Goal: Task Accomplishment & Management: Complete application form

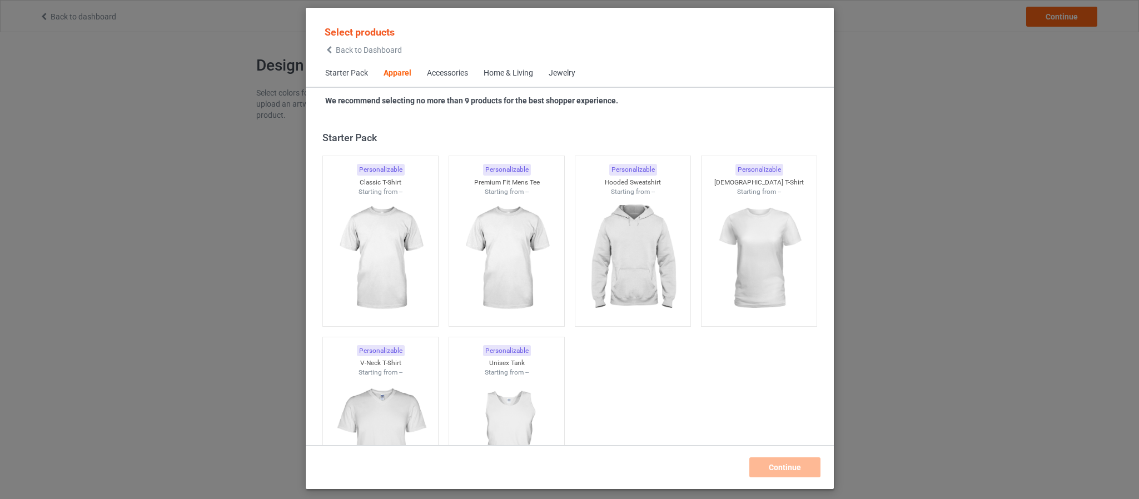
scroll to position [414, 0]
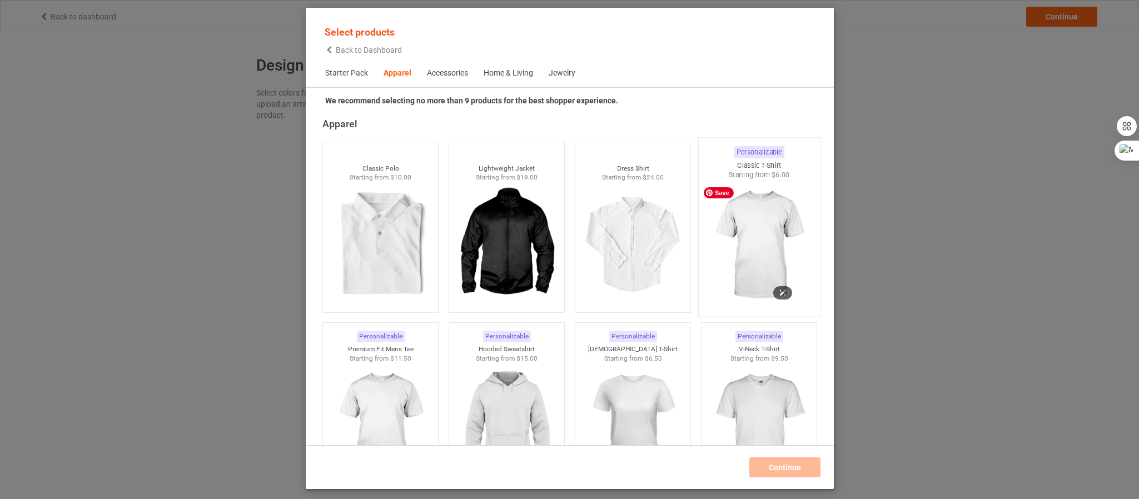
click at [772, 236] on img at bounding box center [758, 245] width 105 height 131
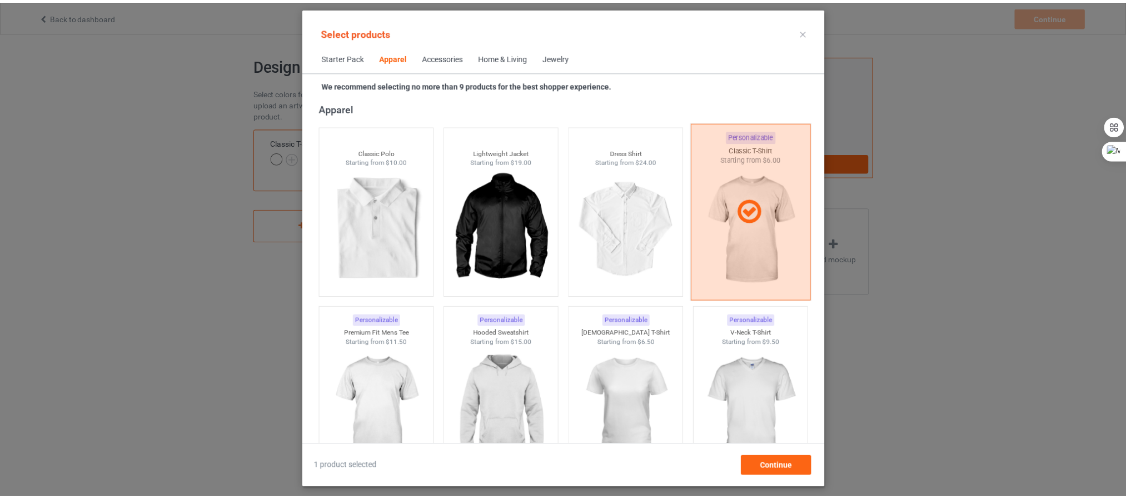
scroll to position [497, 0]
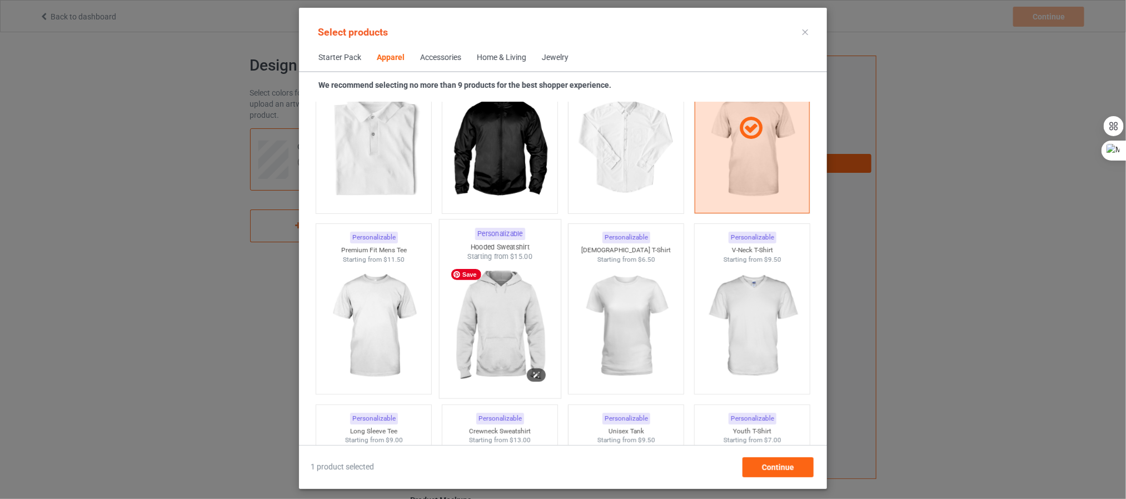
click at [477, 319] on img at bounding box center [499, 327] width 105 height 131
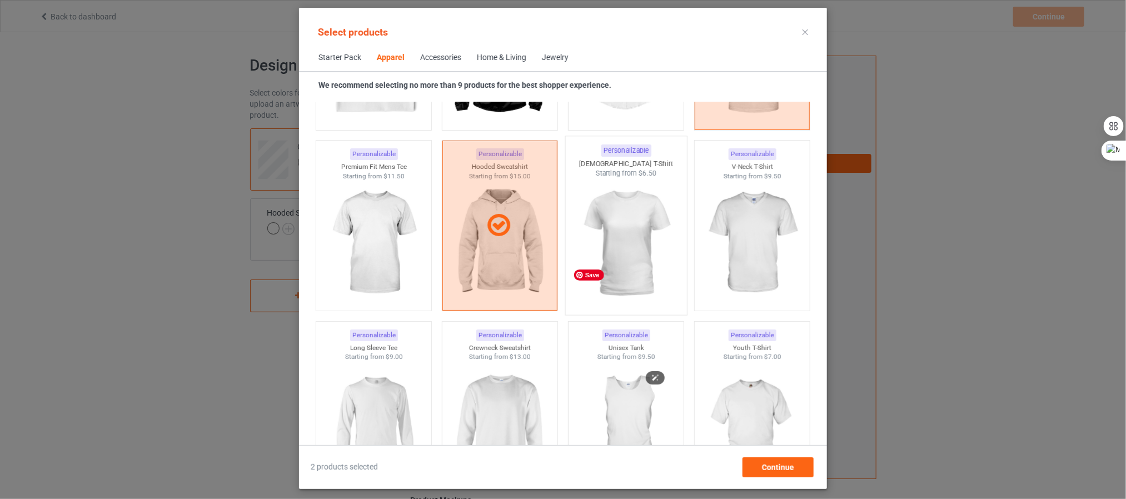
click at [626, 262] on img at bounding box center [626, 243] width 105 height 131
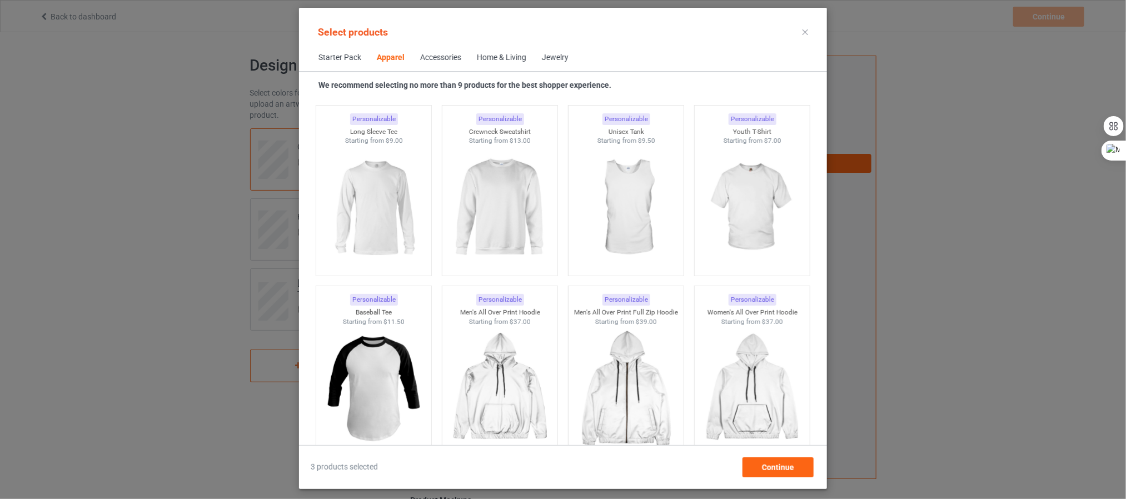
scroll to position [724, 0]
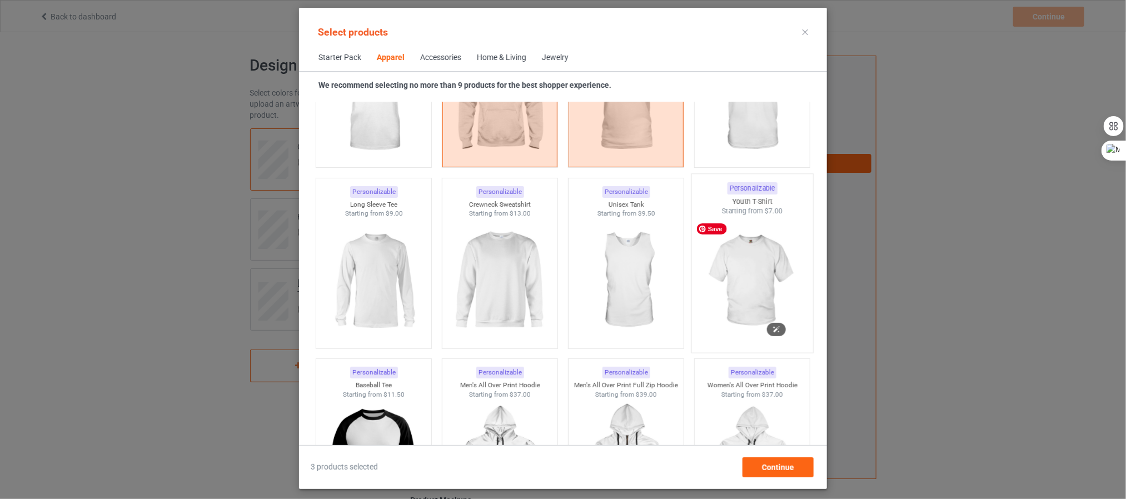
click at [747, 262] on img at bounding box center [752, 281] width 105 height 131
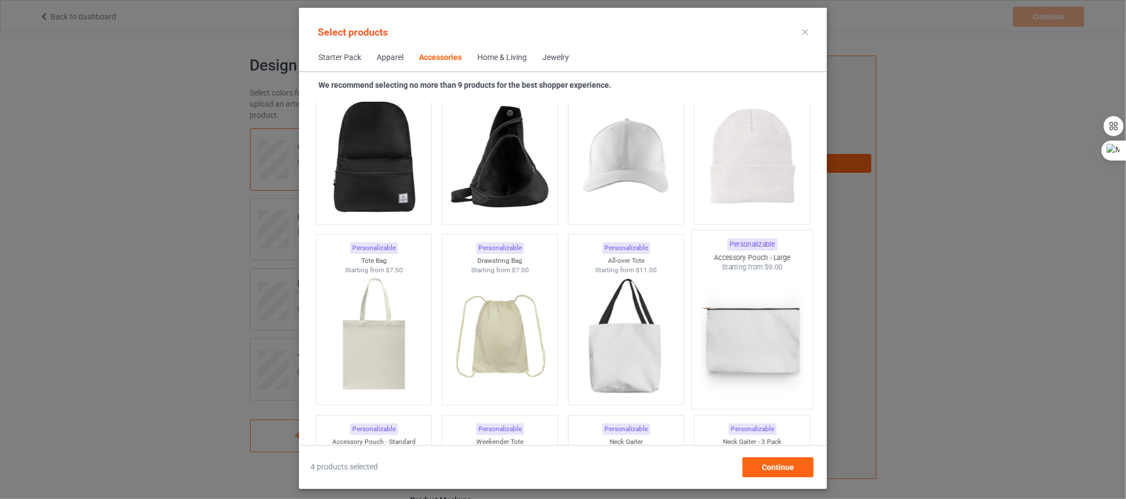
scroll to position [3292, 0]
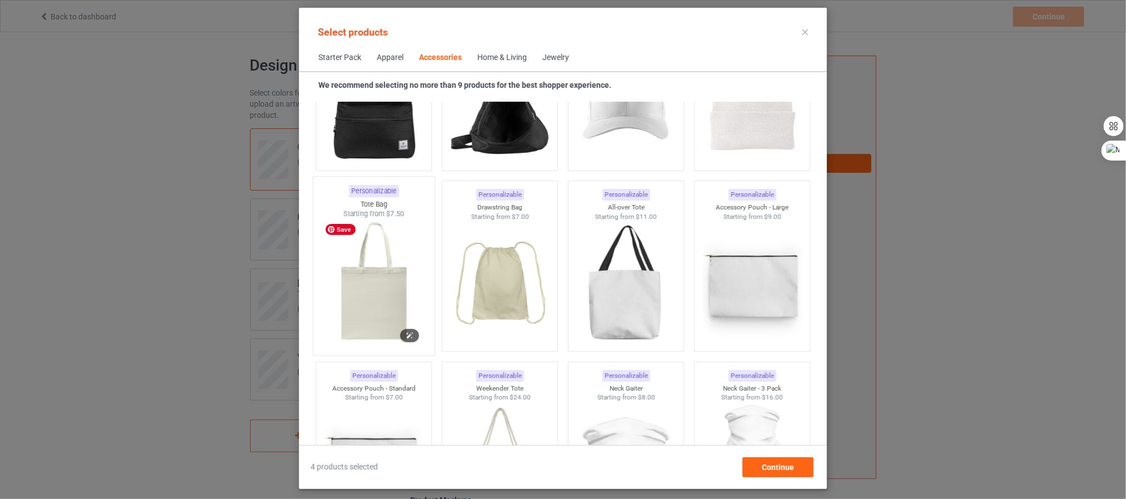
click at [404, 277] on img at bounding box center [373, 284] width 105 height 131
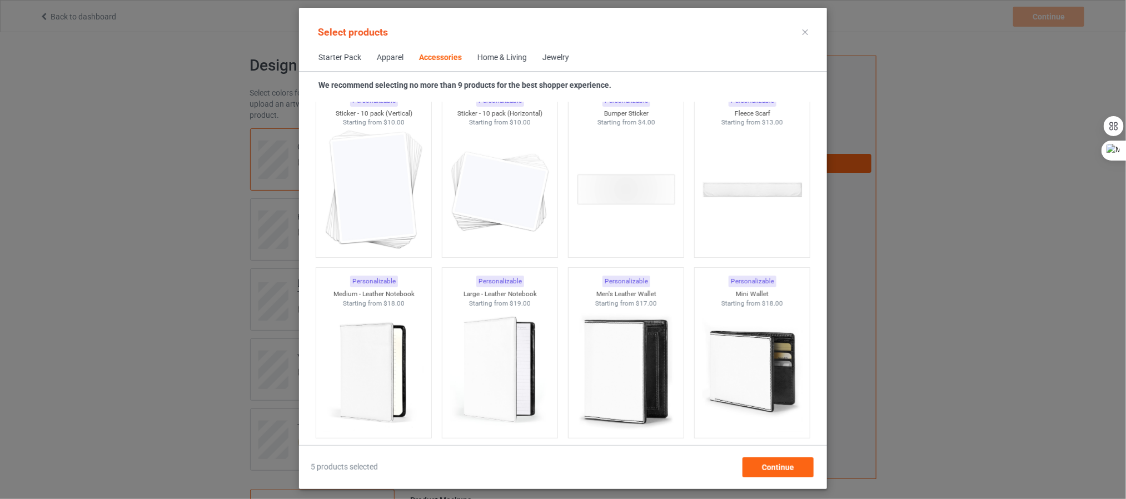
scroll to position [4293, 0]
click at [394, 200] on img at bounding box center [373, 188] width 105 height 131
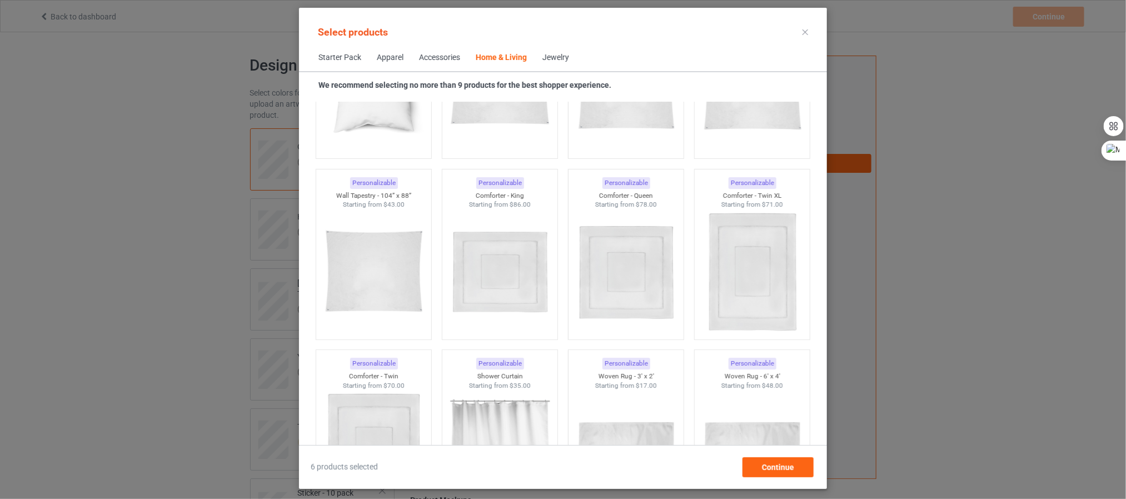
scroll to position [5877, 0]
click at [778, 469] on span "Continue" at bounding box center [778, 467] width 32 height 9
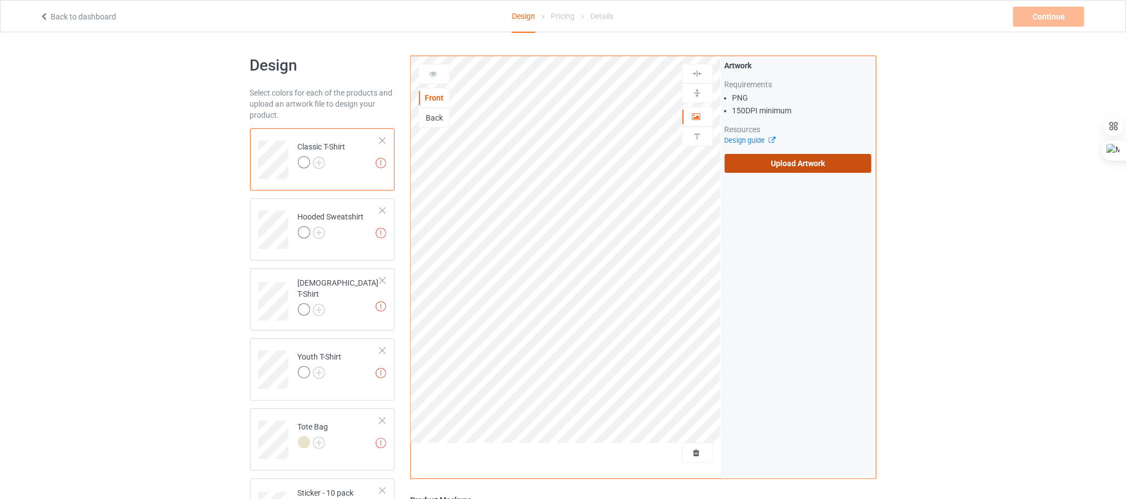
click at [760, 168] on label "Upload Artwork" at bounding box center [798, 163] width 147 height 19
click at [0, 0] on input "Upload Artwork" at bounding box center [0, 0] width 0 height 0
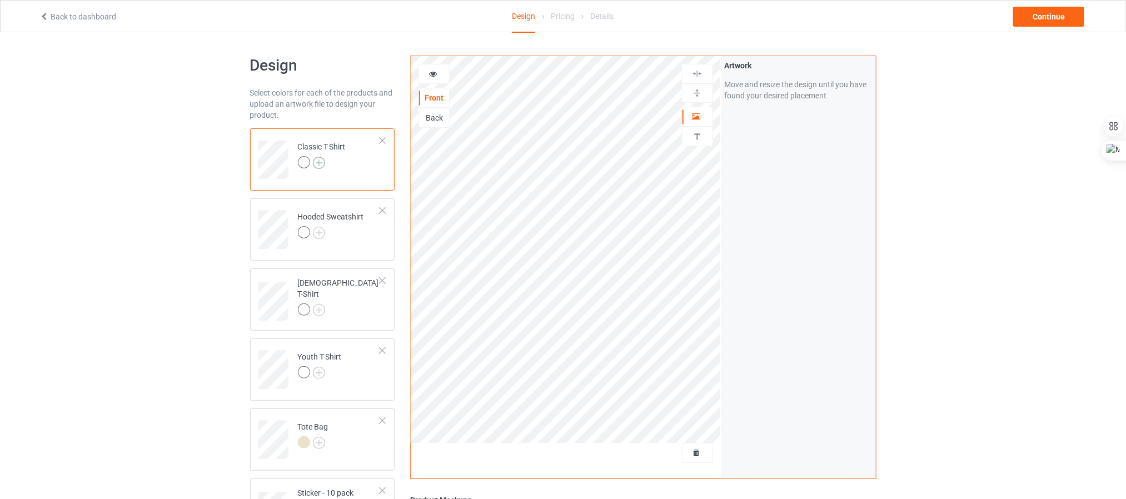
click at [321, 159] on img at bounding box center [319, 163] width 12 height 12
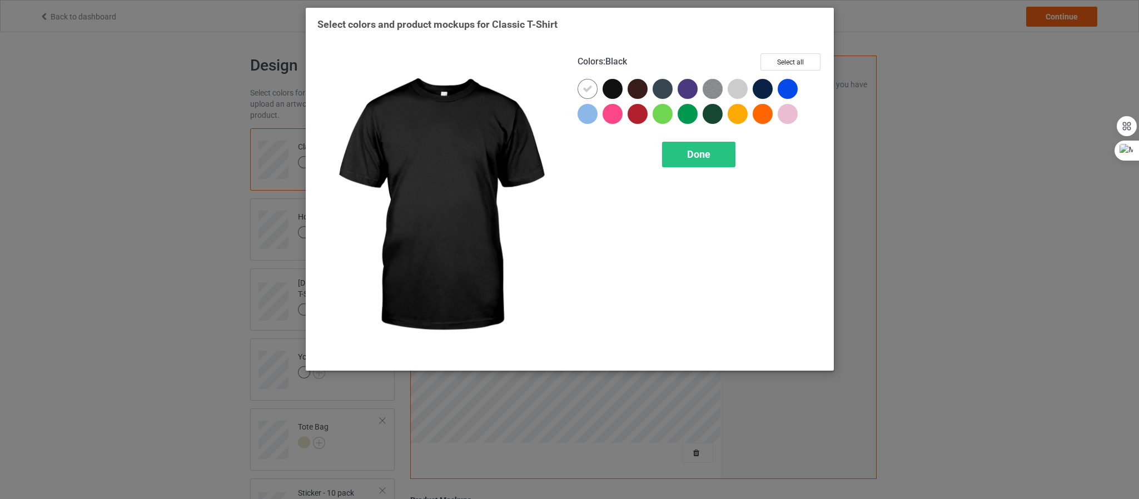
click at [614, 92] on div at bounding box center [613, 89] width 20 height 20
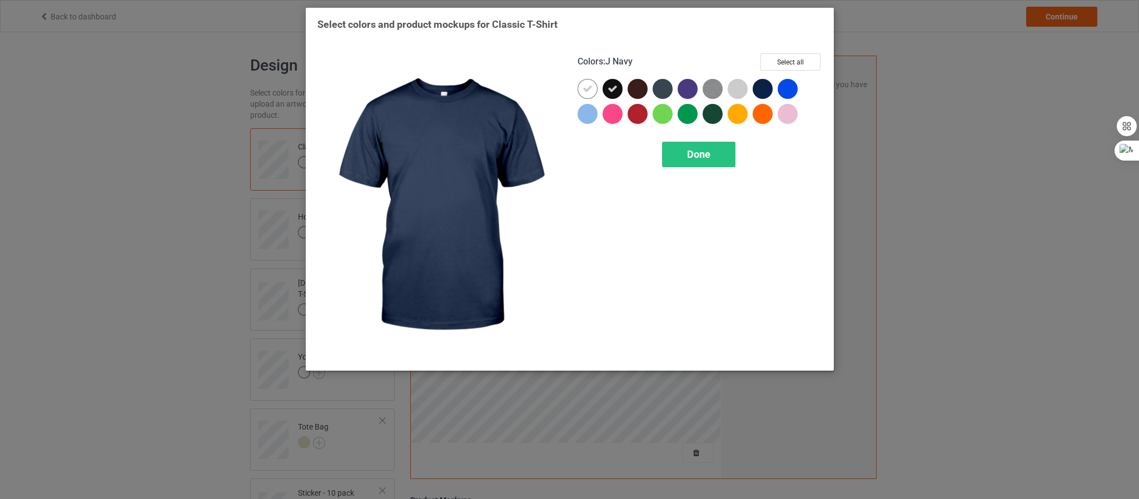
click at [764, 92] on div at bounding box center [763, 89] width 20 height 20
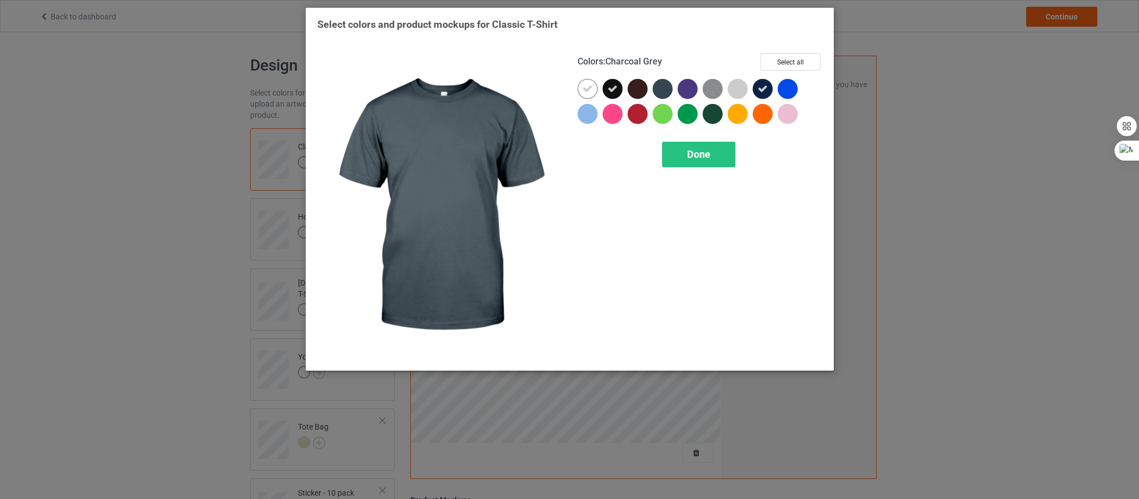
click at [668, 92] on div at bounding box center [663, 89] width 20 height 20
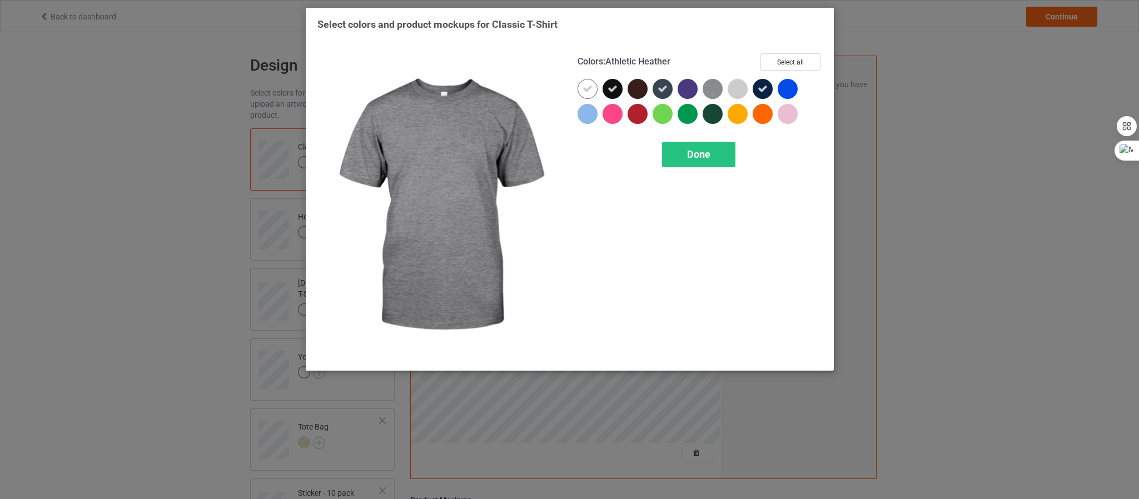
click at [704, 91] on img at bounding box center [713, 89] width 20 height 20
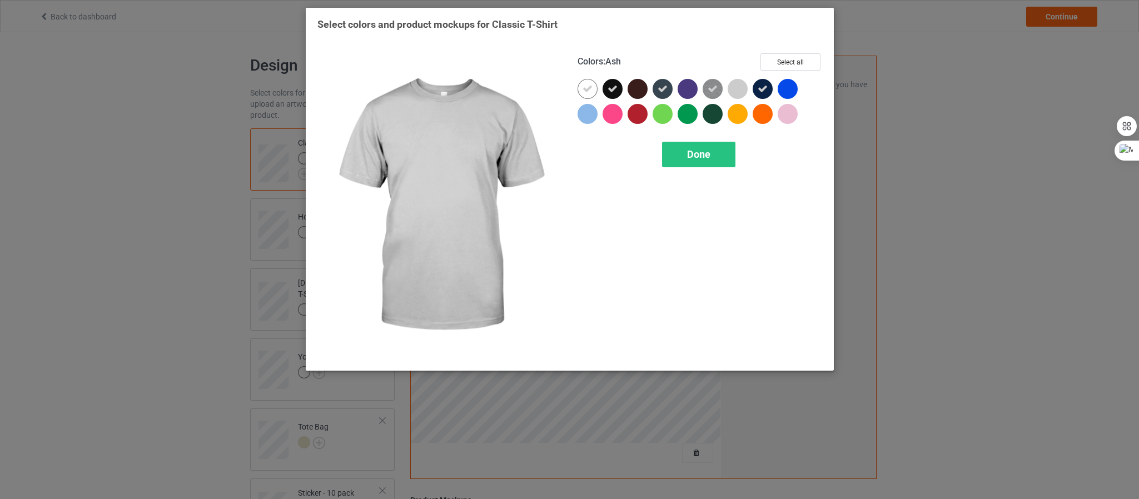
click at [733, 91] on div at bounding box center [738, 89] width 20 height 20
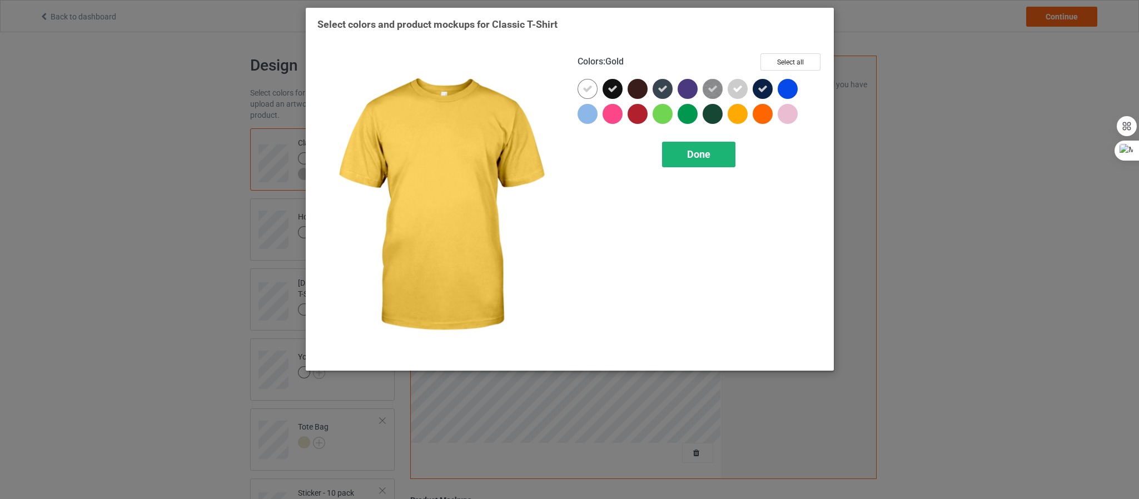
click at [725, 156] on div "Done" at bounding box center [697, 155] width 73 height 26
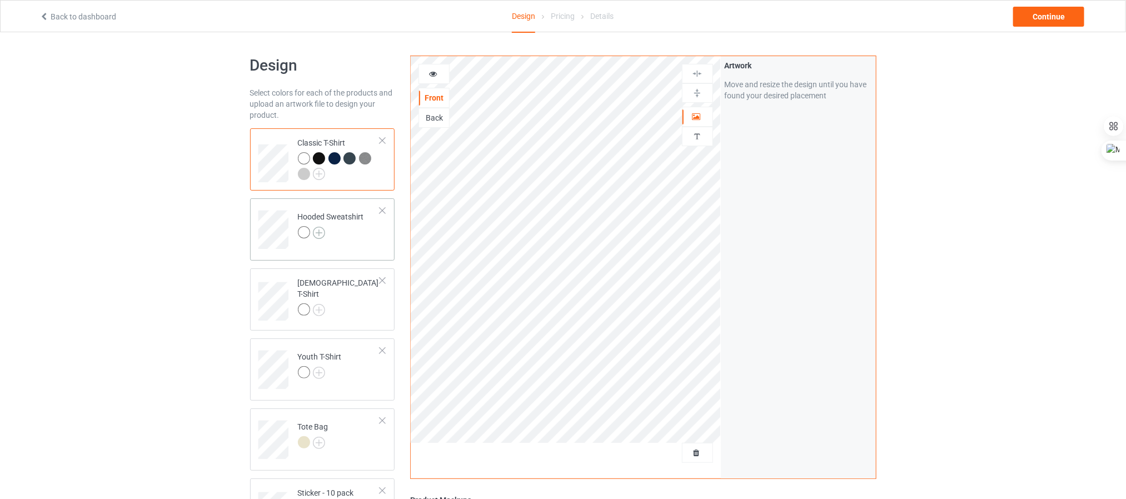
click at [324, 234] on img at bounding box center [319, 233] width 12 height 12
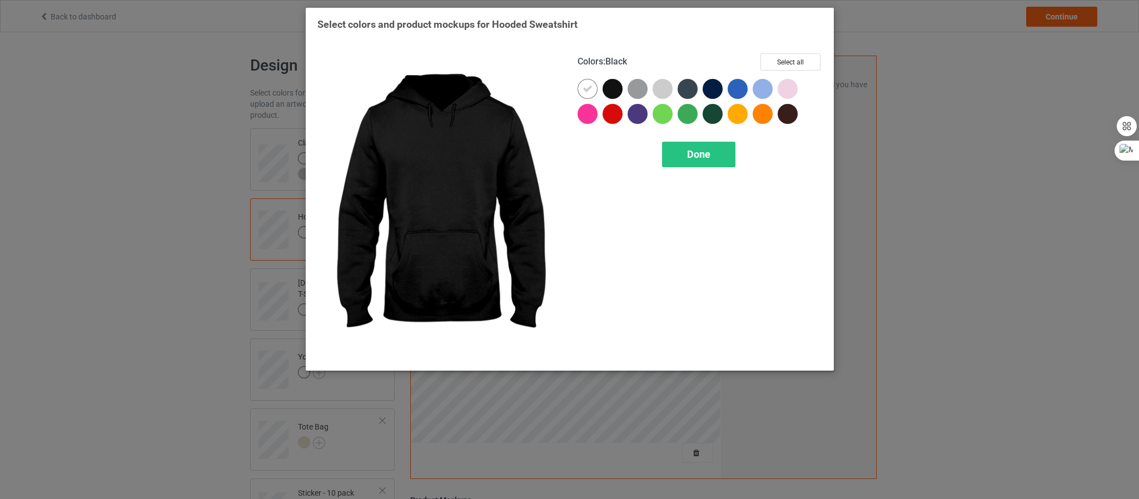
click at [617, 92] on div at bounding box center [613, 89] width 20 height 20
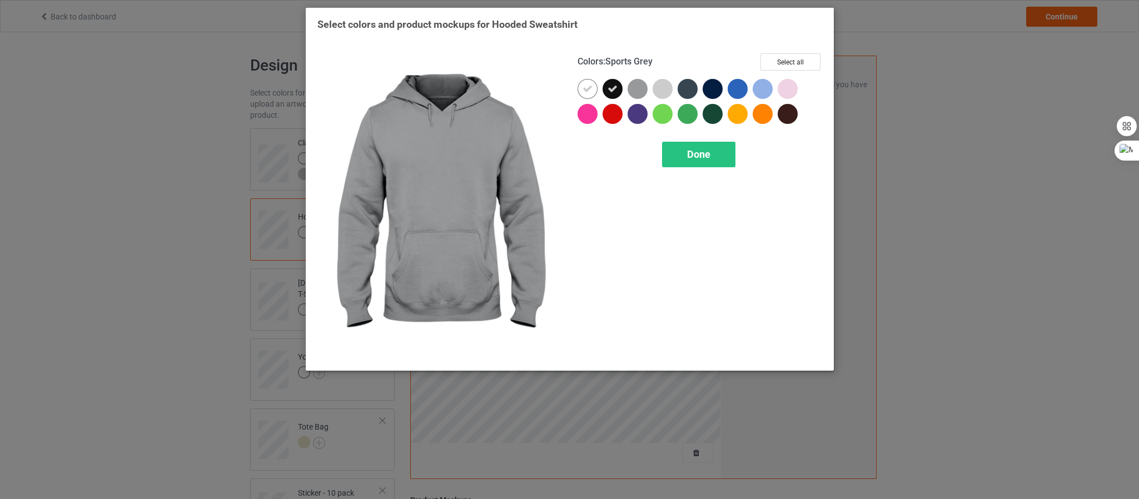
click at [643, 90] on div at bounding box center [638, 89] width 20 height 20
click at [654, 90] on div at bounding box center [663, 89] width 20 height 20
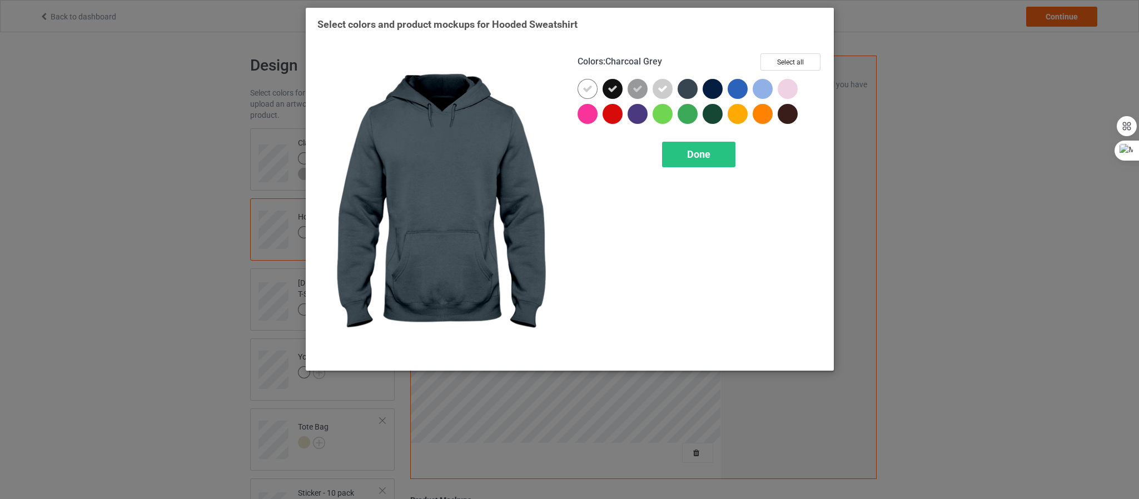
click at [684, 91] on div at bounding box center [688, 89] width 20 height 20
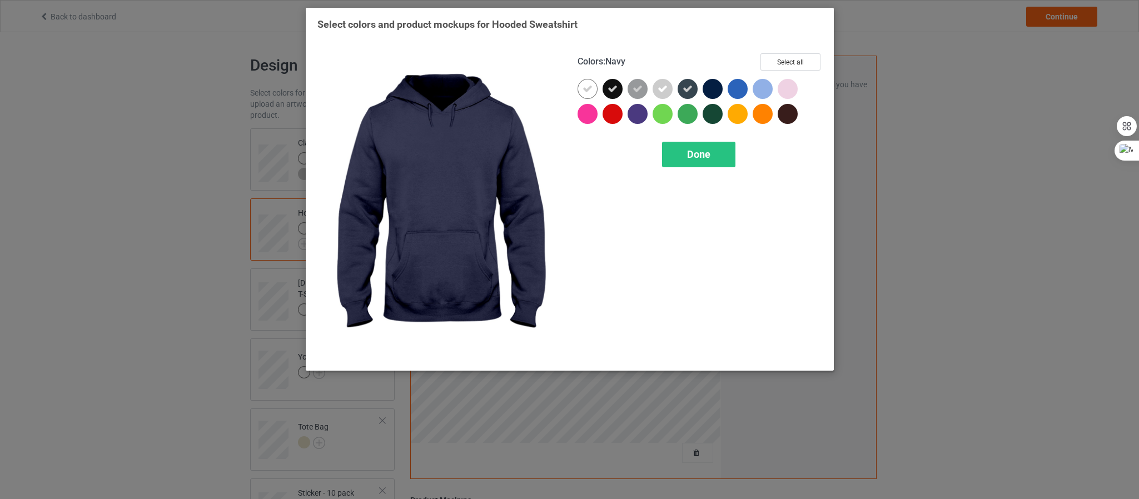
click at [709, 91] on div at bounding box center [713, 89] width 20 height 20
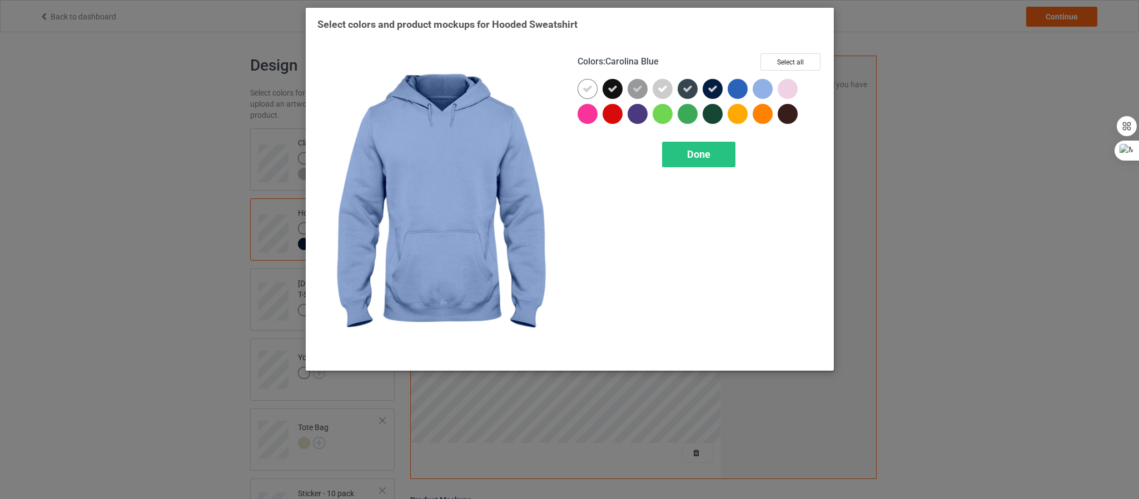
click at [762, 90] on div at bounding box center [763, 89] width 20 height 20
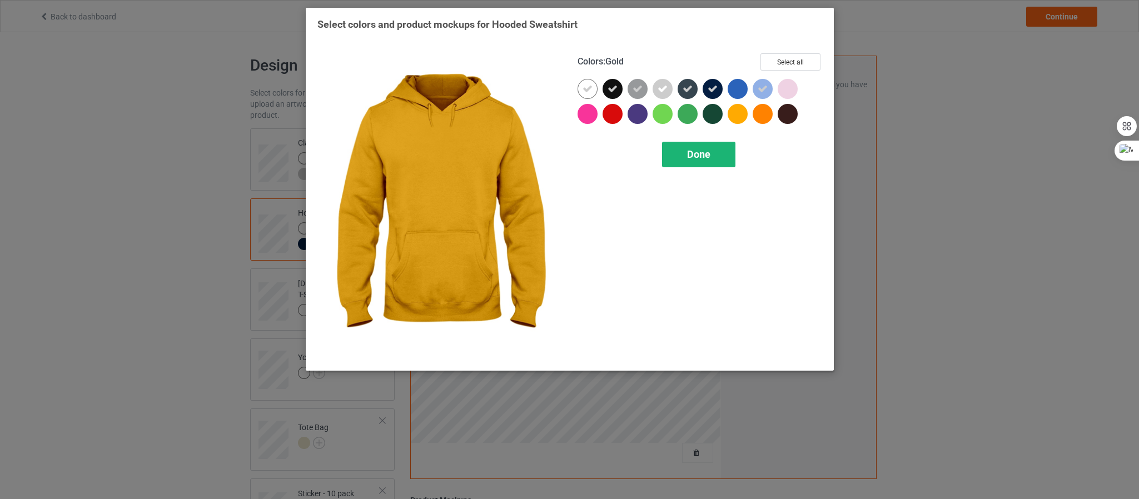
click at [708, 153] on span "Done" at bounding box center [697, 154] width 23 height 12
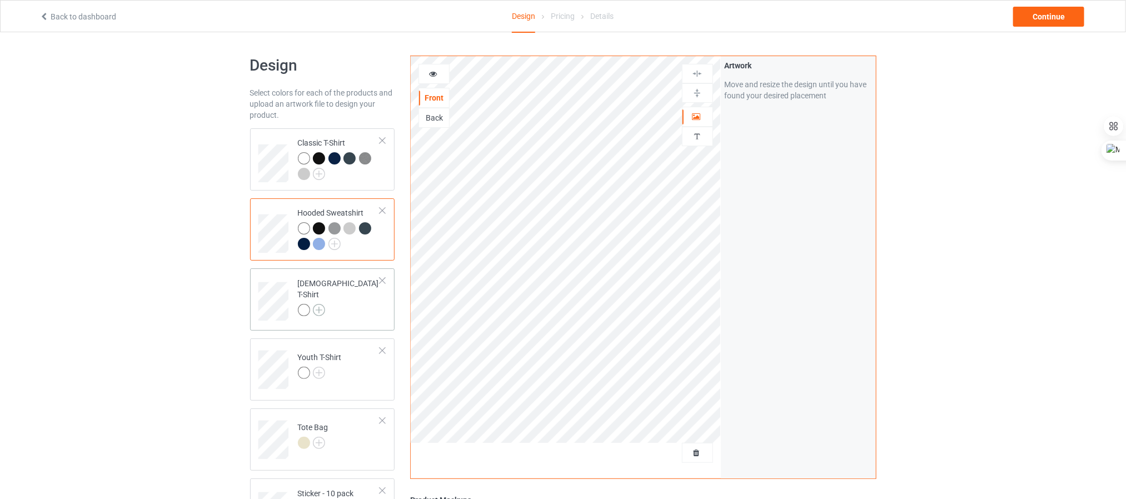
click at [320, 307] on img at bounding box center [319, 310] width 12 height 12
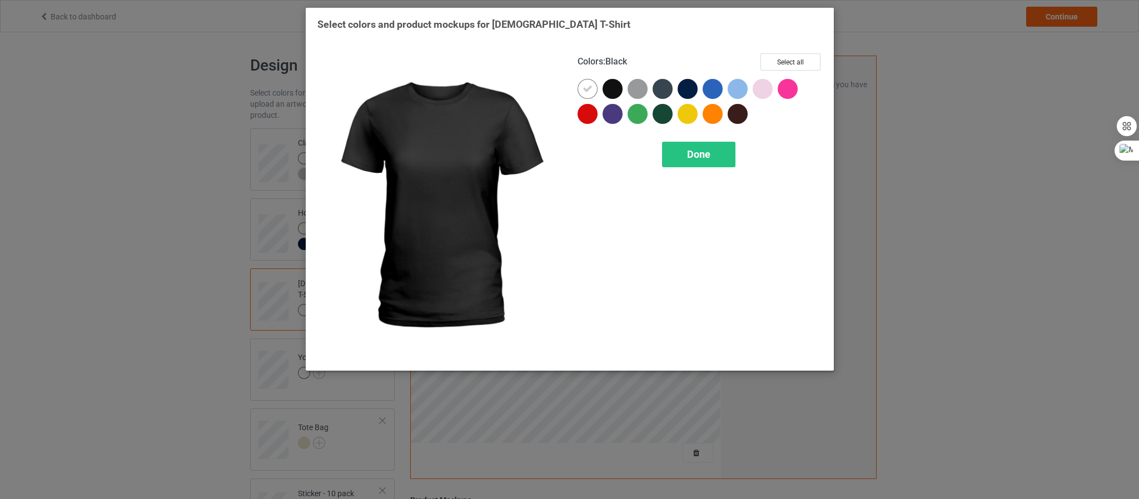
click at [617, 92] on div at bounding box center [613, 89] width 20 height 20
click at [633, 90] on div at bounding box center [638, 89] width 20 height 20
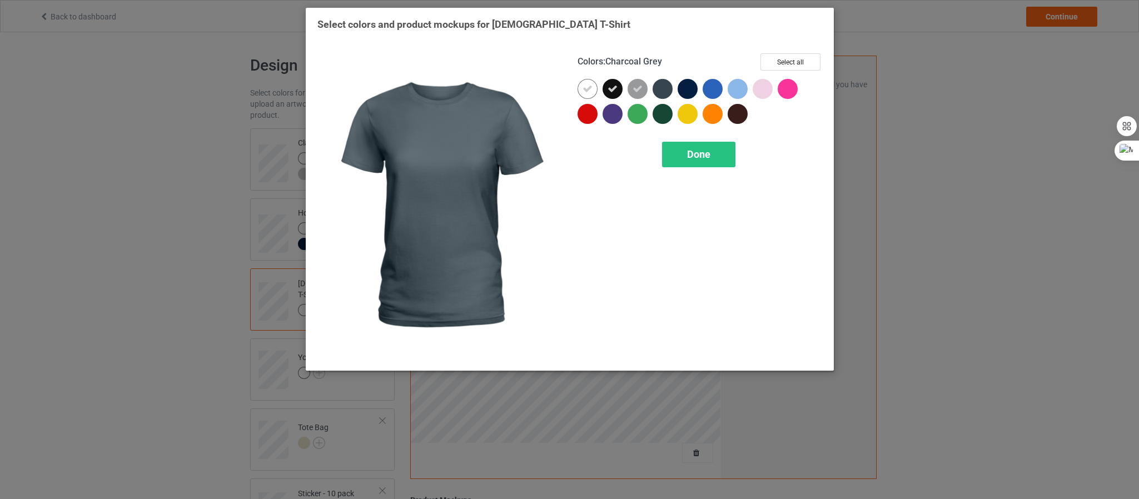
click at [664, 88] on div at bounding box center [663, 89] width 20 height 20
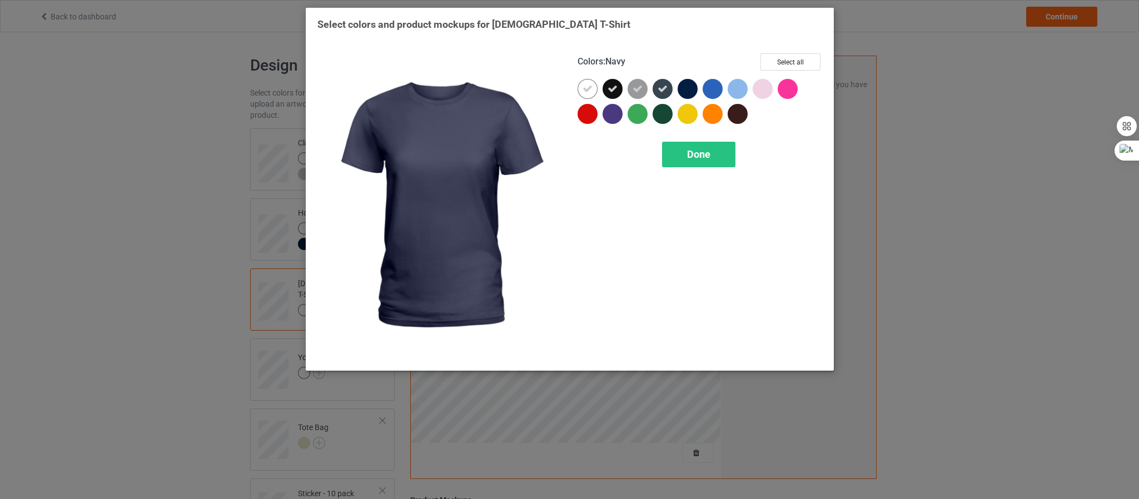
click at [684, 88] on div at bounding box center [688, 89] width 20 height 20
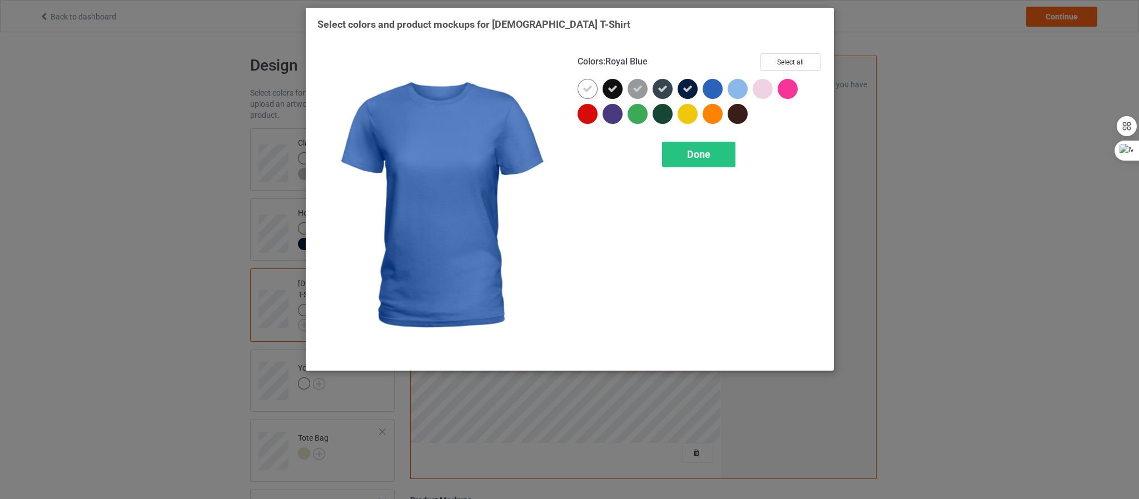
click at [703, 92] on div at bounding box center [713, 89] width 20 height 20
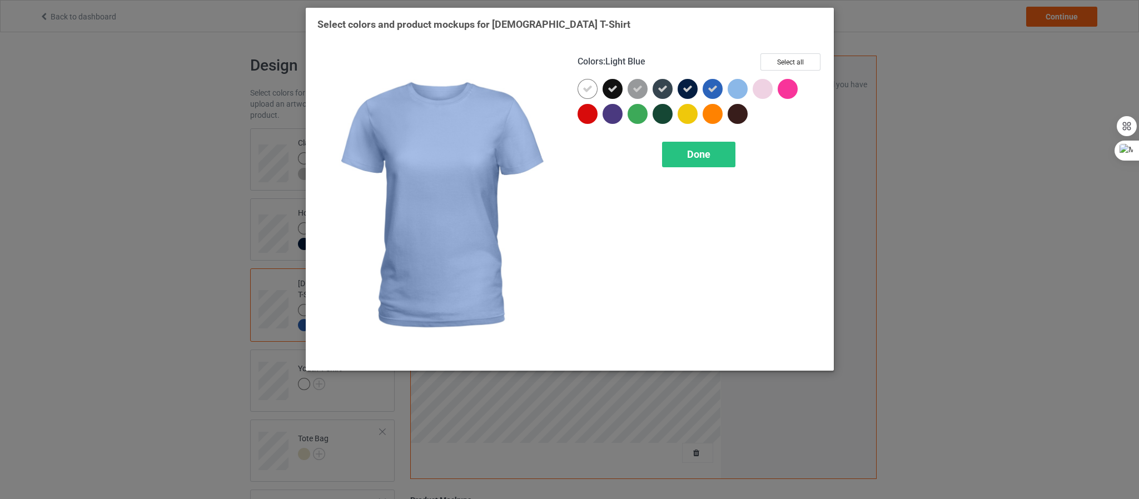
click at [729, 91] on div at bounding box center [738, 89] width 20 height 20
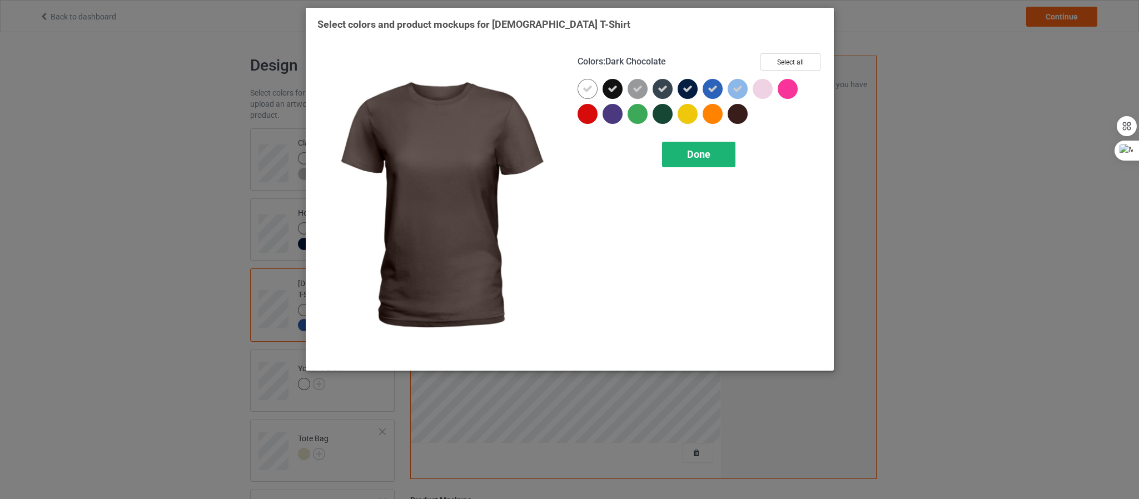
click at [720, 152] on div "Done" at bounding box center [697, 155] width 73 height 26
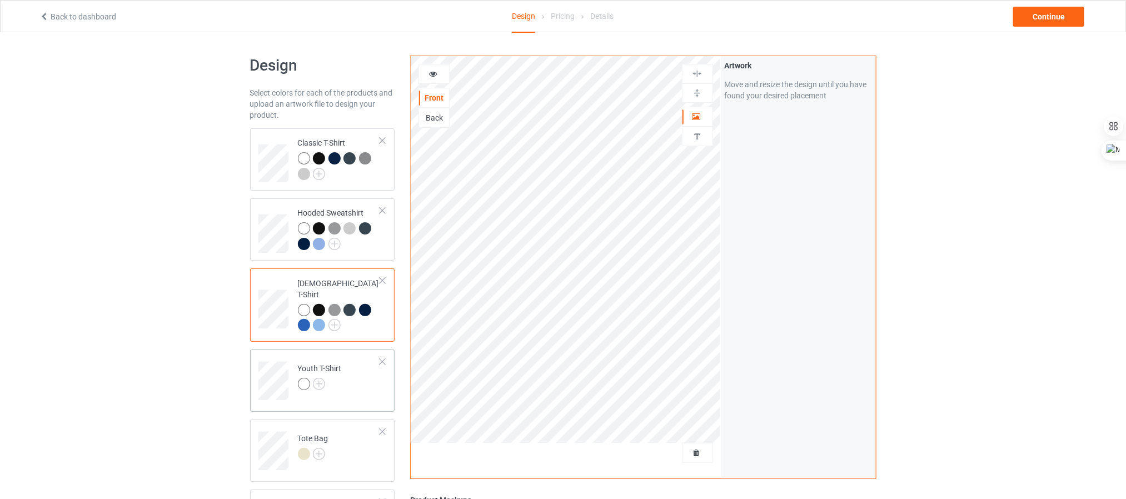
click at [327, 378] on div at bounding box center [320, 386] width 44 height 16
click at [319, 378] on img at bounding box center [319, 384] width 12 height 12
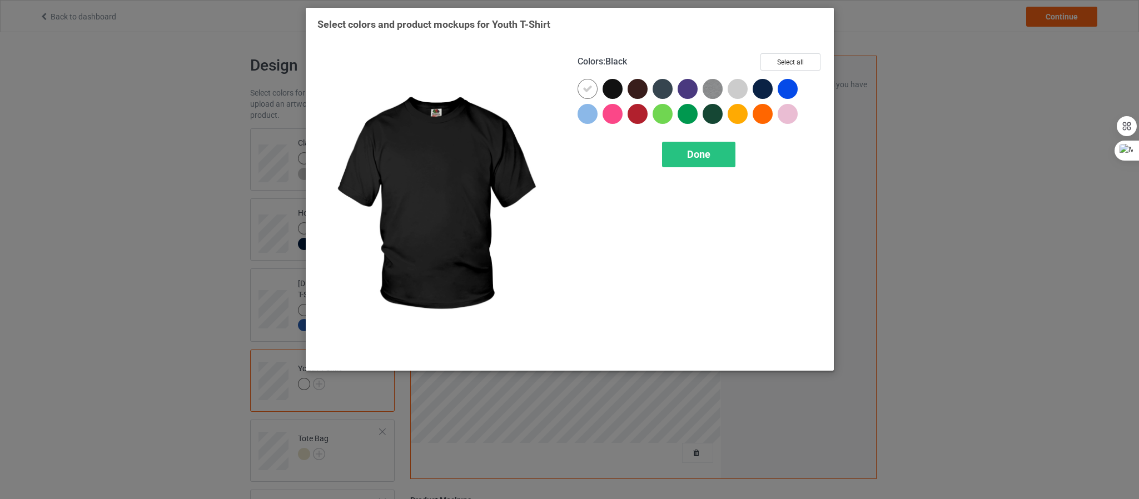
click at [615, 87] on div at bounding box center [613, 89] width 20 height 20
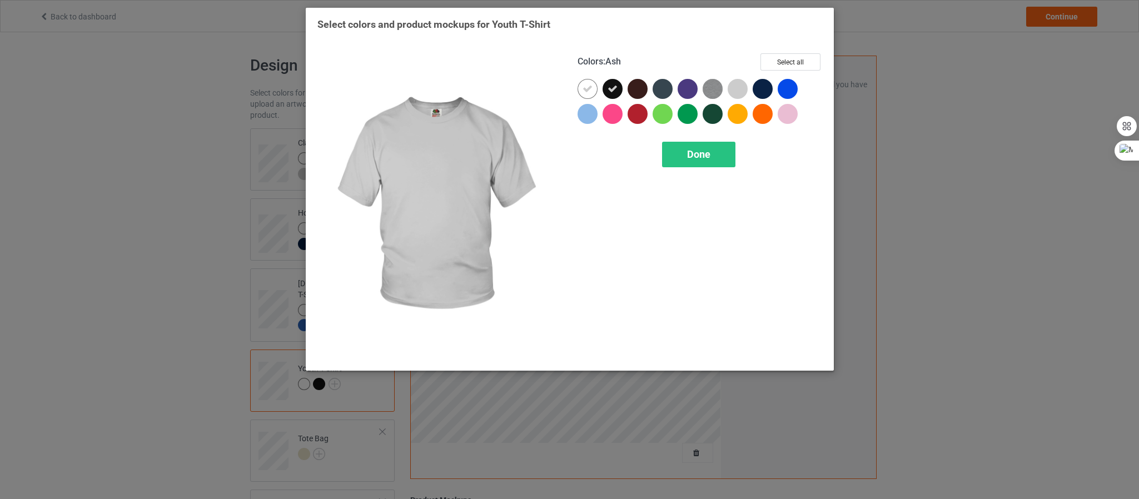
click at [732, 90] on div at bounding box center [738, 89] width 20 height 20
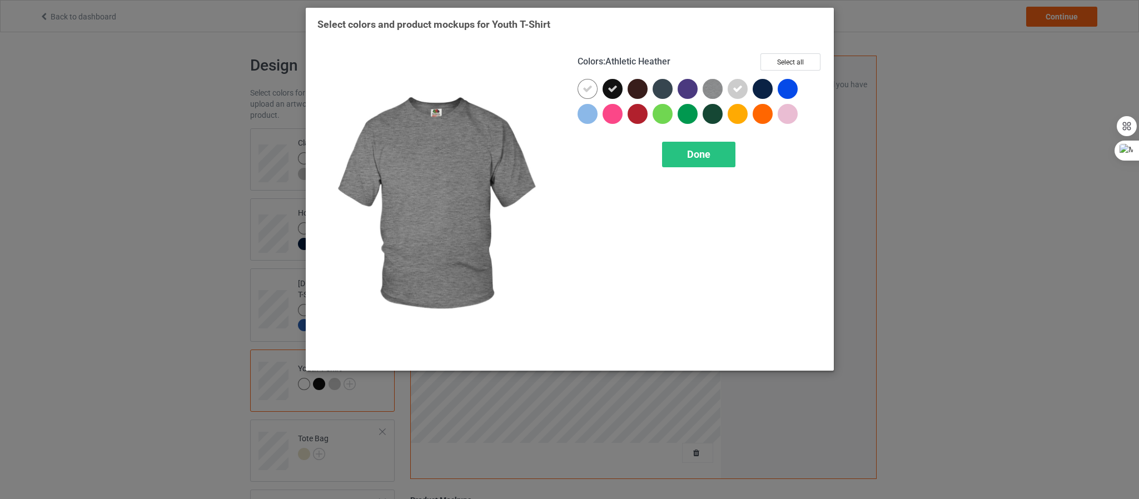
click at [713, 91] on img at bounding box center [713, 89] width 20 height 20
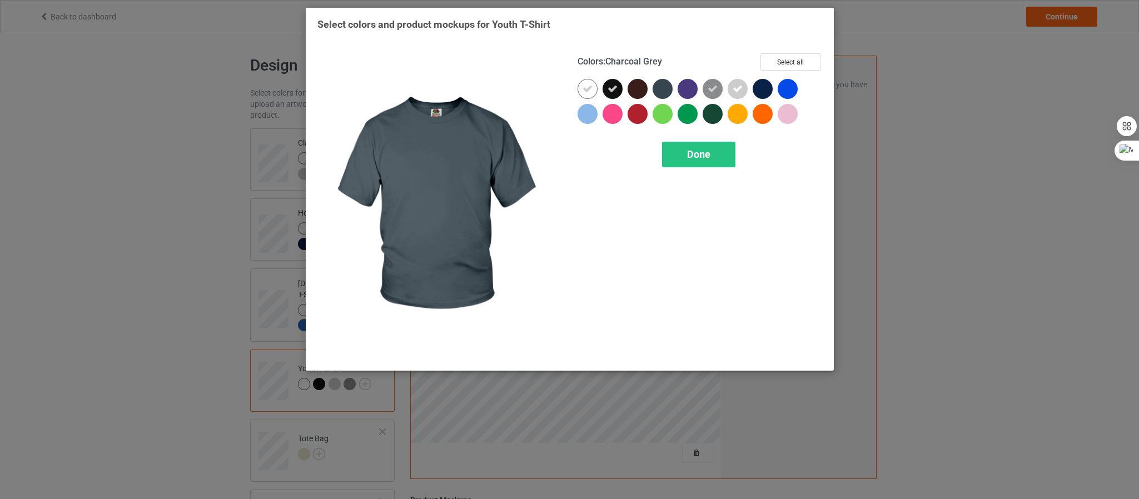
click at [661, 91] on div at bounding box center [663, 89] width 20 height 20
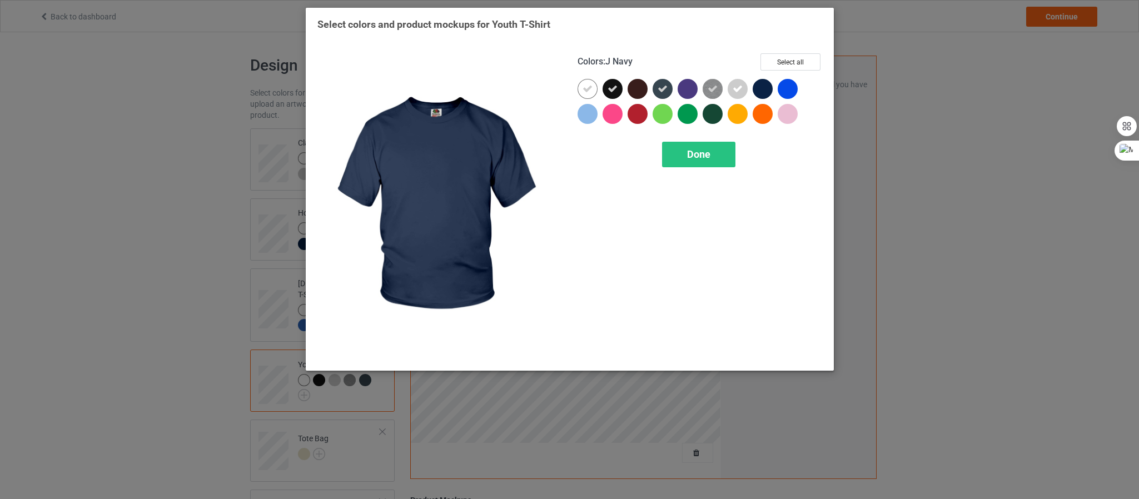
click at [768, 89] on div at bounding box center [763, 89] width 20 height 20
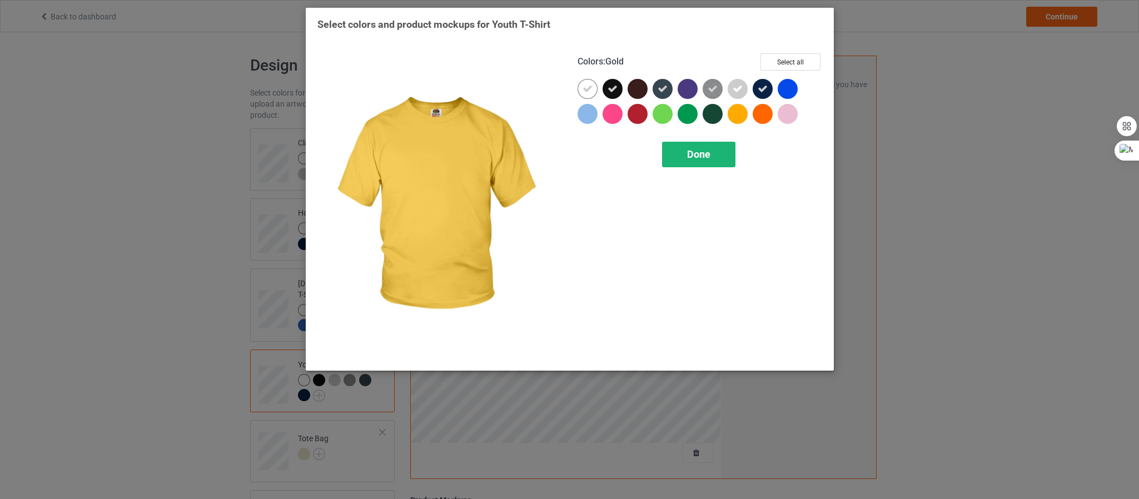
click at [714, 154] on div "Done" at bounding box center [697, 155] width 73 height 26
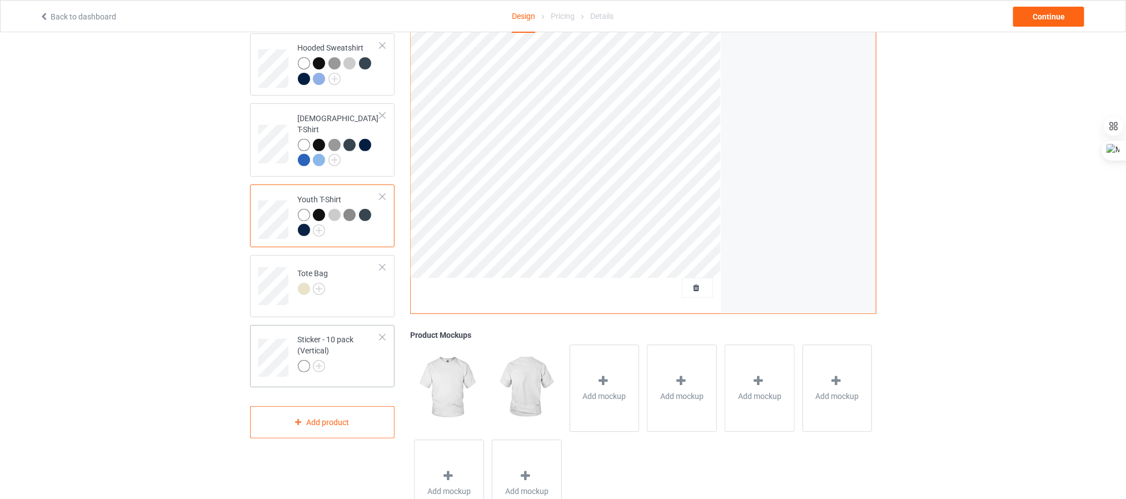
scroll to position [167, 0]
click at [322, 281] on img at bounding box center [319, 287] width 12 height 12
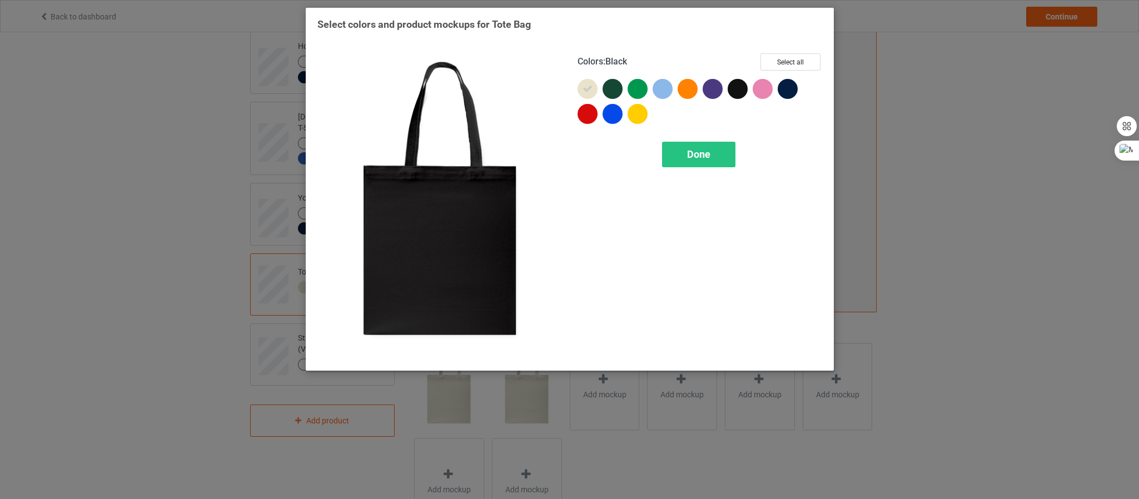
click at [735, 91] on div at bounding box center [738, 89] width 20 height 20
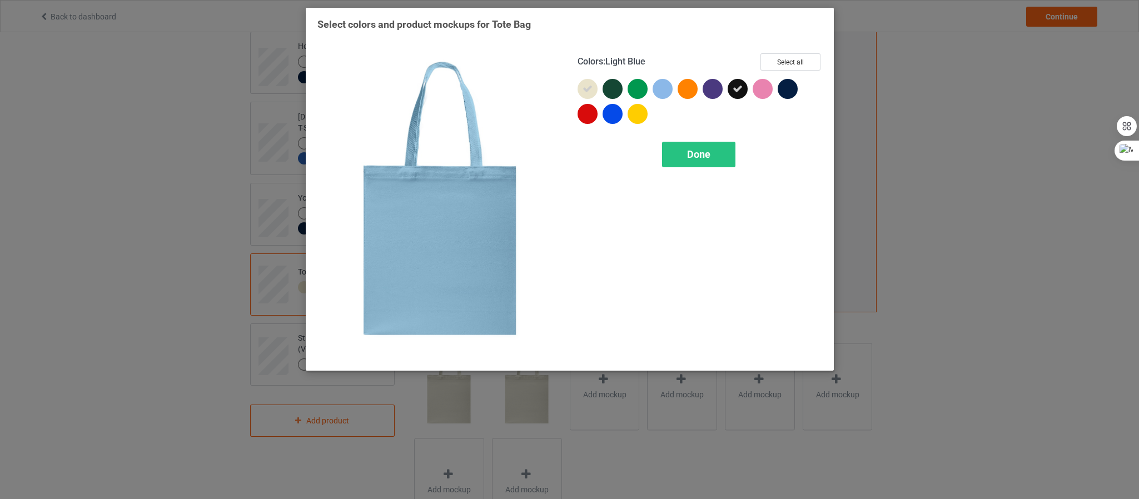
click at [664, 94] on div at bounding box center [663, 89] width 20 height 20
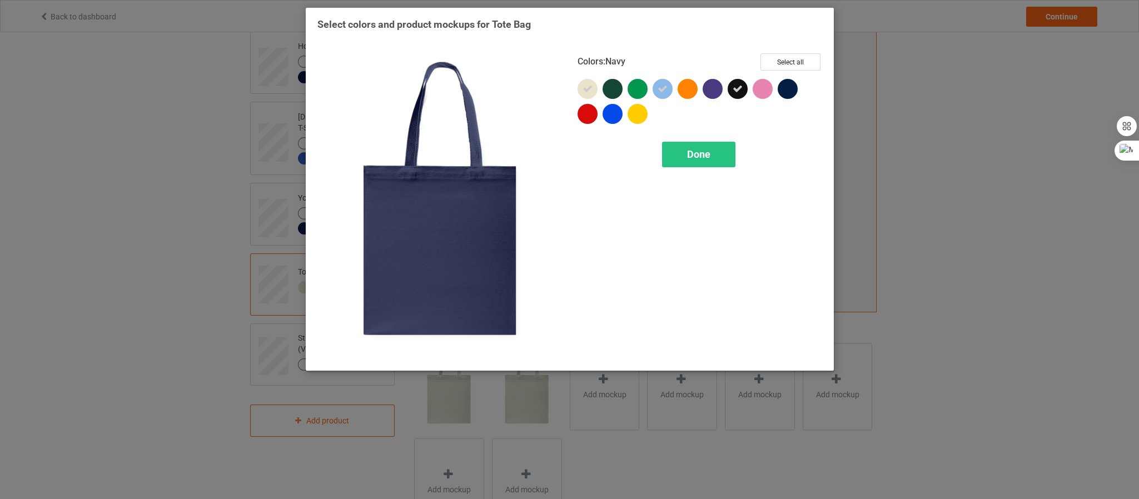
click at [793, 94] on div at bounding box center [788, 89] width 20 height 20
click at [720, 153] on div "Done" at bounding box center [697, 155] width 73 height 26
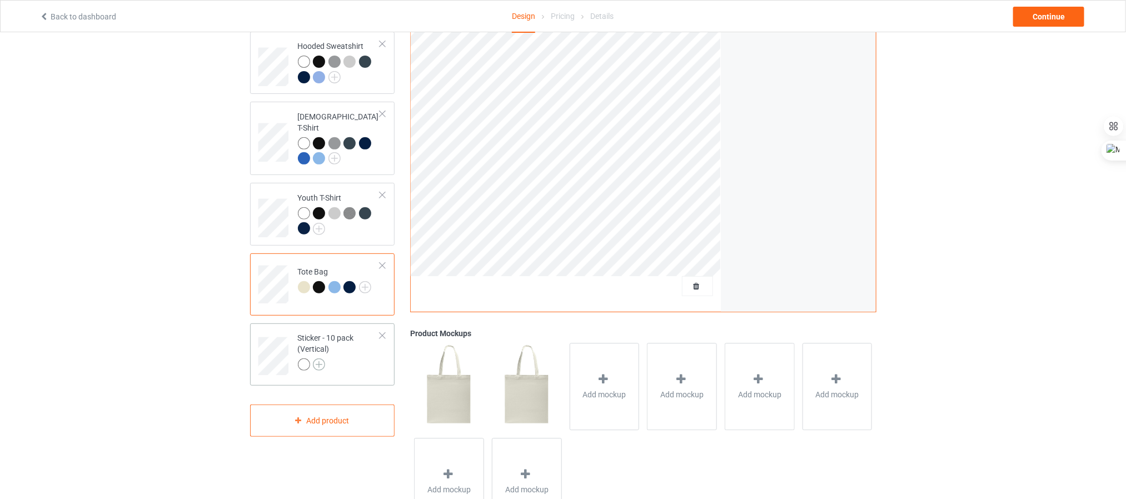
click at [324, 359] on img at bounding box center [319, 365] width 12 height 12
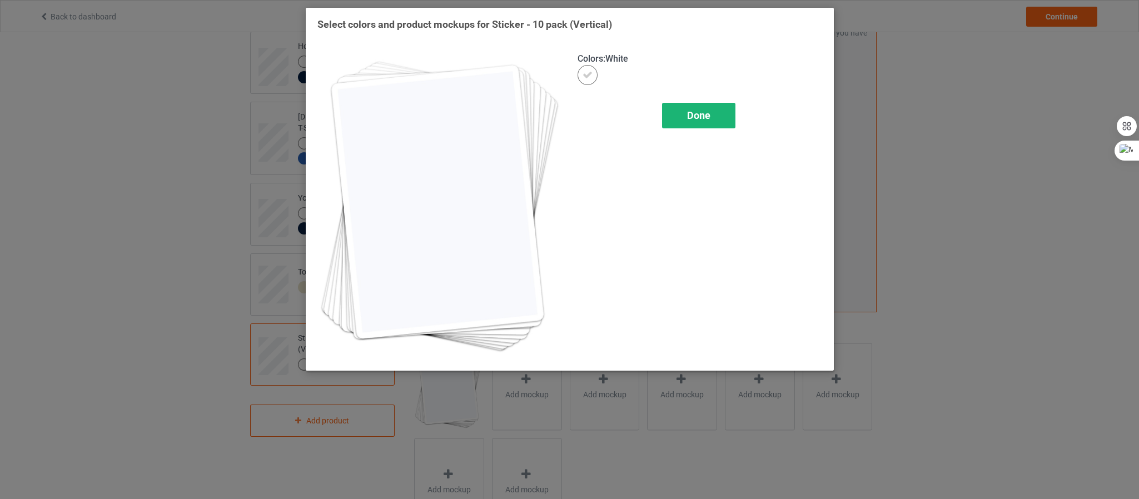
click at [719, 107] on div "Done" at bounding box center [697, 116] width 73 height 26
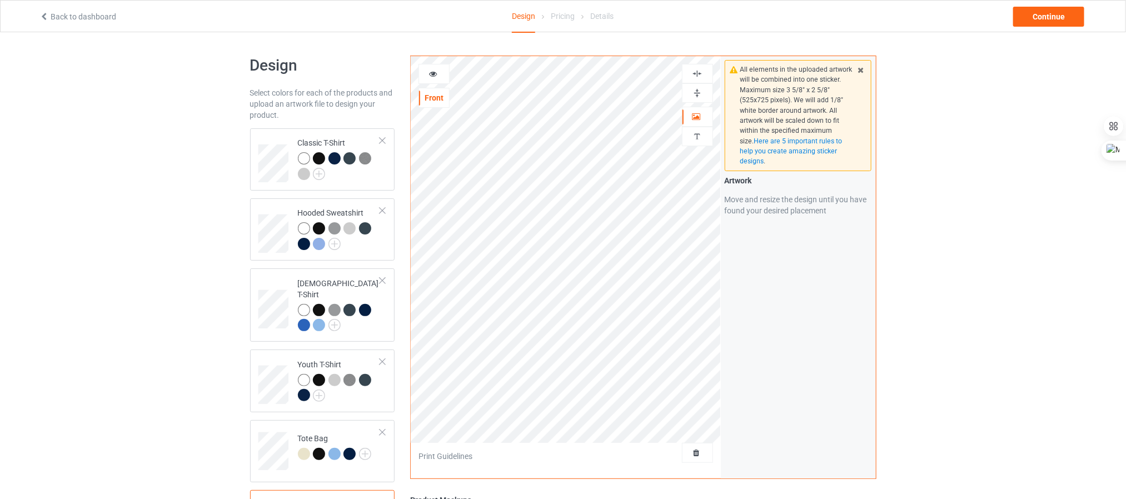
click at [701, 94] on img at bounding box center [697, 93] width 11 height 11
click at [700, 73] on img at bounding box center [697, 73] width 11 height 11
click at [698, 91] on img at bounding box center [697, 93] width 11 height 11
click at [698, 71] on img at bounding box center [697, 73] width 11 height 11
click at [693, 93] on img at bounding box center [697, 93] width 11 height 11
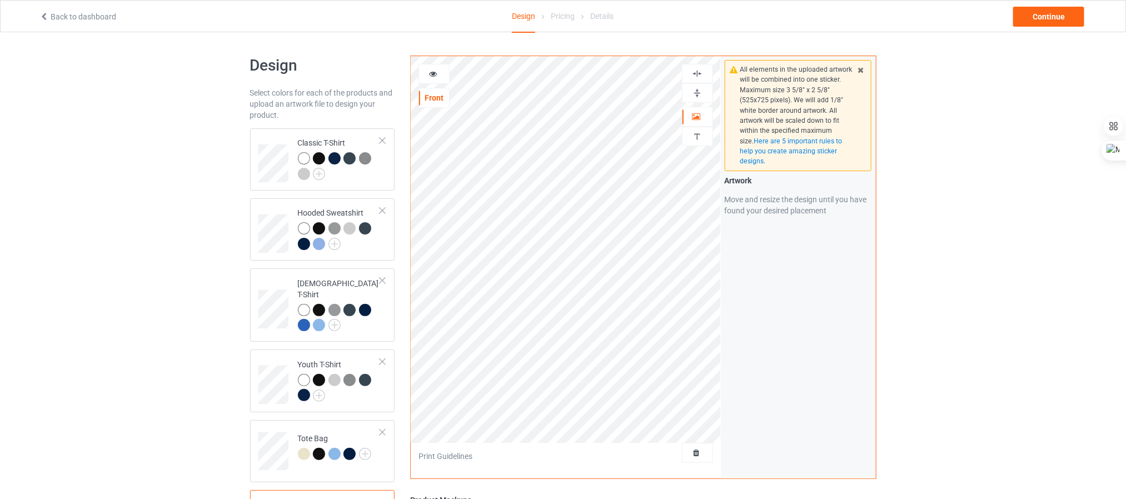
click at [695, 73] on img at bounding box center [697, 73] width 11 height 11
click at [693, 90] on img at bounding box center [697, 93] width 11 height 11
click at [694, 72] on img at bounding box center [697, 73] width 11 height 11
click at [723, 300] on div "All elements in the uploaded artwork will be combined into one sticker. Maximum…" at bounding box center [798, 267] width 155 height 422
click at [696, 90] on img at bounding box center [697, 93] width 11 height 11
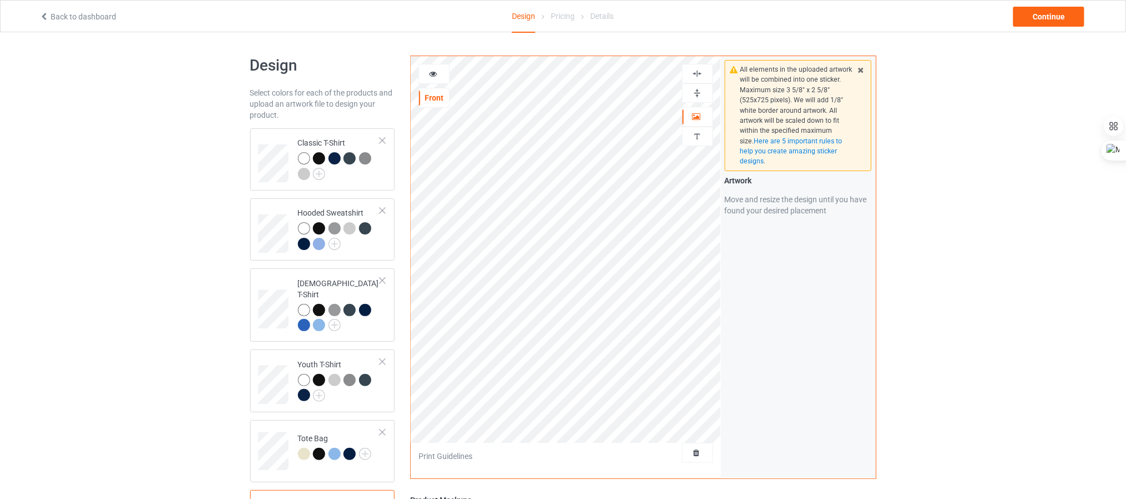
click at [698, 76] on img at bounding box center [697, 73] width 11 height 11
click at [742, 262] on div "All elements in the uploaded artwork will be combined into one sticker. Maximum…" at bounding box center [798, 267] width 155 height 422
click at [692, 88] on img at bounding box center [697, 93] width 11 height 11
click at [698, 67] on div at bounding box center [697, 73] width 31 height 19
click at [726, 293] on div "All elements in the uploaded artwork will be combined into one sticker. Maximum…" at bounding box center [798, 267] width 155 height 422
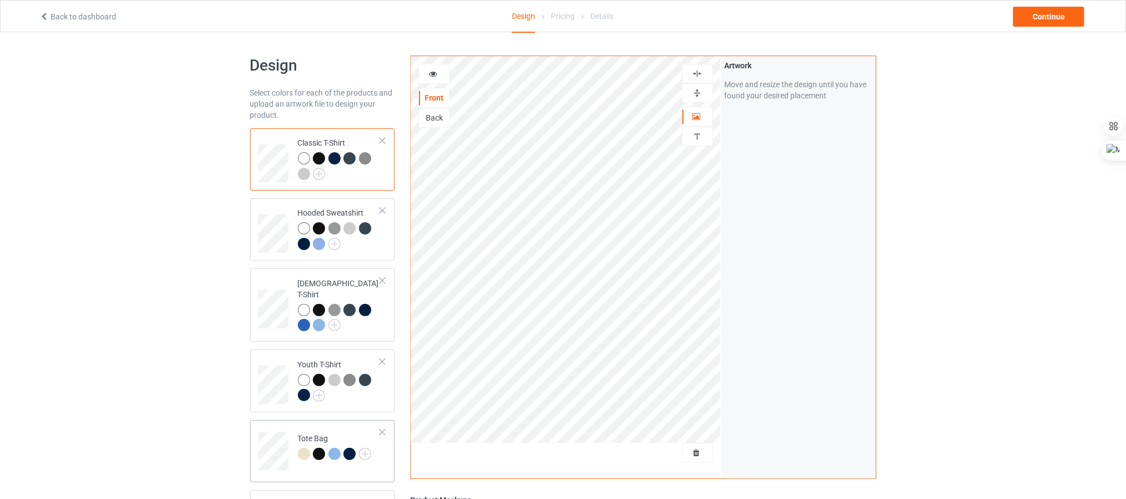
scroll to position [167, 0]
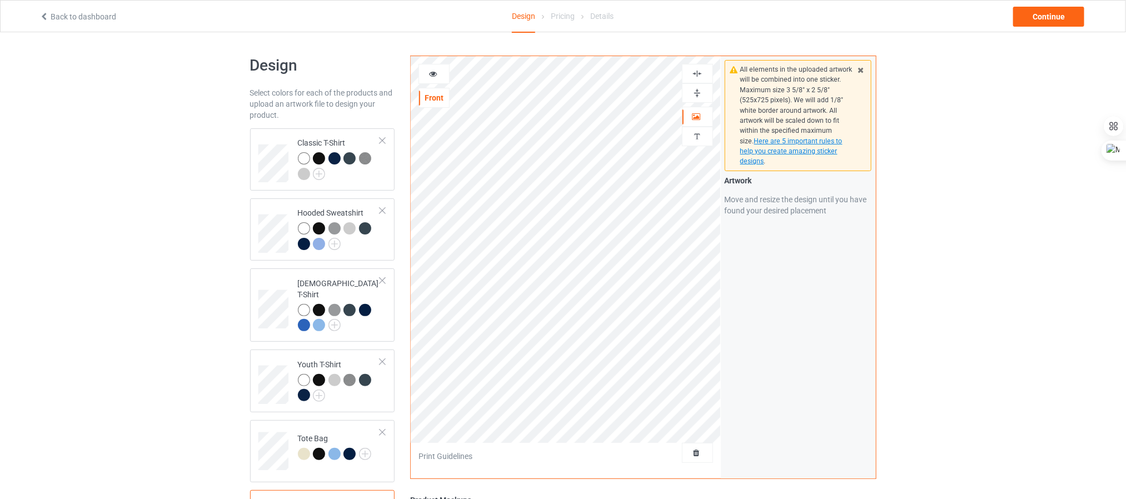
click at [758, 152] on span "Here are 5 important rules to help you create amazing sticker designs" at bounding box center [791, 151] width 102 height 28
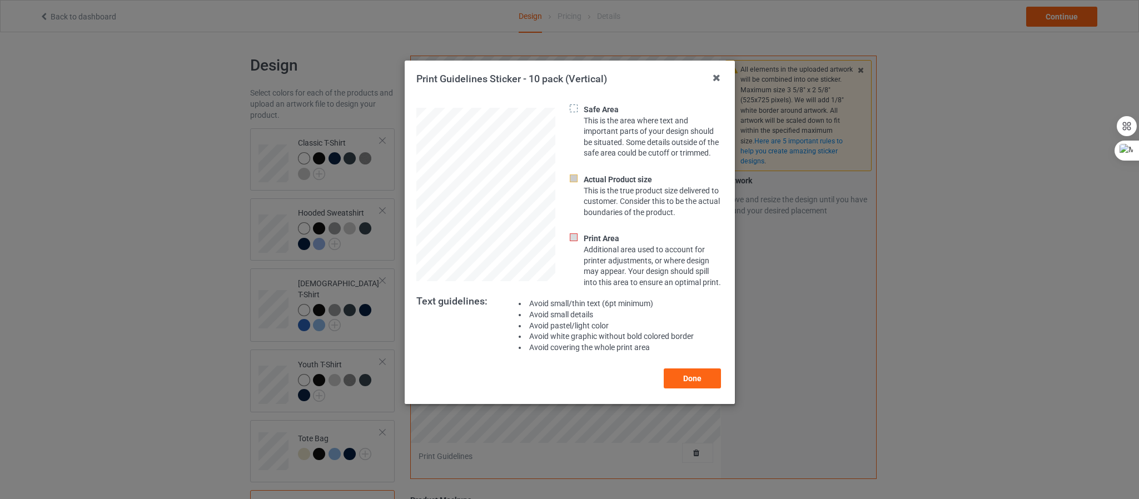
click at [571, 182] on img at bounding box center [574, 179] width 8 height 8
click at [721, 77] on icon at bounding box center [716, 78] width 18 height 18
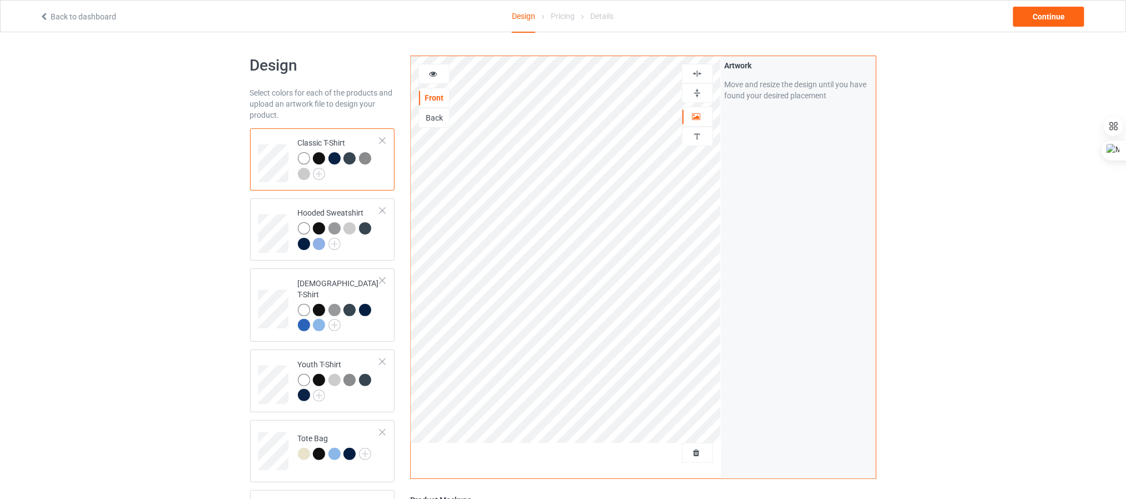
click at [795, 237] on div "Artwork Move and resize the design until you have found your desired placement" at bounding box center [798, 267] width 155 height 422
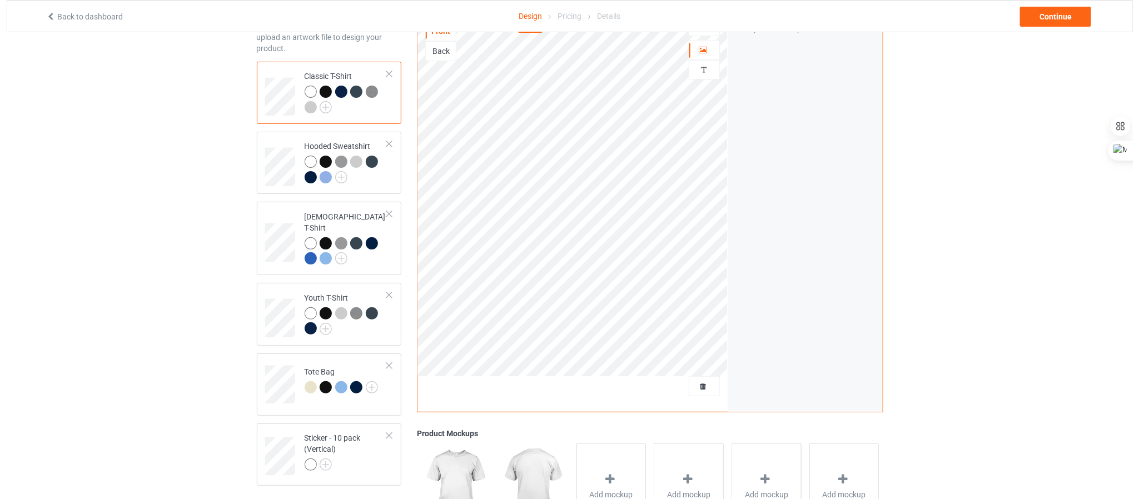
scroll to position [167, 0]
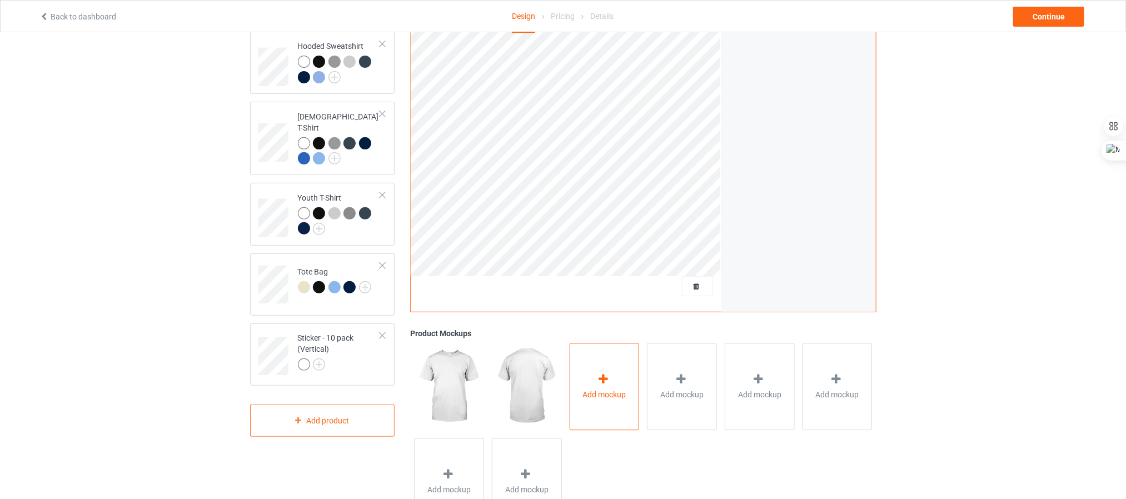
click at [606, 392] on span "Add mockup" at bounding box center [604, 394] width 43 height 11
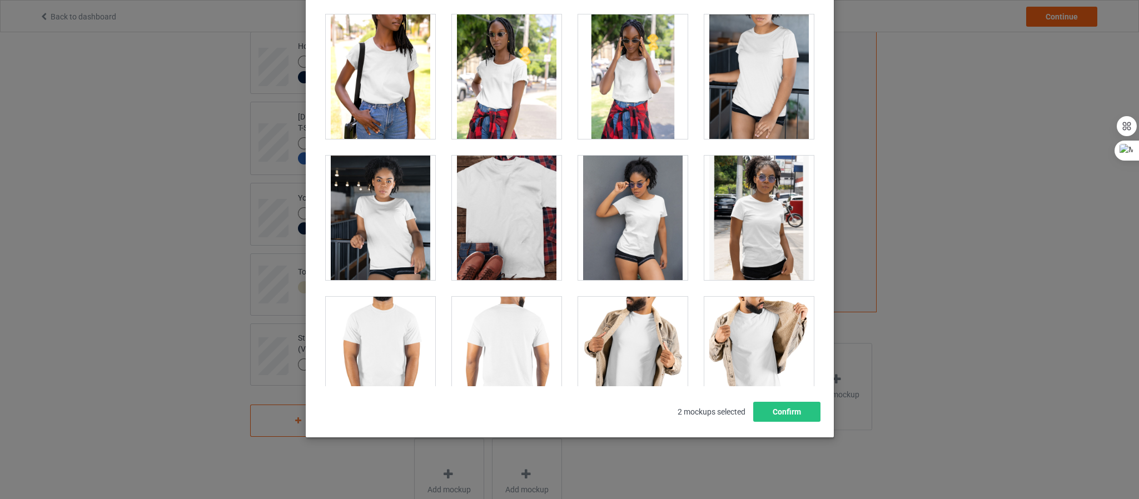
scroll to position [8145, 0]
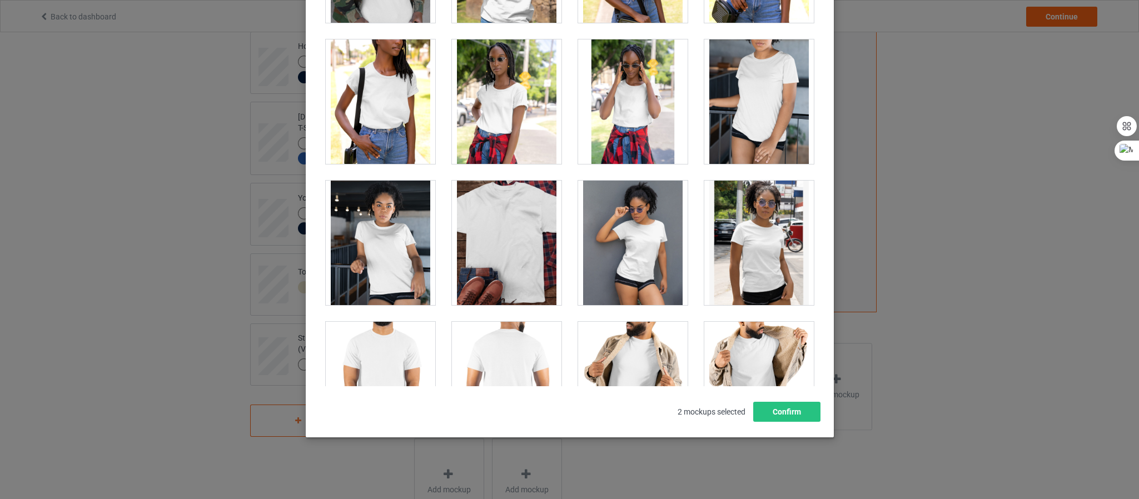
click at [742, 267] on div at bounding box center [759, 243] width 110 height 125
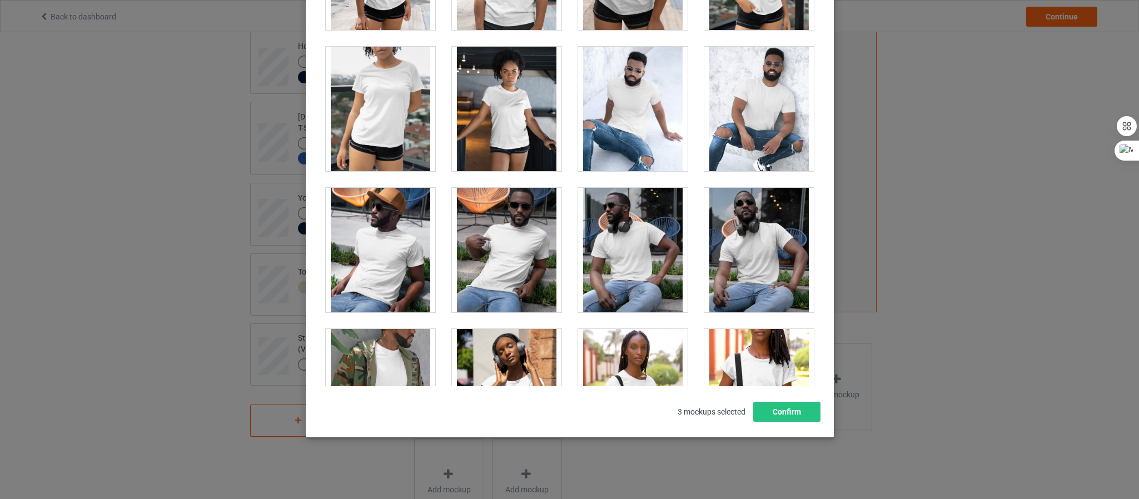
scroll to position [7728, 0]
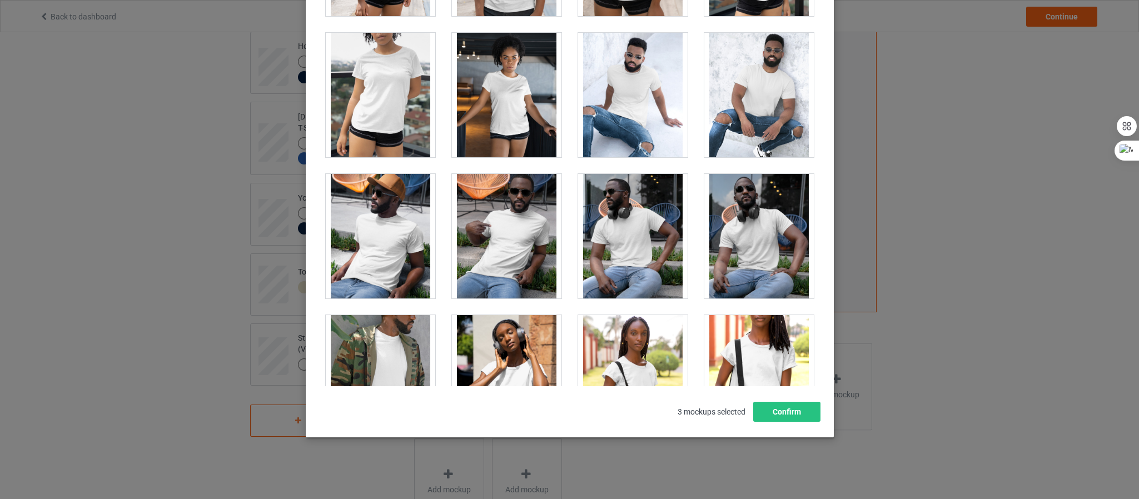
click at [372, 272] on div at bounding box center [381, 236] width 110 height 125
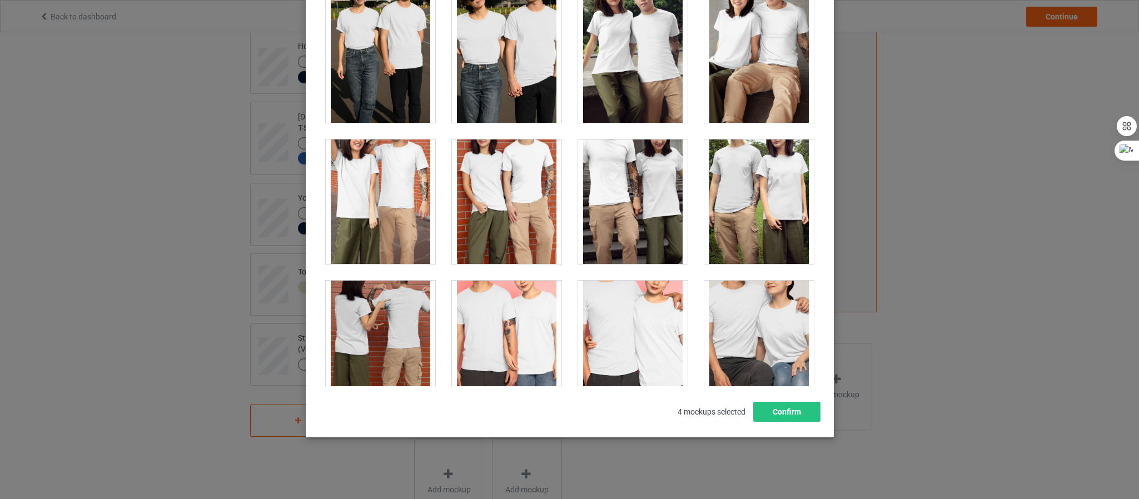
scroll to position [3726, 0]
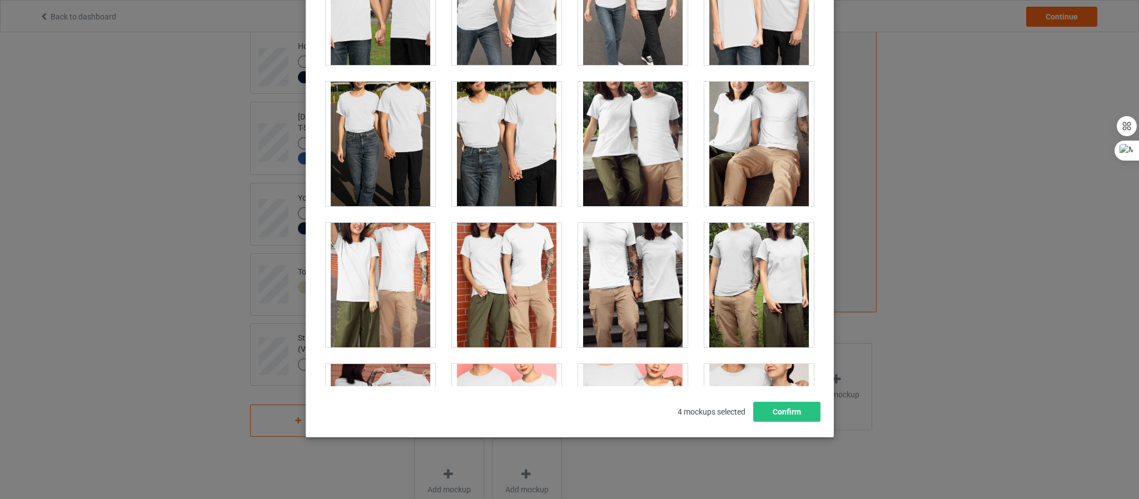
click at [392, 177] on div at bounding box center [381, 144] width 110 height 125
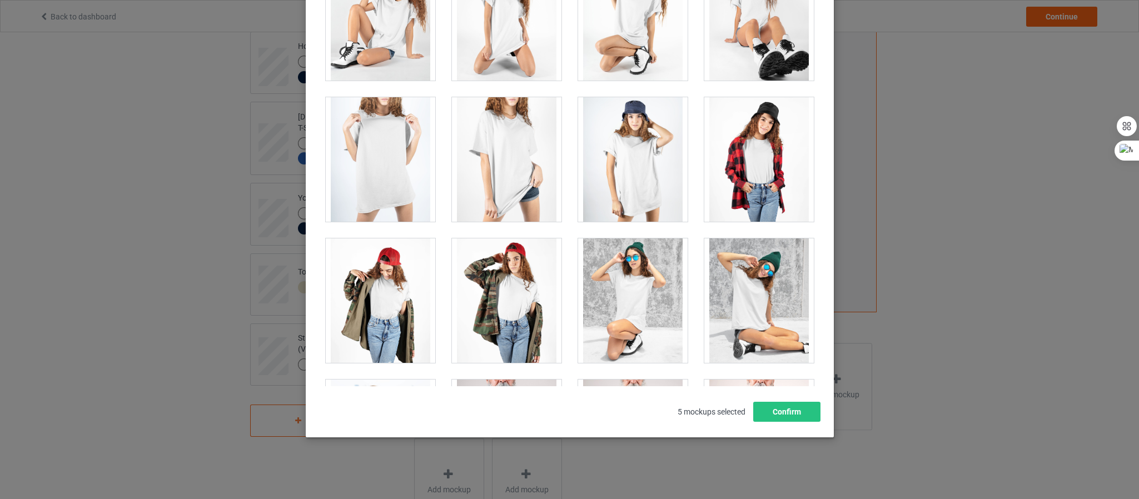
scroll to position [15008, 0]
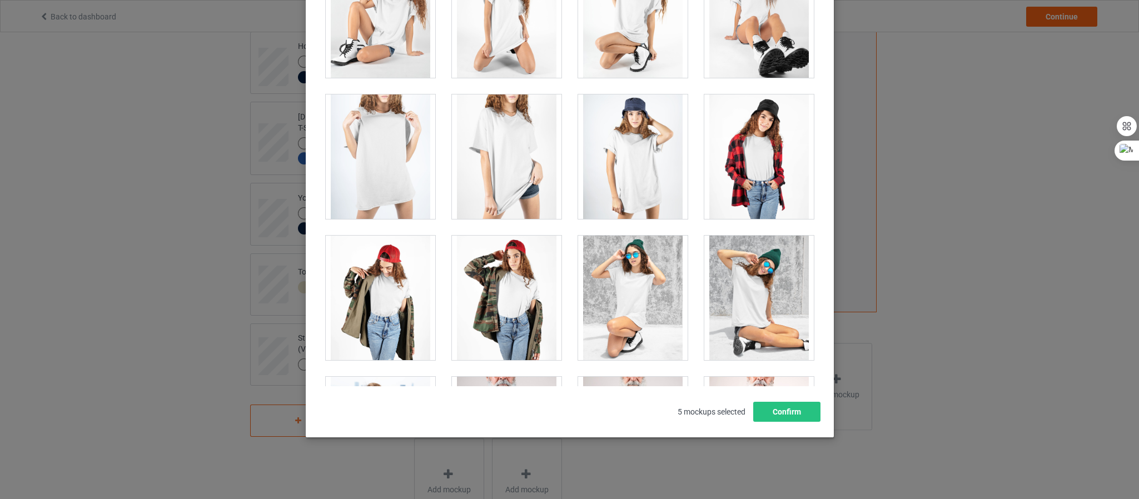
click at [634, 219] on div at bounding box center [633, 156] width 110 height 125
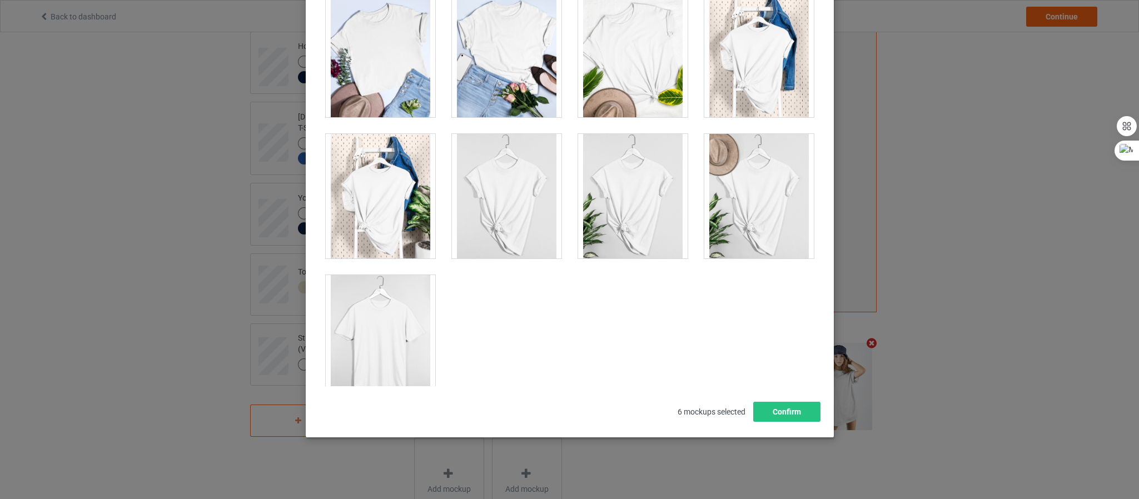
scroll to position [15899, 0]
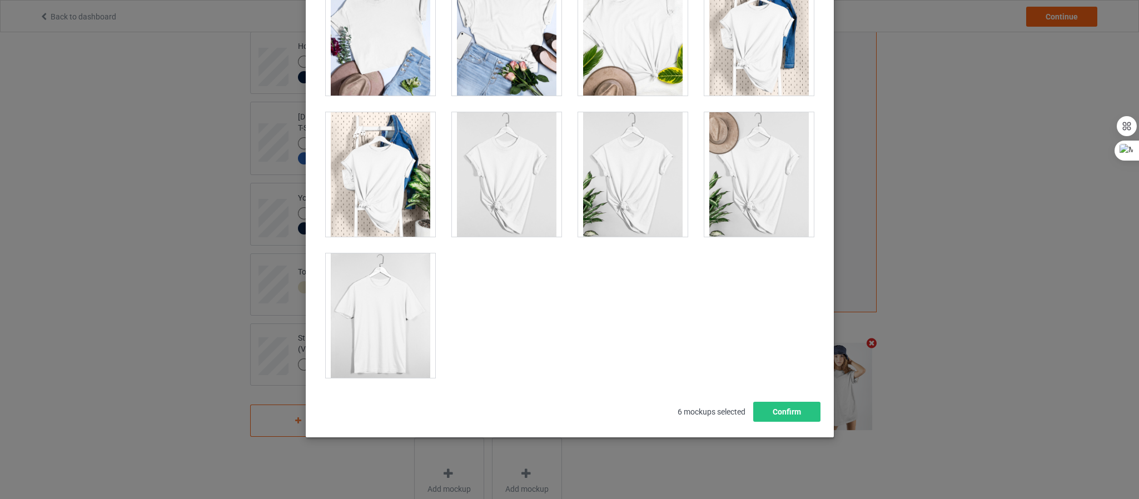
click at [411, 307] on div at bounding box center [381, 315] width 110 height 125
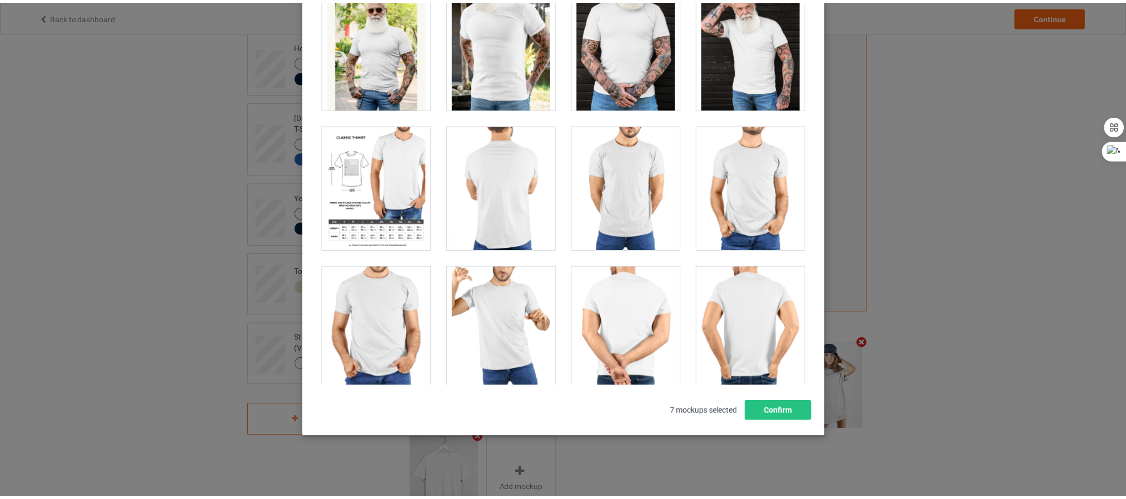
scroll to position [9229, 0]
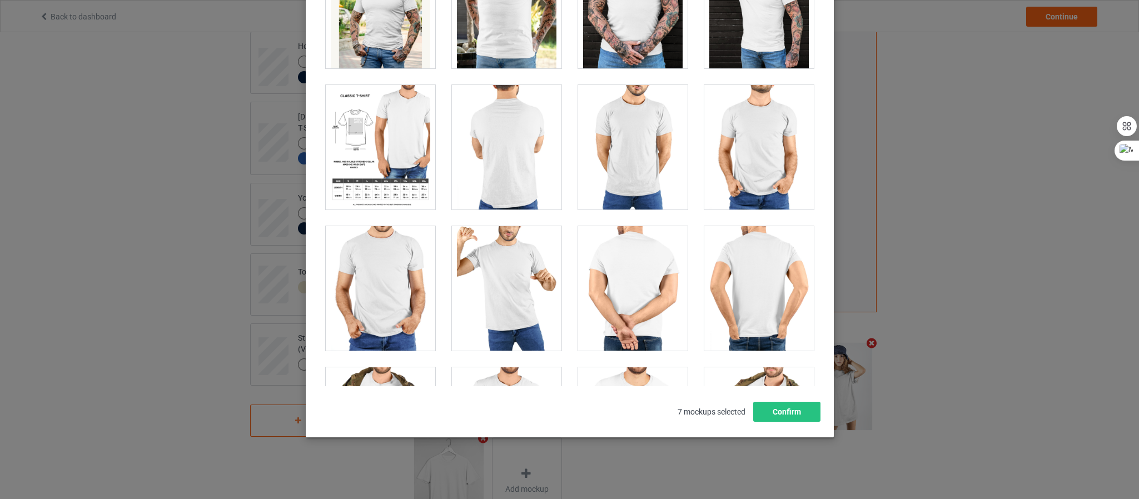
click at [372, 210] on div at bounding box center [381, 147] width 110 height 125
click at [796, 416] on button "Confirm" at bounding box center [786, 412] width 67 height 20
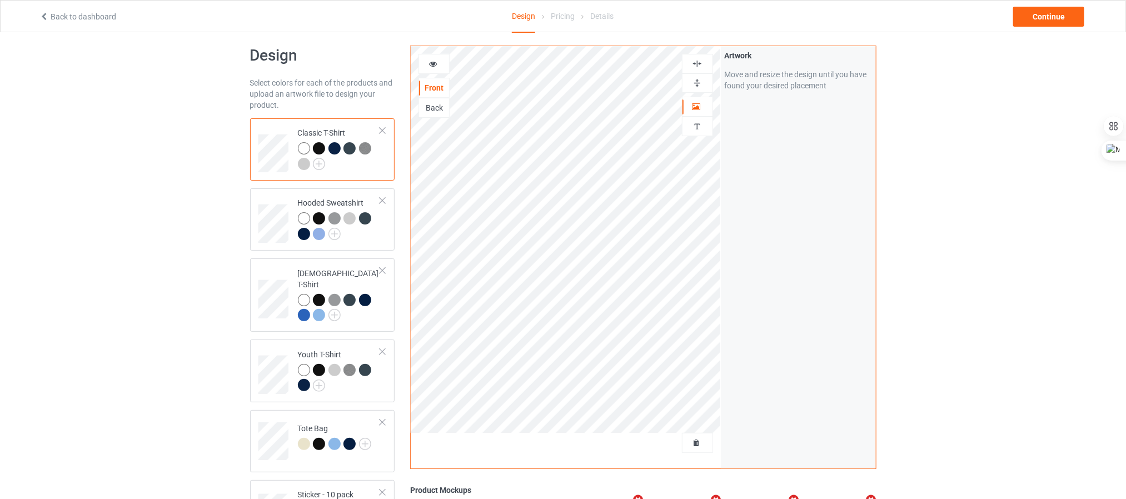
scroll to position [0, 0]
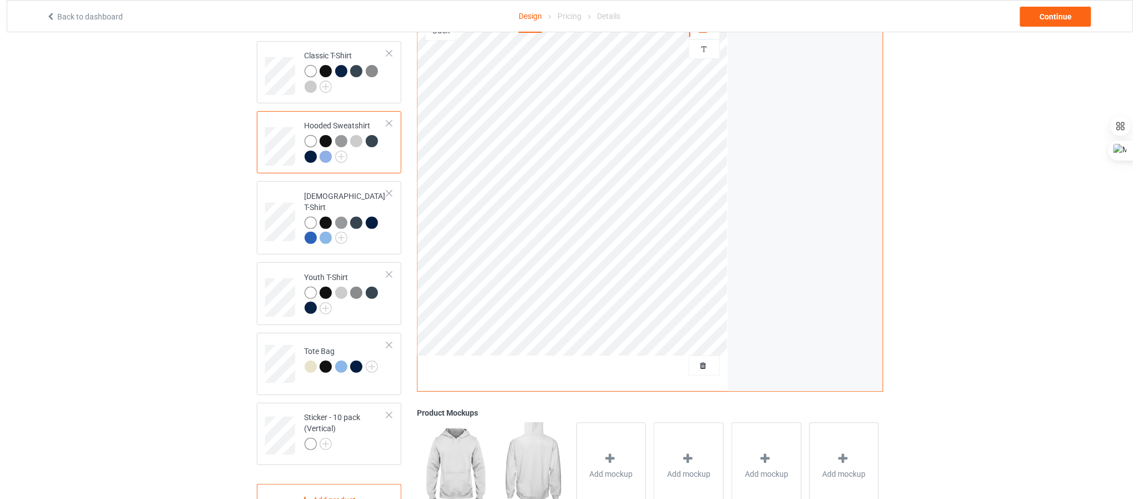
scroll to position [167, 0]
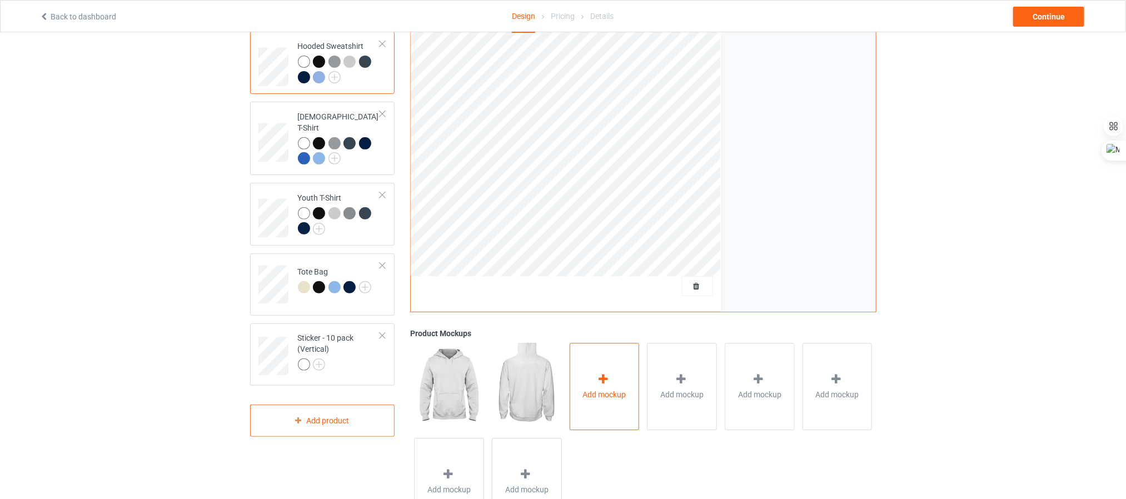
click at [600, 389] on div at bounding box center [604, 381] width 16 height 16
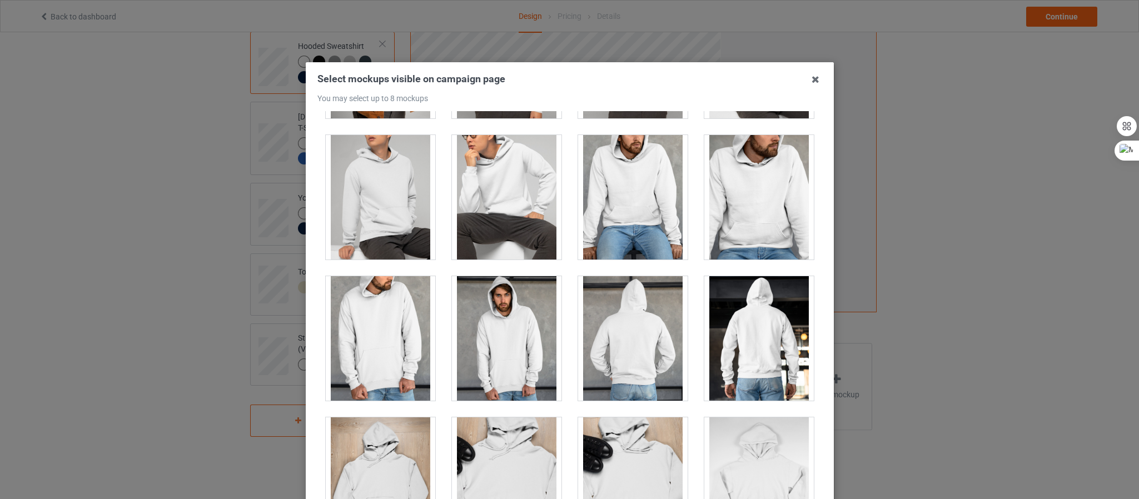
scroll to position [4336, 0]
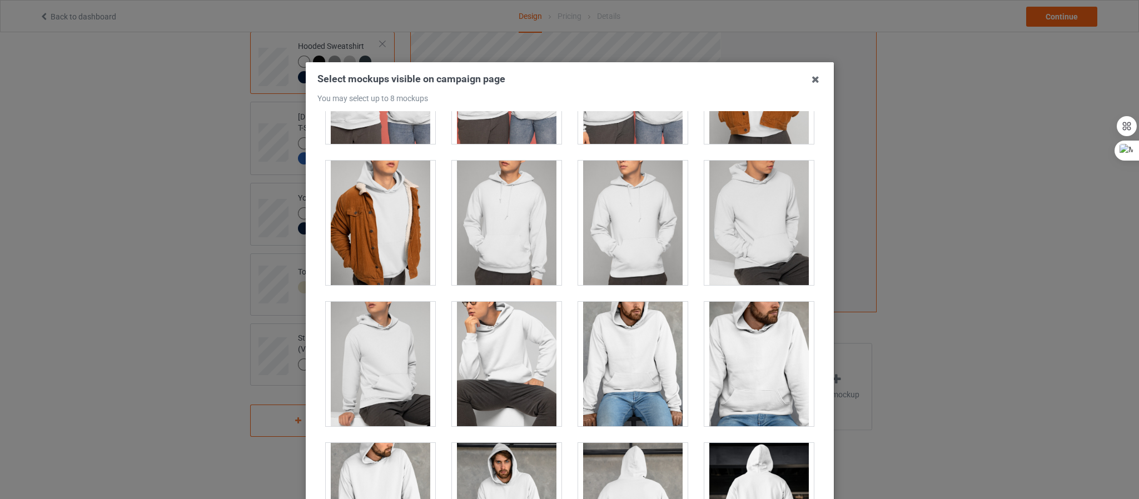
click at [720, 254] on div at bounding box center [759, 223] width 110 height 125
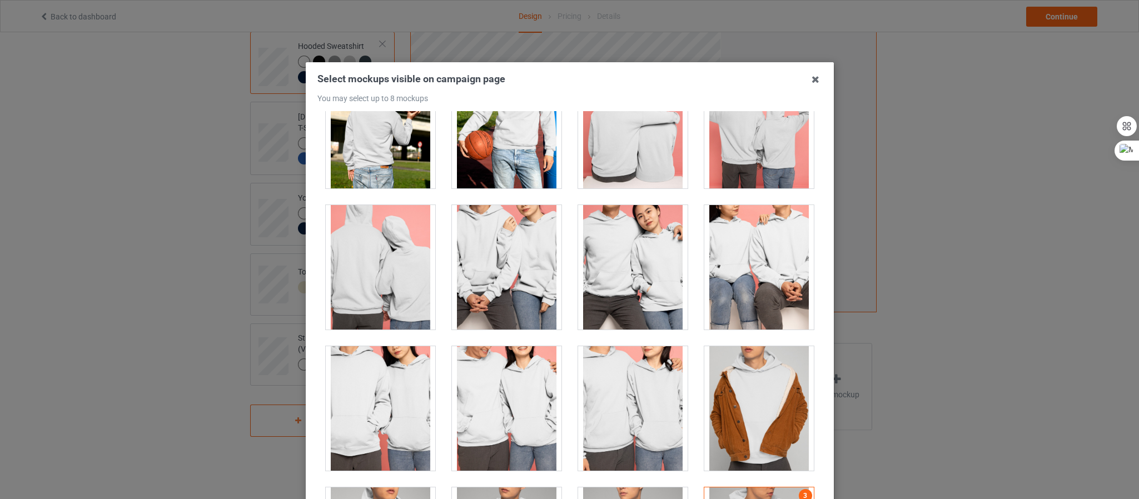
scroll to position [4002, 0]
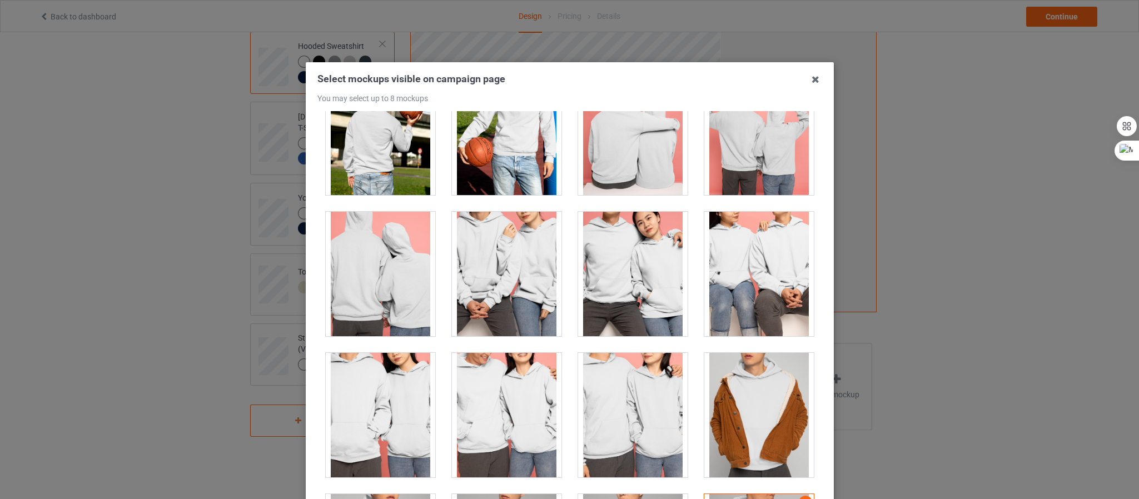
click at [637, 276] on div at bounding box center [633, 274] width 110 height 125
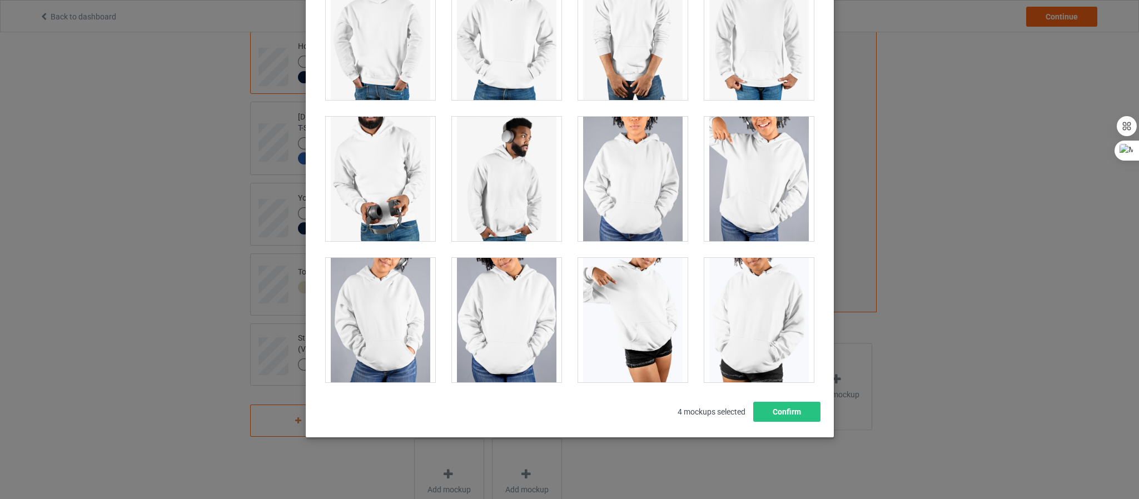
scroll to position [9521, 0]
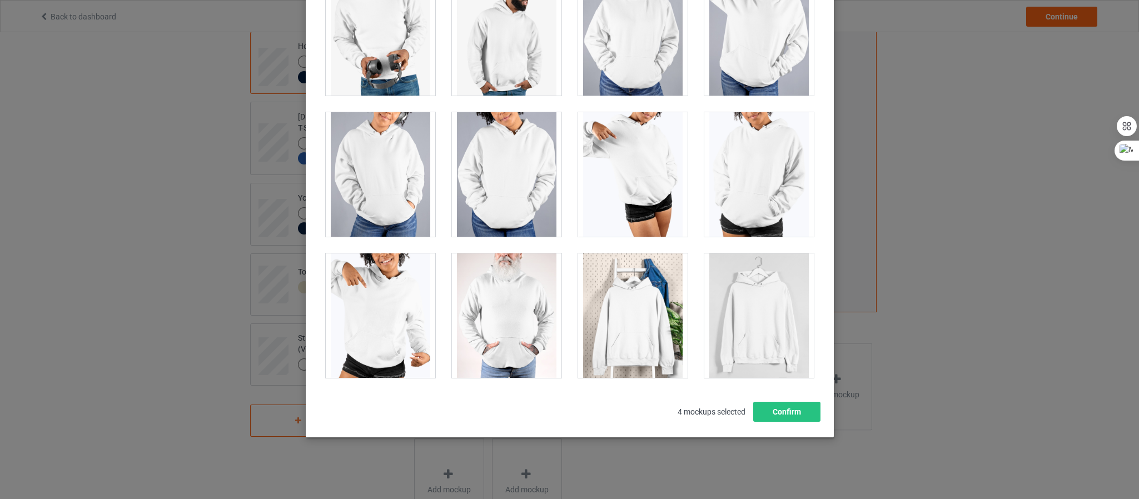
click at [492, 189] on div at bounding box center [507, 174] width 110 height 125
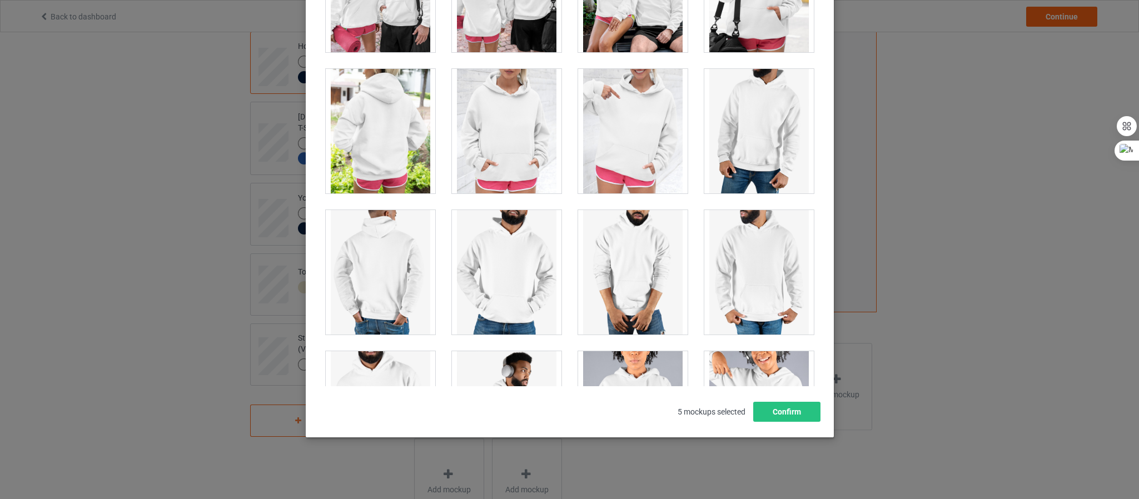
scroll to position [9020, 0]
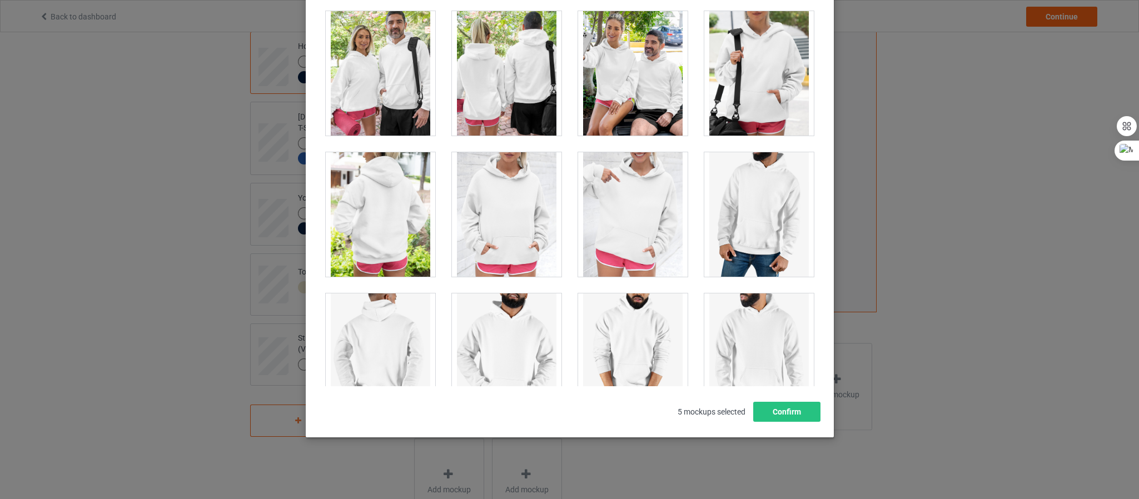
click at [630, 126] on div at bounding box center [633, 73] width 110 height 125
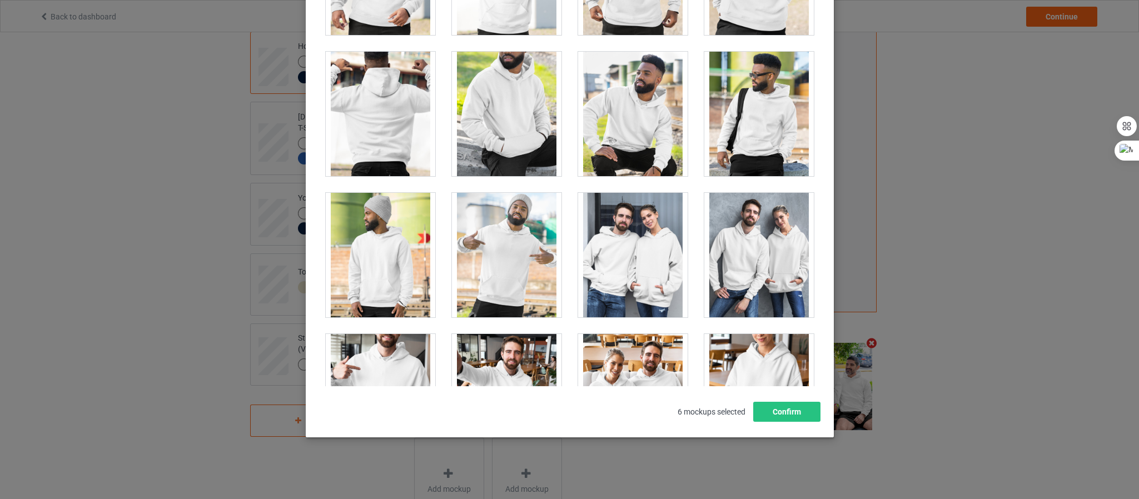
scroll to position [8520, 0]
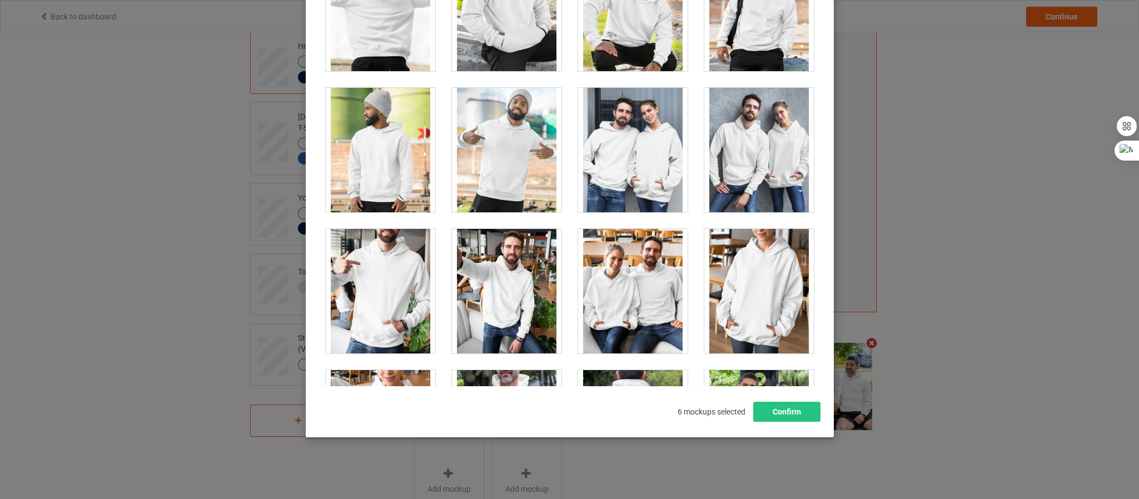
click at [492, 212] on div at bounding box center [507, 150] width 110 height 125
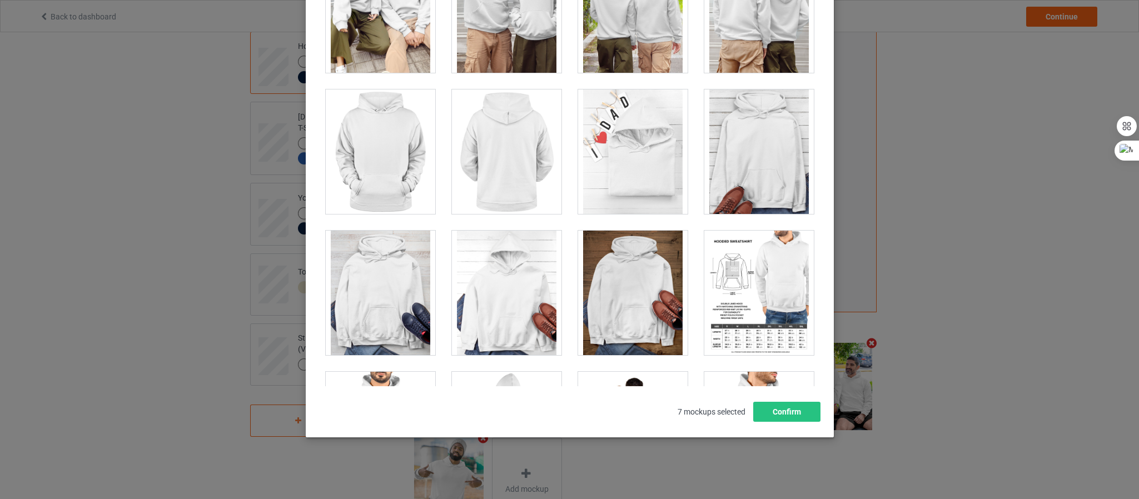
scroll to position [5268, 0]
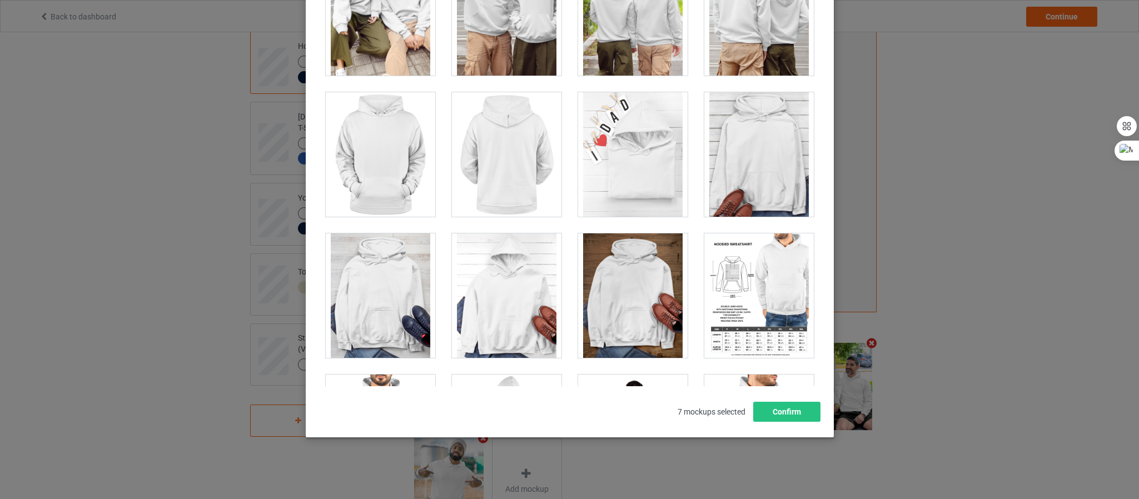
click at [724, 292] on div at bounding box center [759, 295] width 110 height 125
click at [787, 412] on button "Confirm" at bounding box center [786, 412] width 67 height 20
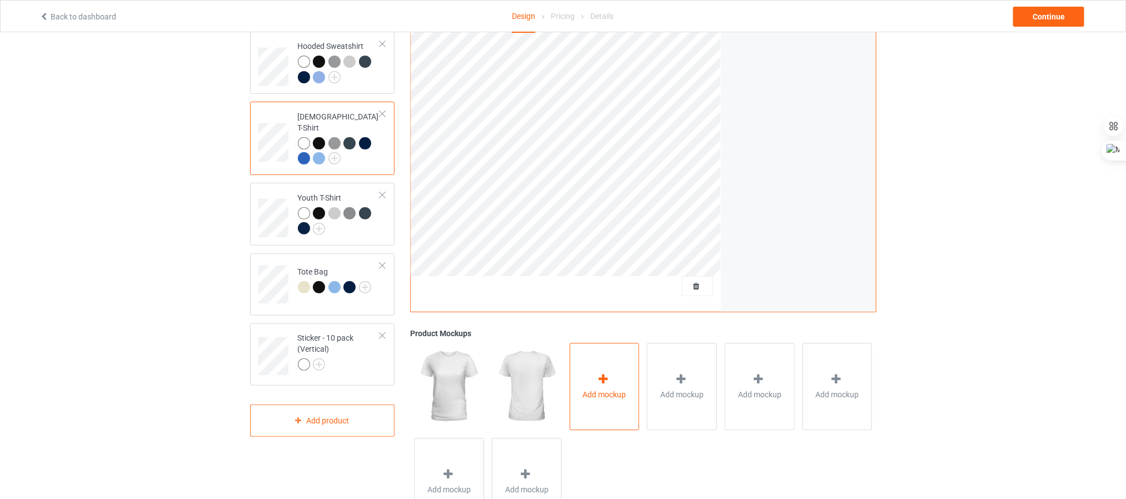
click at [584, 362] on div "Add mockup" at bounding box center [605, 386] width 70 height 87
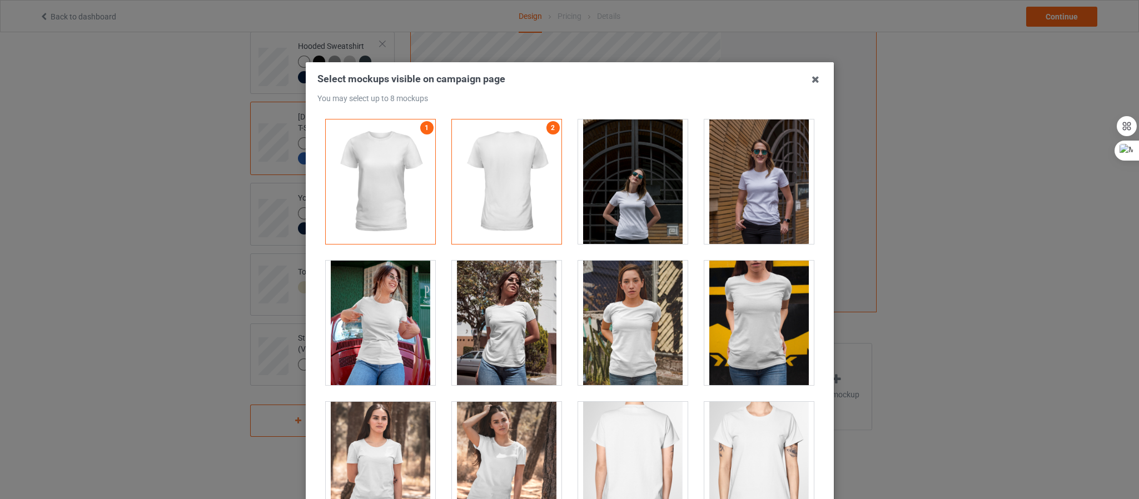
click at [390, 316] on div at bounding box center [381, 323] width 110 height 125
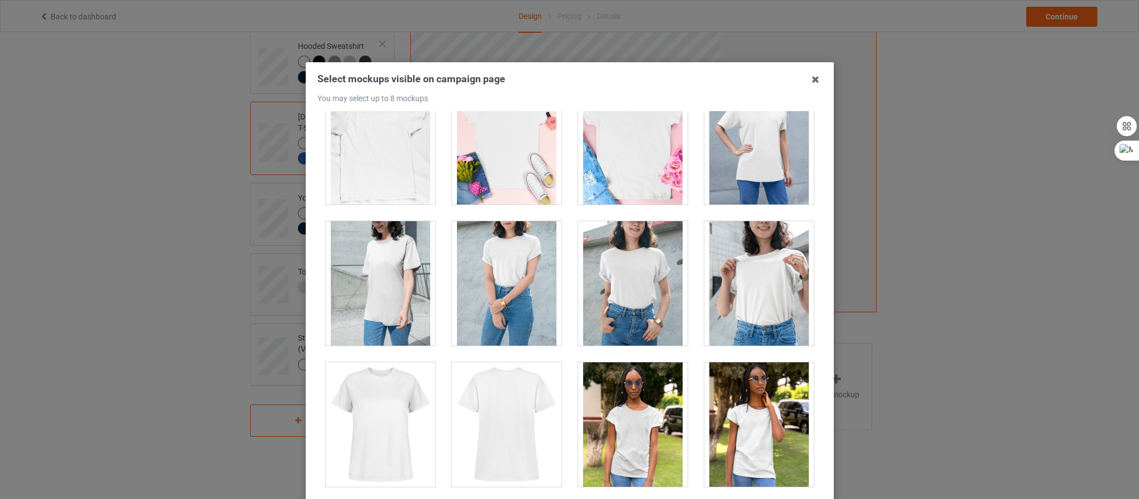
scroll to position [1876, 0]
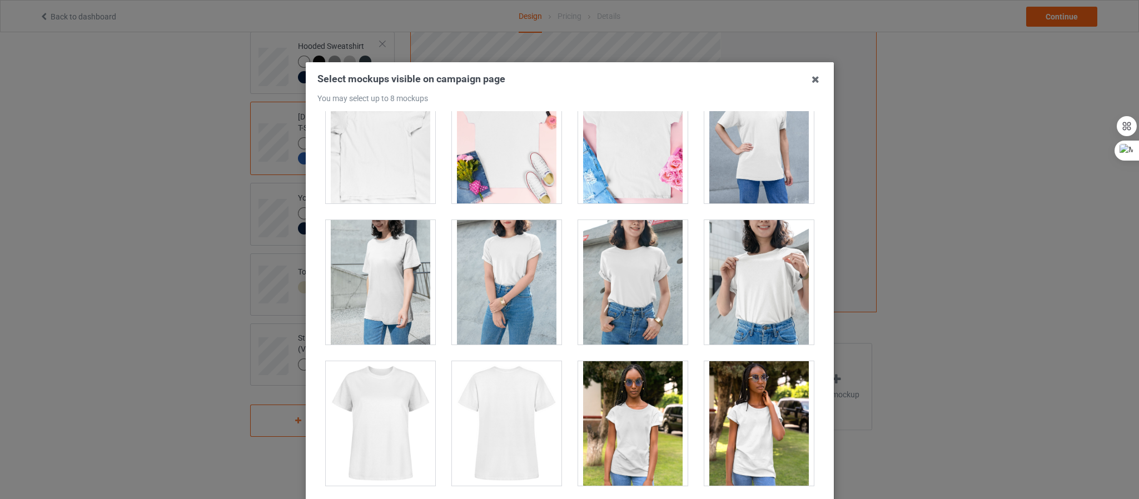
click at [379, 296] on div at bounding box center [381, 282] width 110 height 125
click at [619, 294] on div at bounding box center [633, 282] width 110 height 125
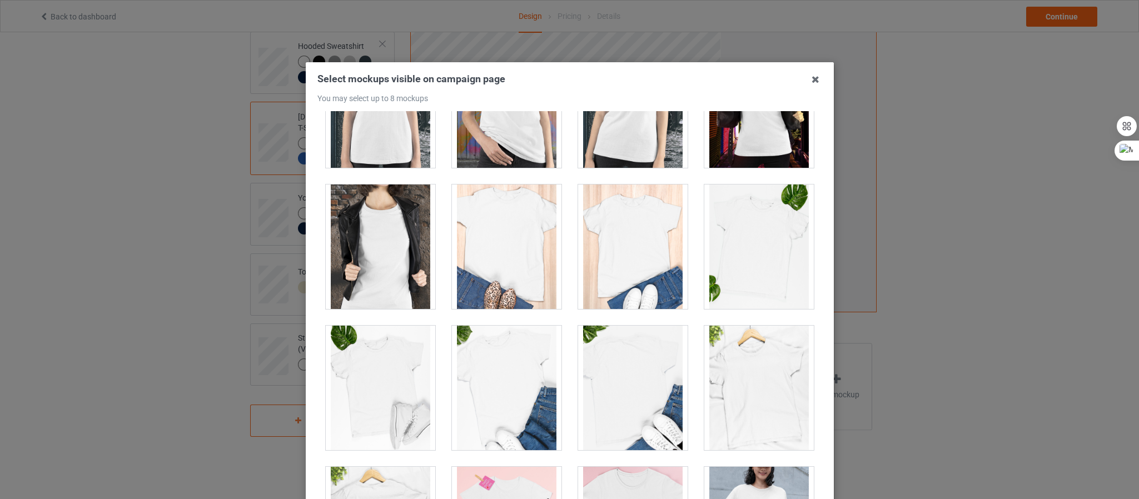
scroll to position [1459, 0]
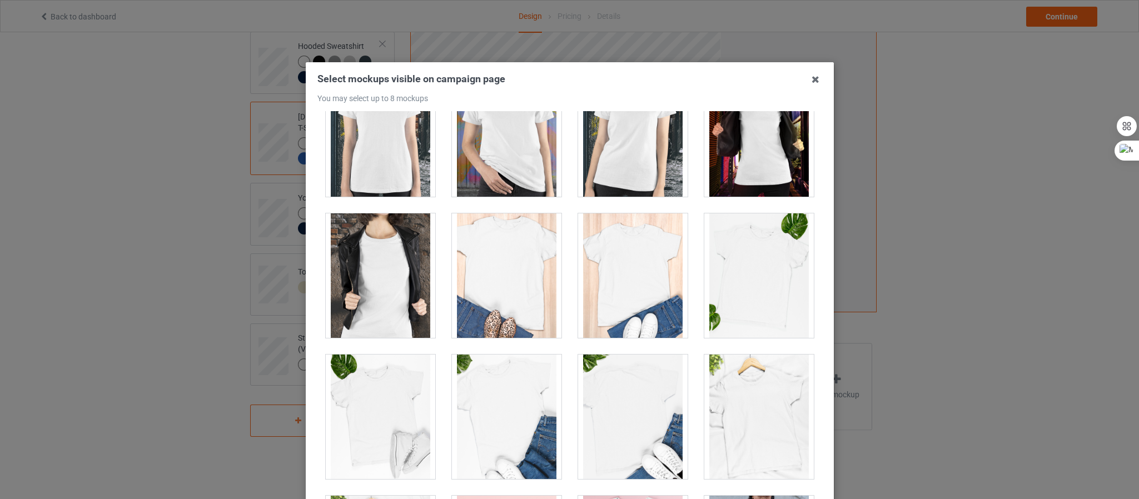
click at [519, 296] on div at bounding box center [507, 275] width 110 height 125
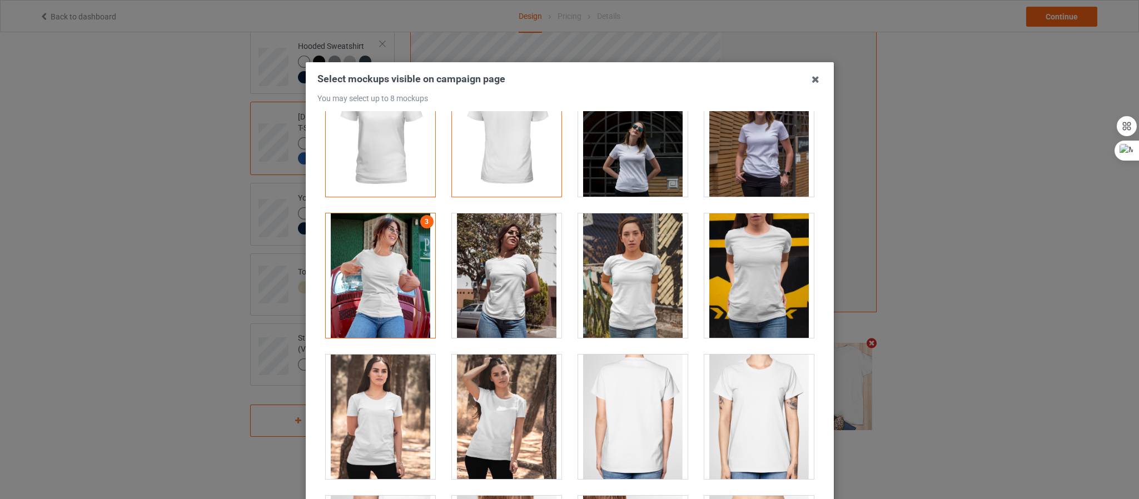
scroll to position [42, 0]
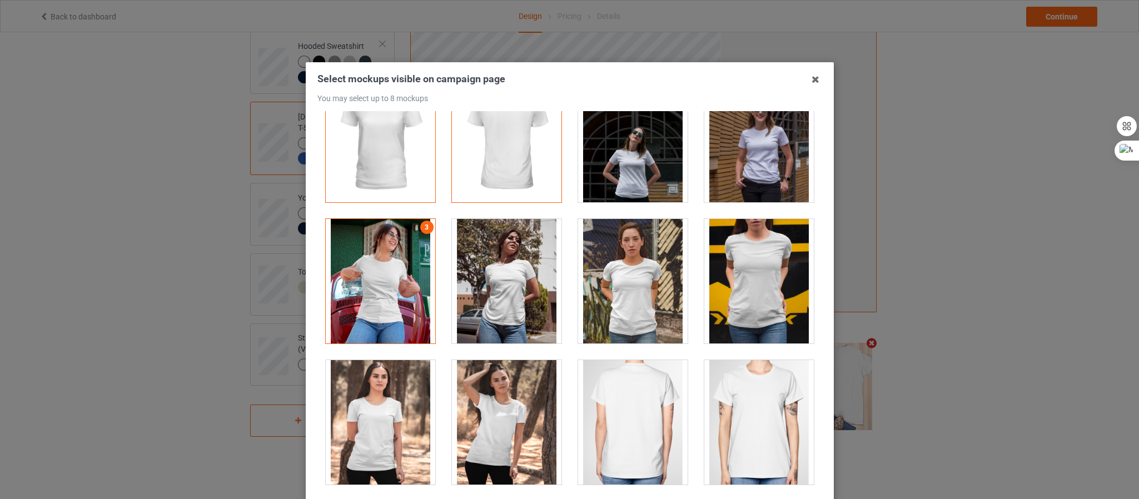
click at [505, 267] on div at bounding box center [507, 281] width 110 height 125
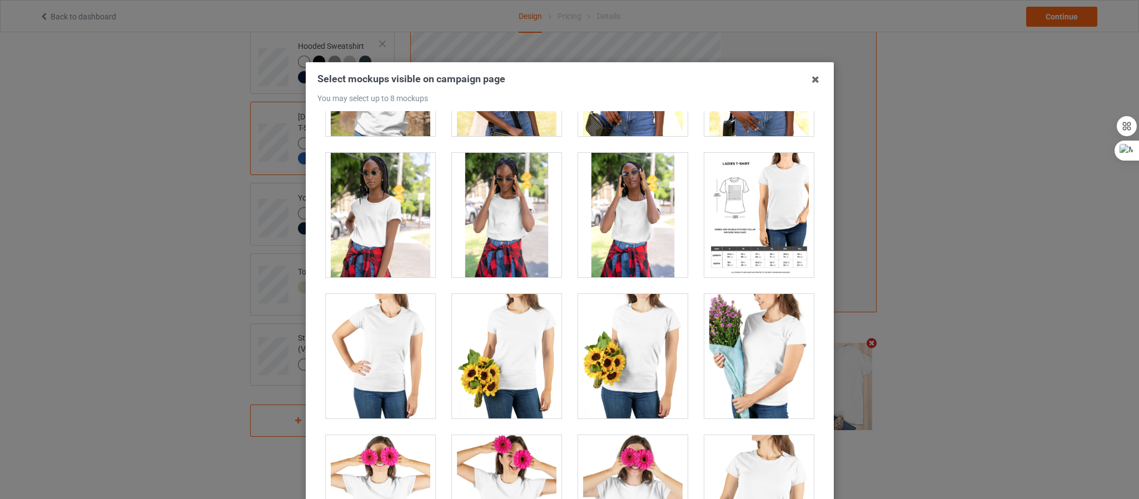
scroll to position [2501, 0]
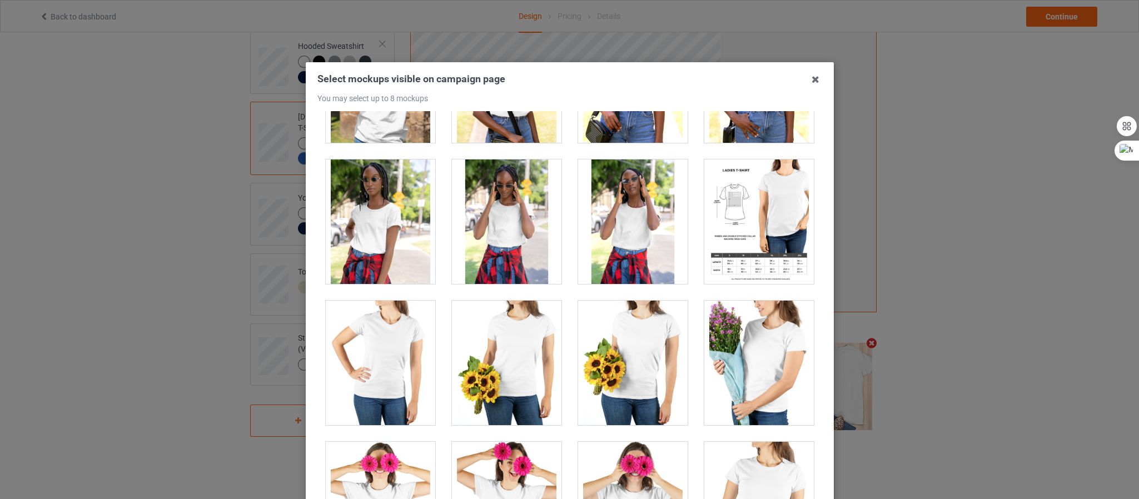
click at [739, 264] on div at bounding box center [759, 222] width 110 height 125
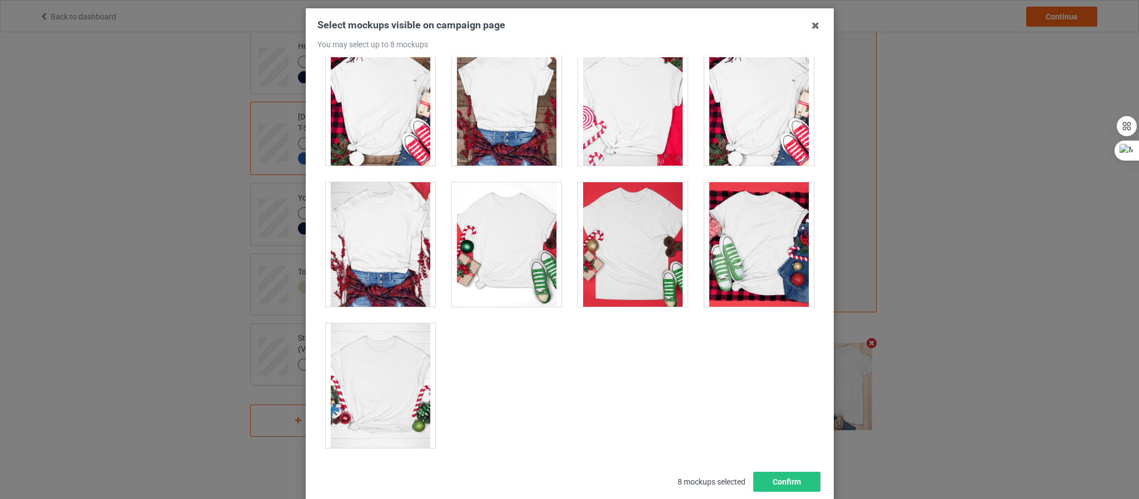
scroll to position [124, 0]
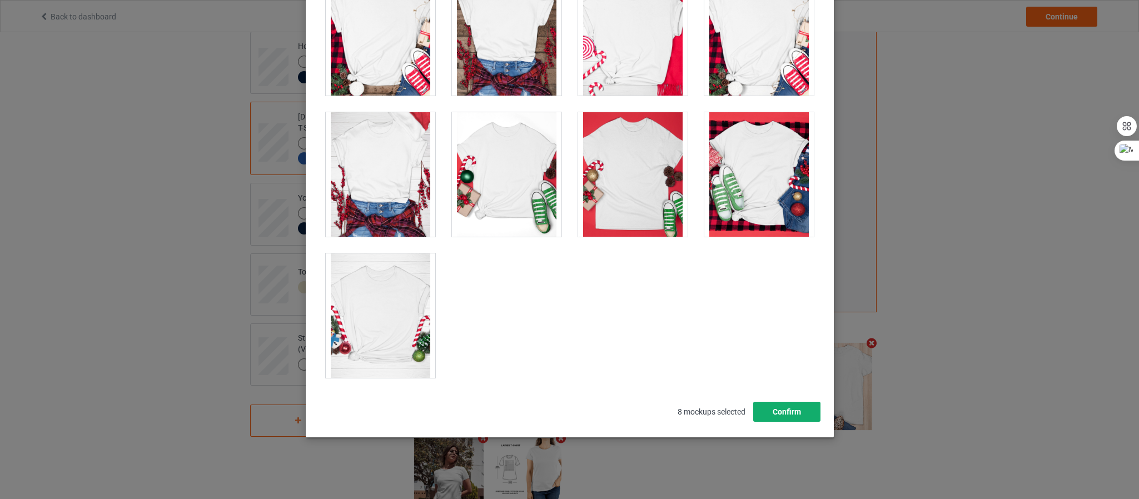
click at [776, 409] on button "Confirm" at bounding box center [786, 412] width 67 height 20
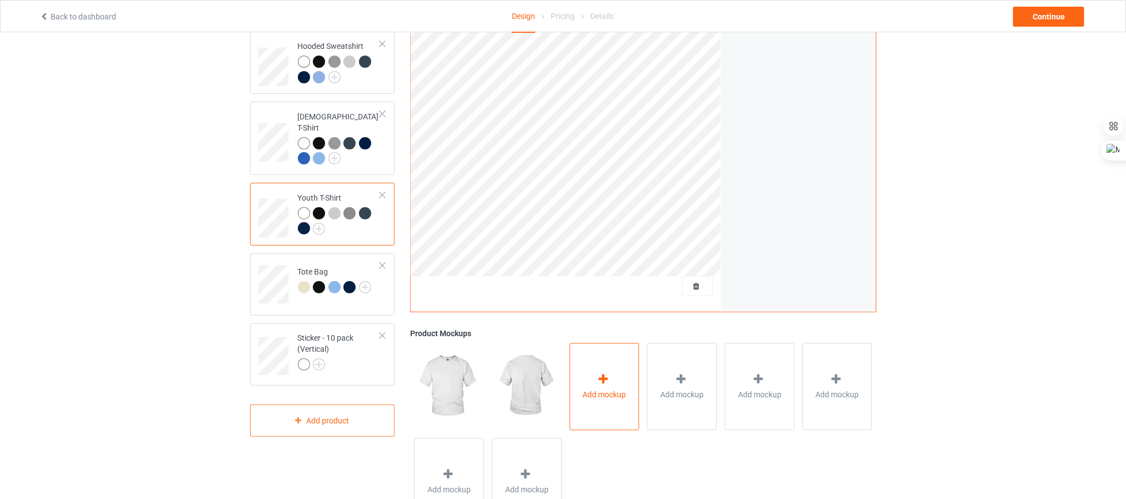
click at [625, 392] on span "Add mockup" at bounding box center [604, 394] width 43 height 11
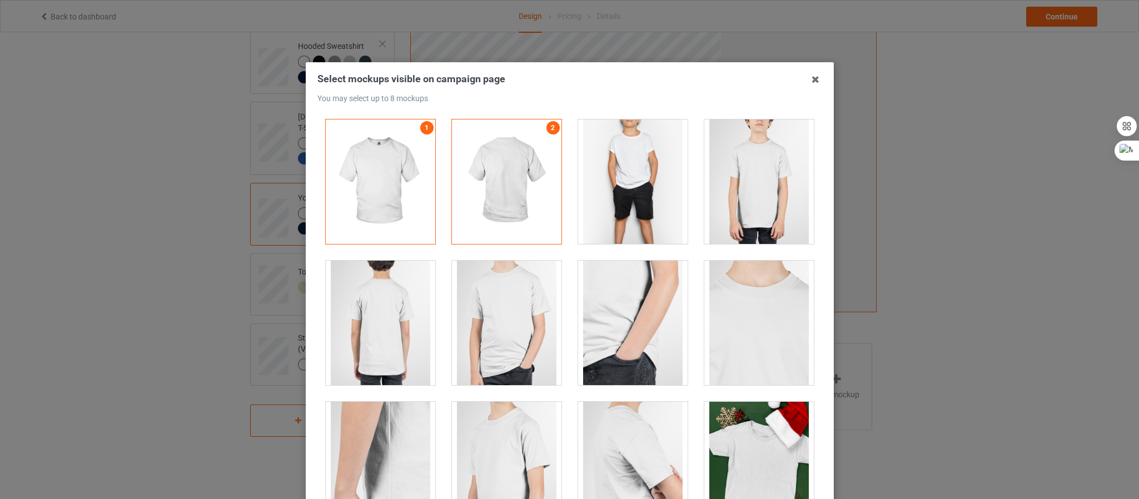
click at [618, 209] on div at bounding box center [633, 182] width 110 height 125
click at [739, 190] on div at bounding box center [759, 182] width 110 height 125
click at [491, 325] on div at bounding box center [507, 323] width 110 height 125
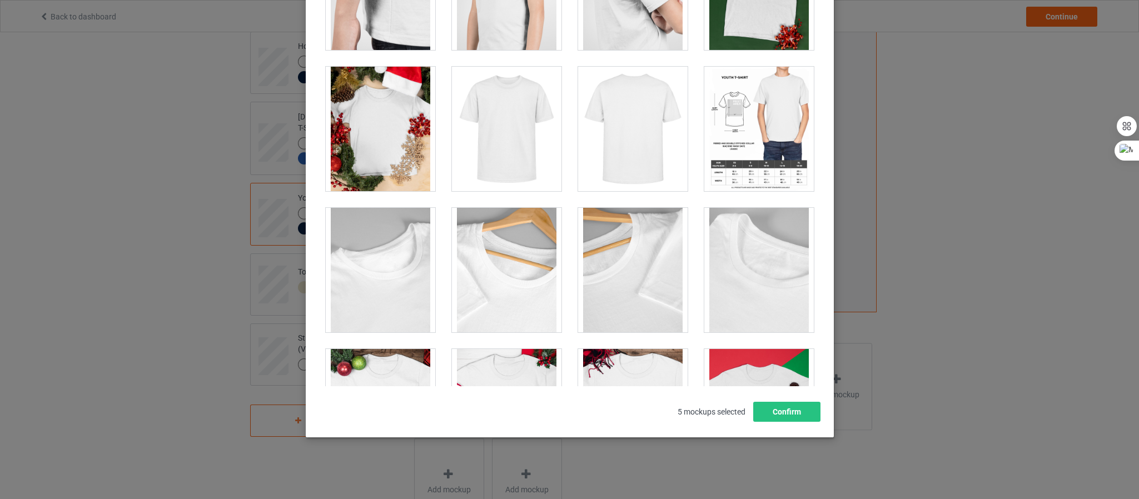
scroll to position [258, 0]
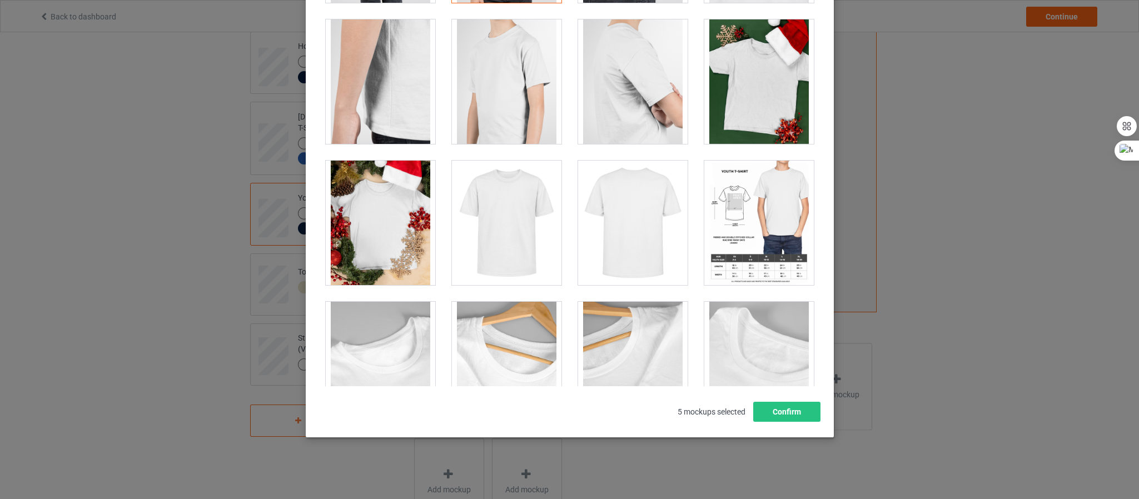
click at [494, 222] on div at bounding box center [507, 223] width 110 height 125
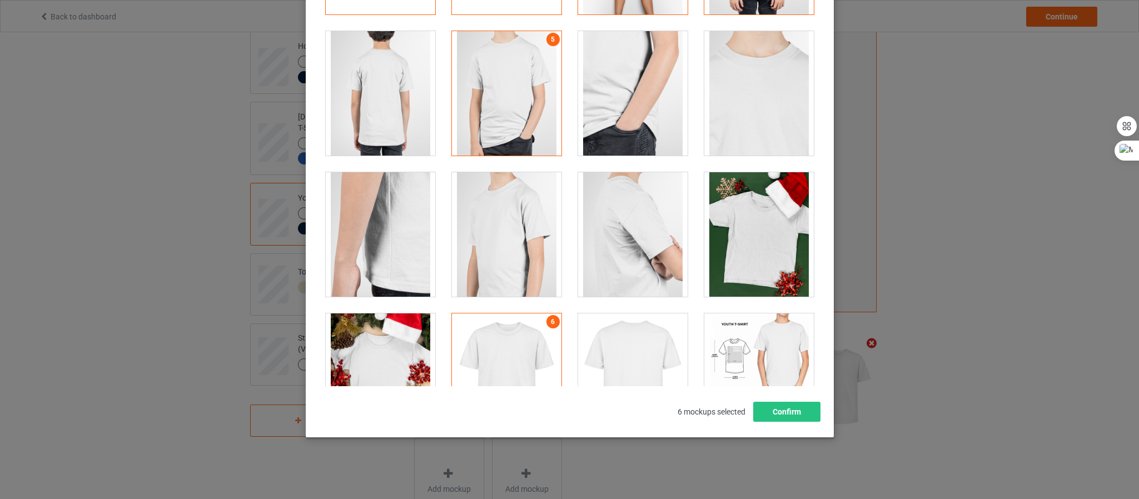
scroll to position [175, 0]
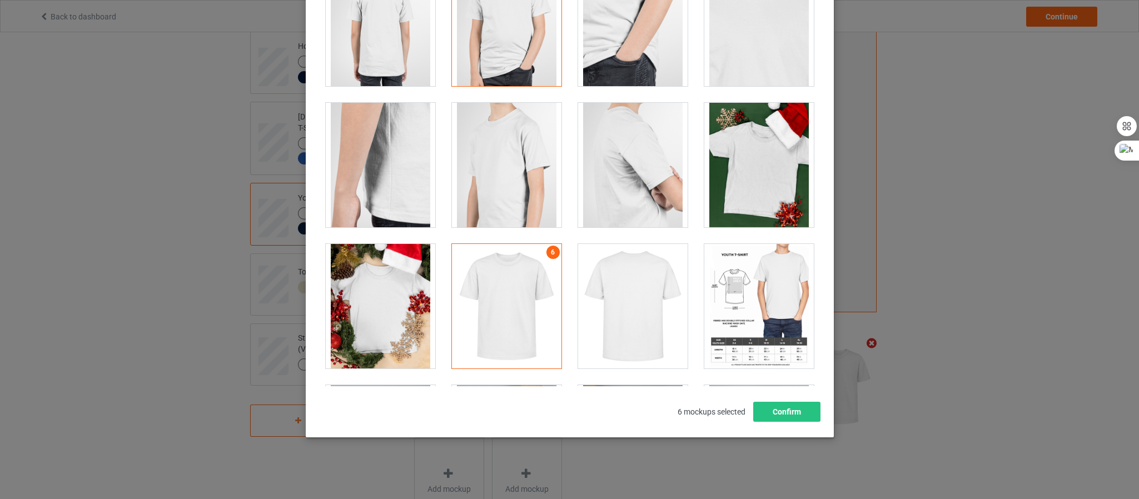
click at [514, 191] on div at bounding box center [507, 165] width 110 height 125
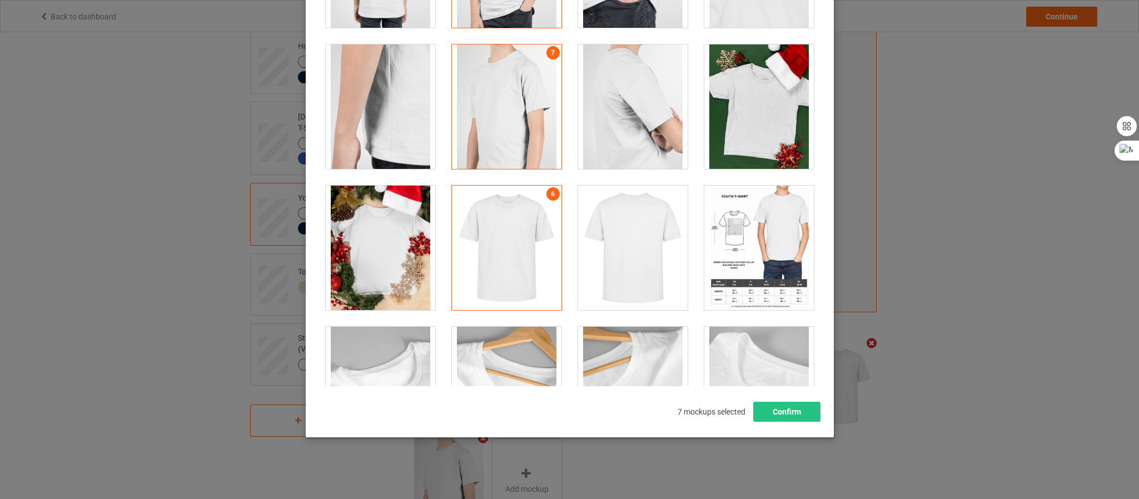
scroll to position [258, 0]
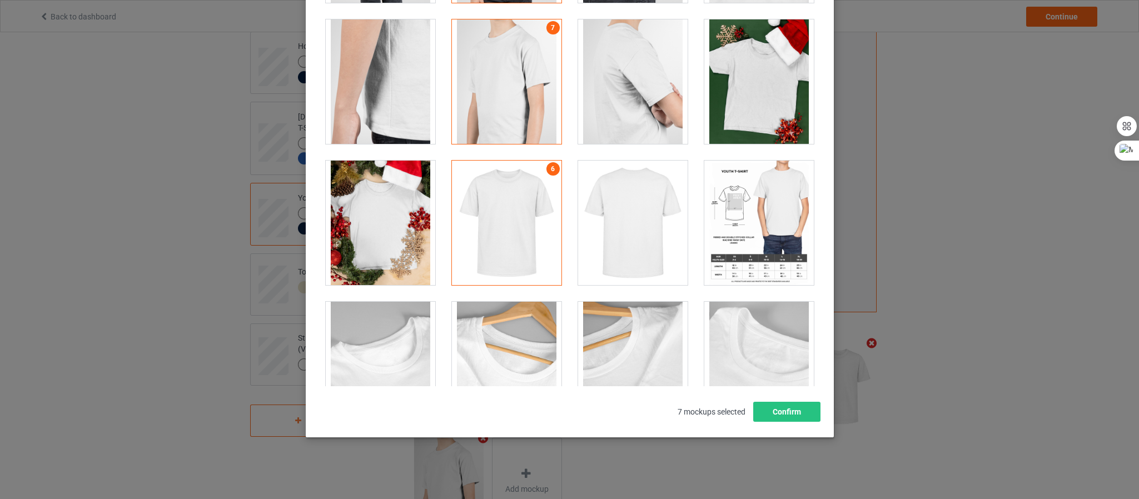
click at [739, 247] on div at bounding box center [759, 223] width 110 height 125
click at [775, 415] on button "Confirm" at bounding box center [786, 412] width 67 height 20
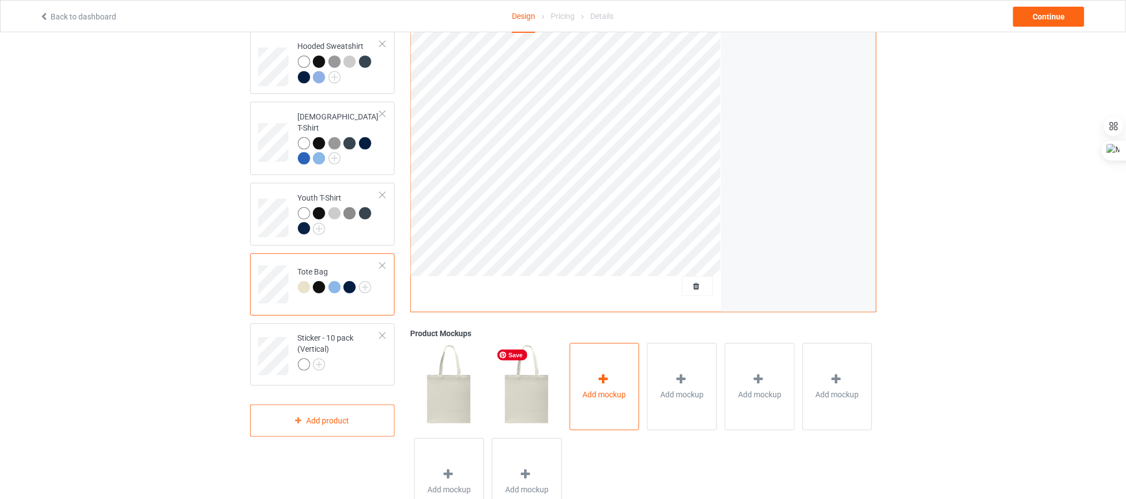
click at [622, 381] on div "Add mockup" at bounding box center [605, 386] width 70 height 87
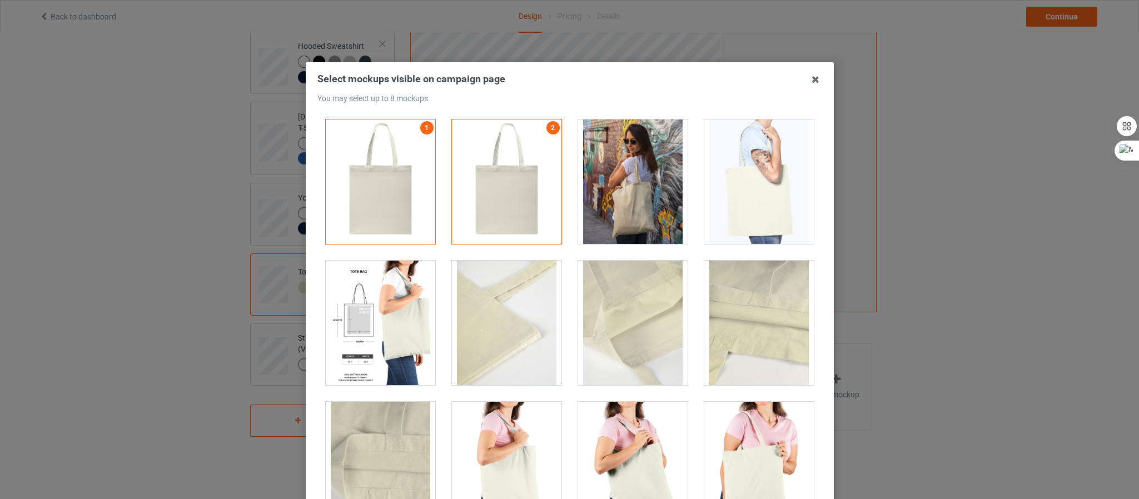
click at [622, 193] on div at bounding box center [633, 182] width 110 height 125
click at [722, 185] on div at bounding box center [759, 182] width 110 height 125
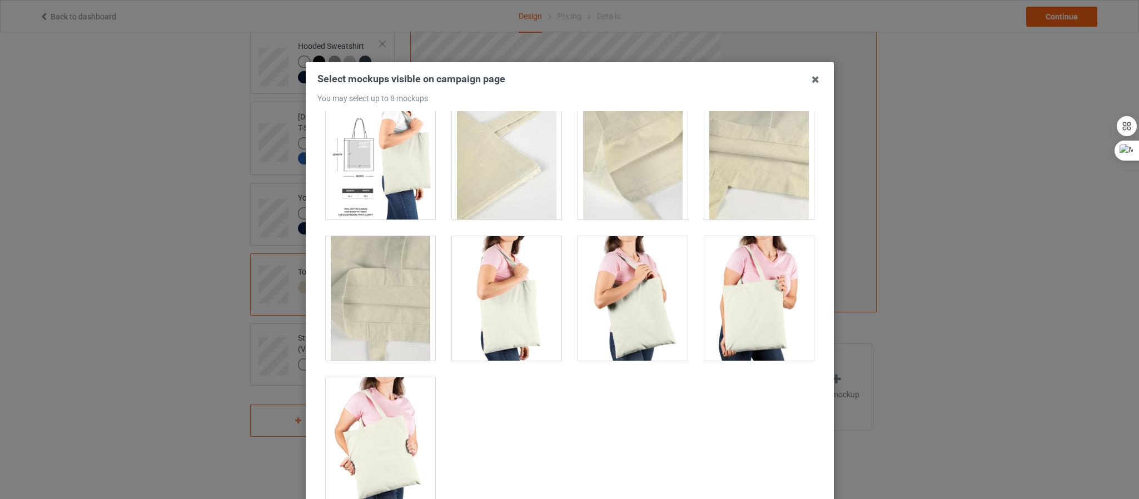
click at [649, 312] on div at bounding box center [633, 298] width 110 height 125
click at [715, 295] on div at bounding box center [759, 298] width 110 height 125
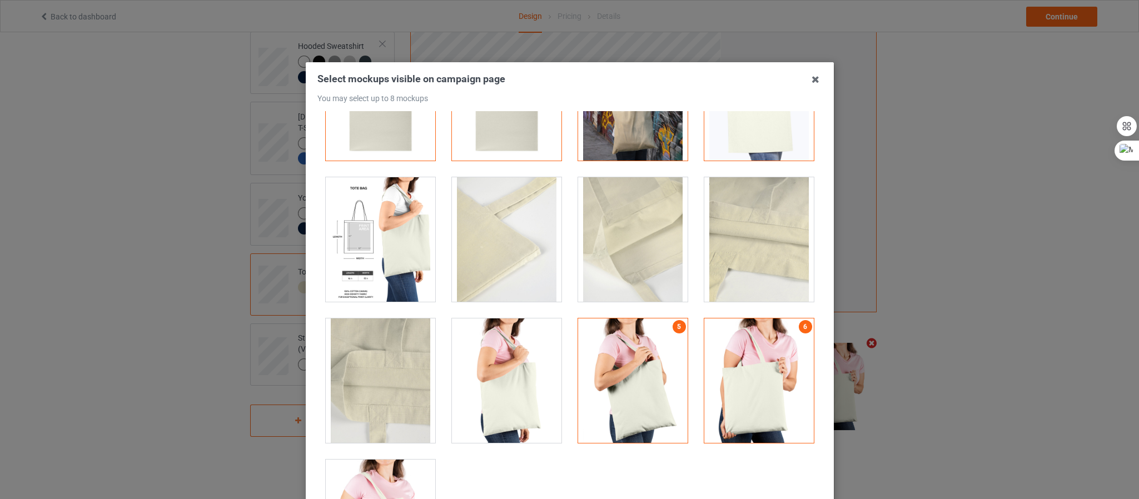
click at [608, 250] on div at bounding box center [633, 239] width 110 height 125
click at [389, 249] on div at bounding box center [381, 239] width 110 height 125
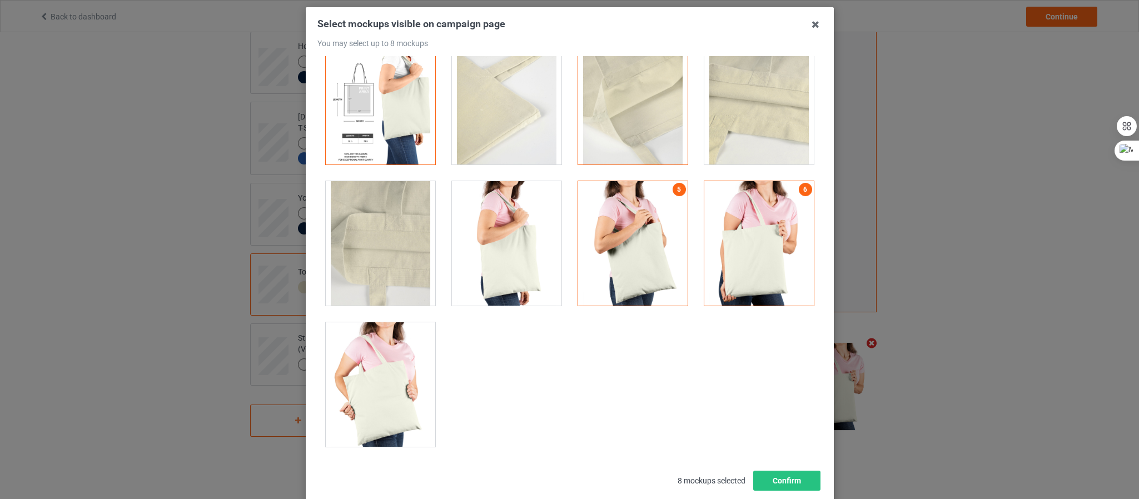
scroll to position [124, 0]
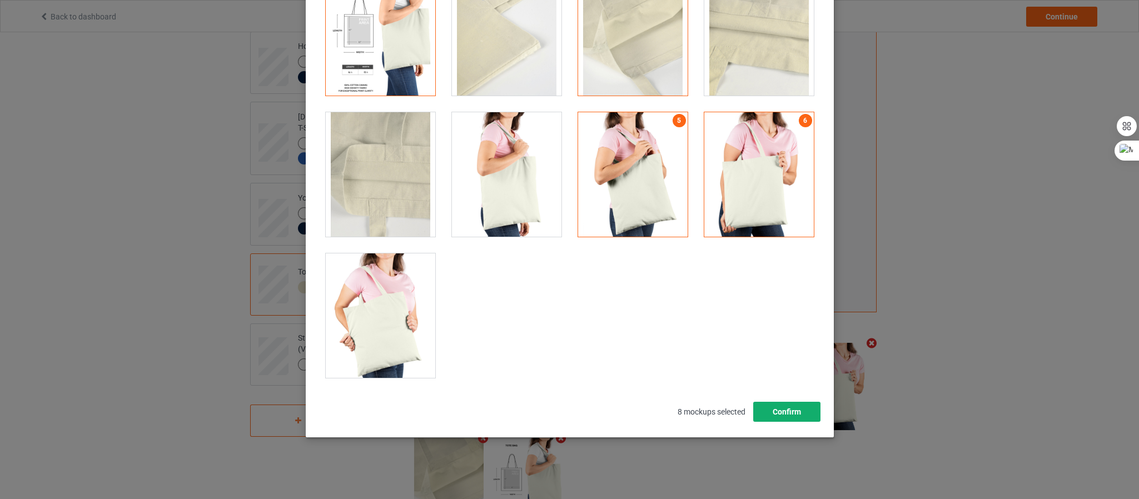
click at [794, 412] on button "Confirm" at bounding box center [786, 412] width 67 height 20
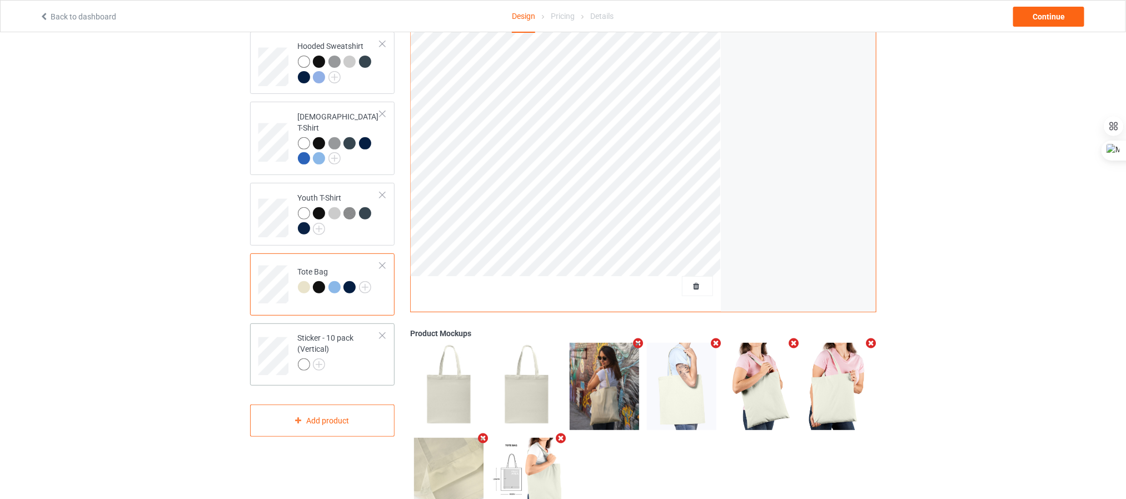
click at [357, 359] on div at bounding box center [339, 367] width 83 height 16
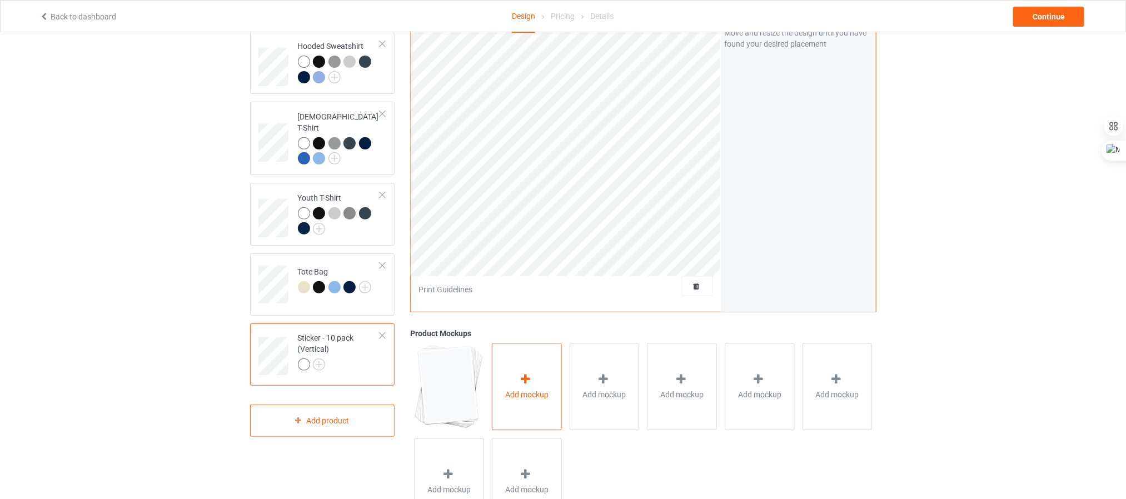
click at [542, 354] on div "Add mockup" at bounding box center [527, 386] width 70 height 87
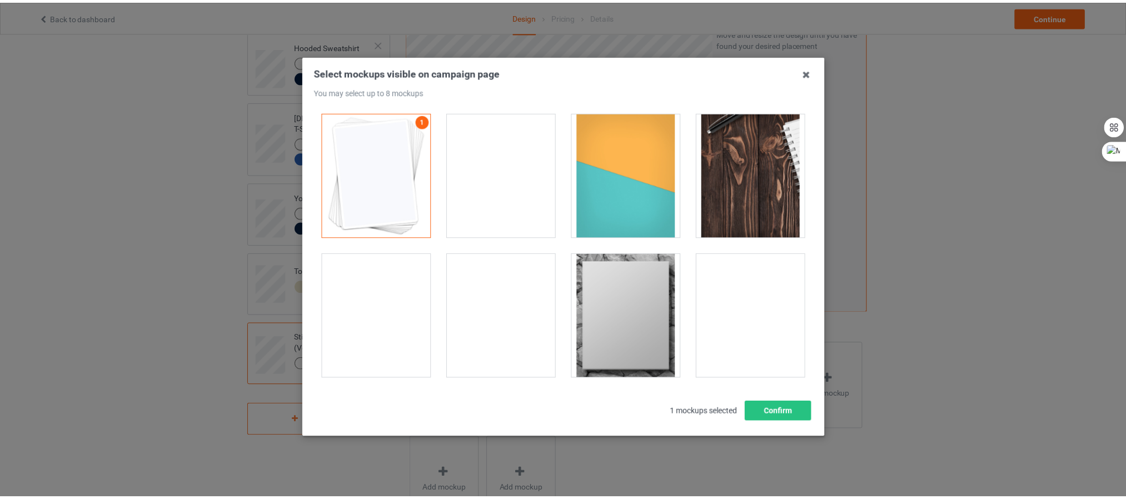
scroll to position [8, 0]
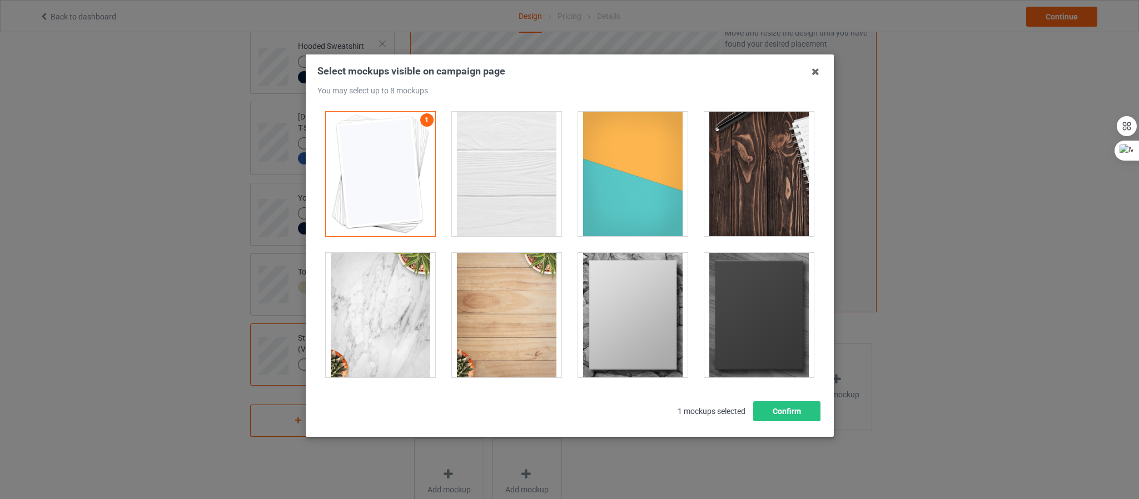
click at [734, 309] on div at bounding box center [759, 315] width 110 height 125
click at [614, 310] on div at bounding box center [633, 315] width 110 height 125
click at [525, 316] on div at bounding box center [507, 315] width 110 height 125
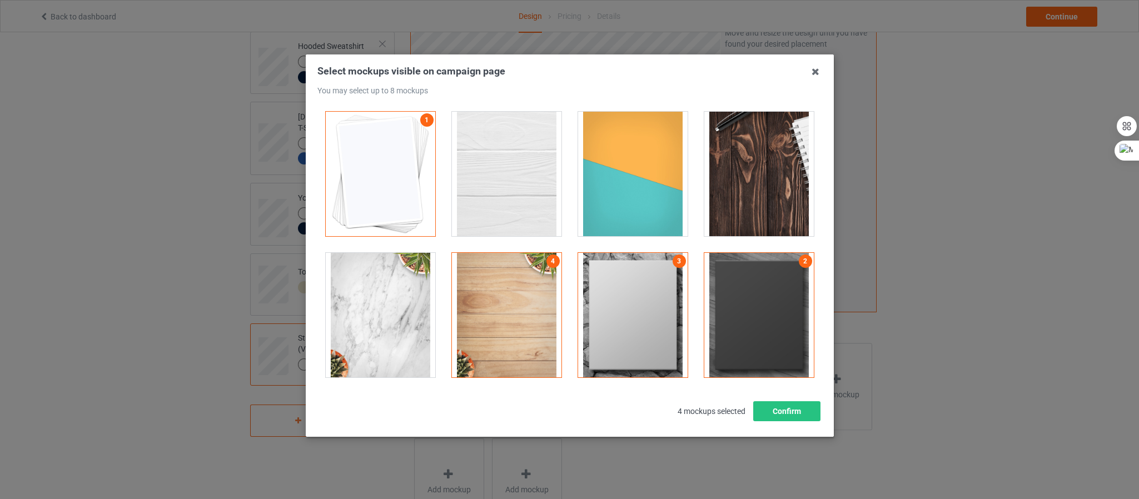
click at [431, 319] on div at bounding box center [380, 315] width 126 height 141
click at [396, 307] on div at bounding box center [381, 315] width 110 height 125
click at [526, 214] on div at bounding box center [507, 174] width 110 height 125
drag, startPoint x: 651, startPoint y: 203, endPoint x: 727, endPoint y: 198, distance: 76.3
click at [654, 203] on div at bounding box center [633, 174] width 110 height 125
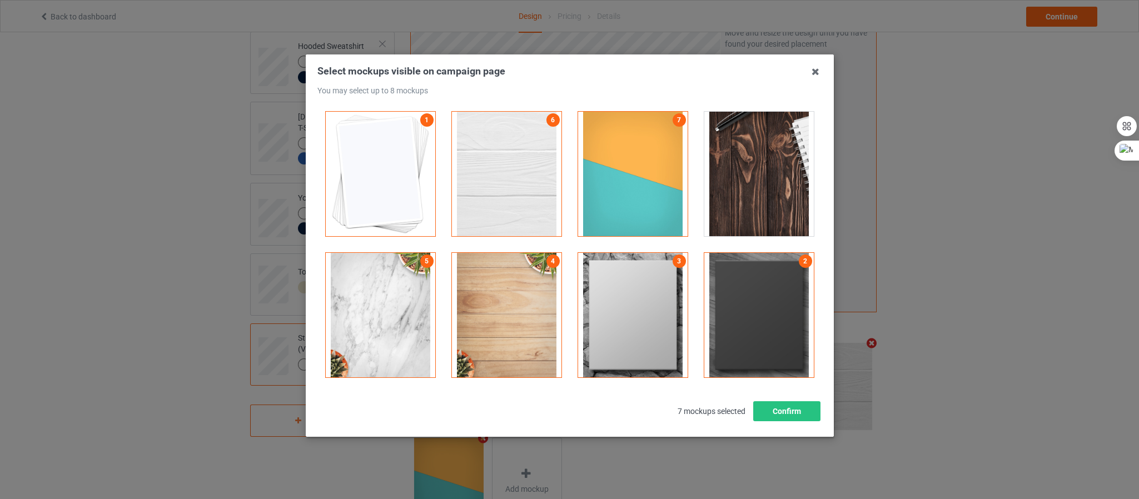
click at [748, 196] on div at bounding box center [759, 174] width 110 height 125
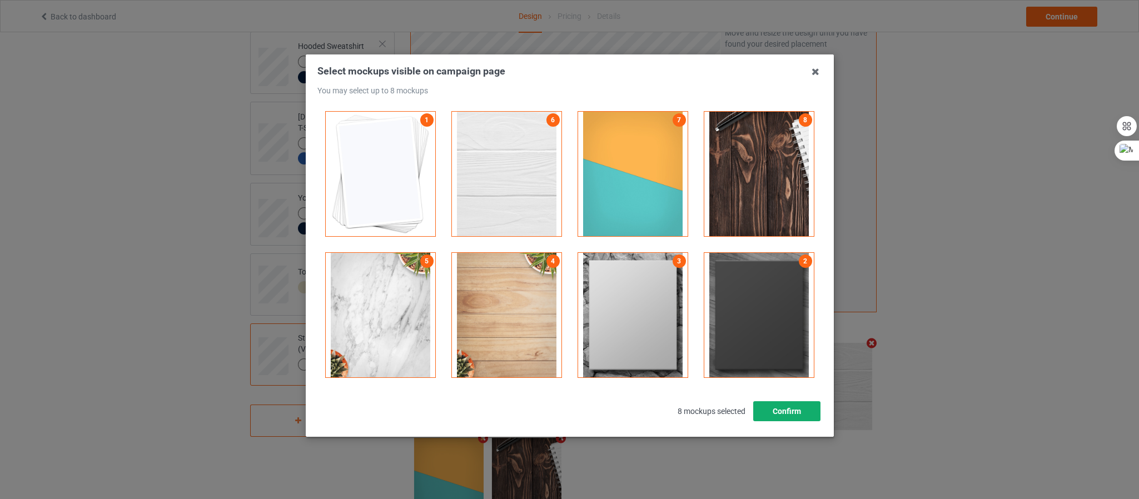
click at [779, 410] on button "Confirm" at bounding box center [786, 411] width 67 height 20
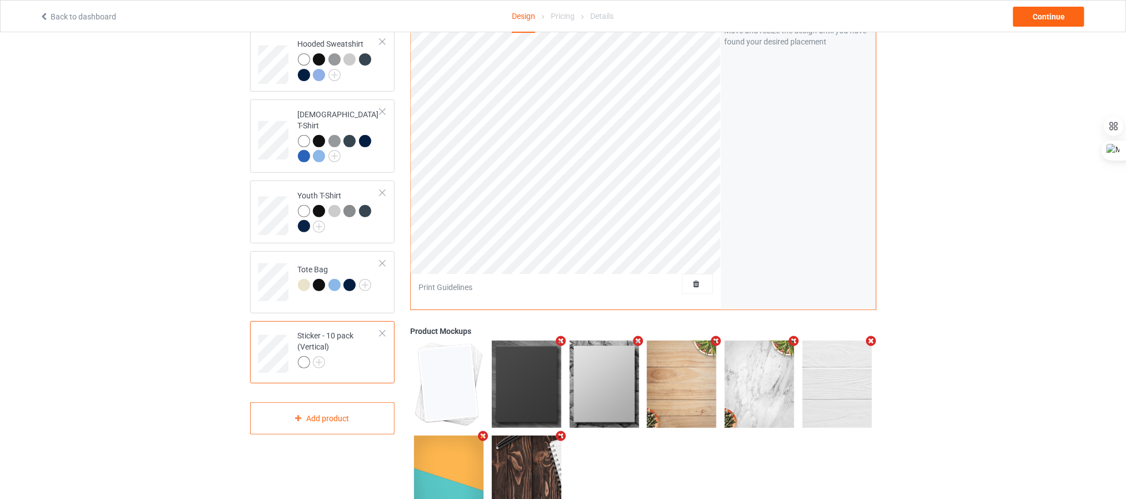
scroll to position [0, 0]
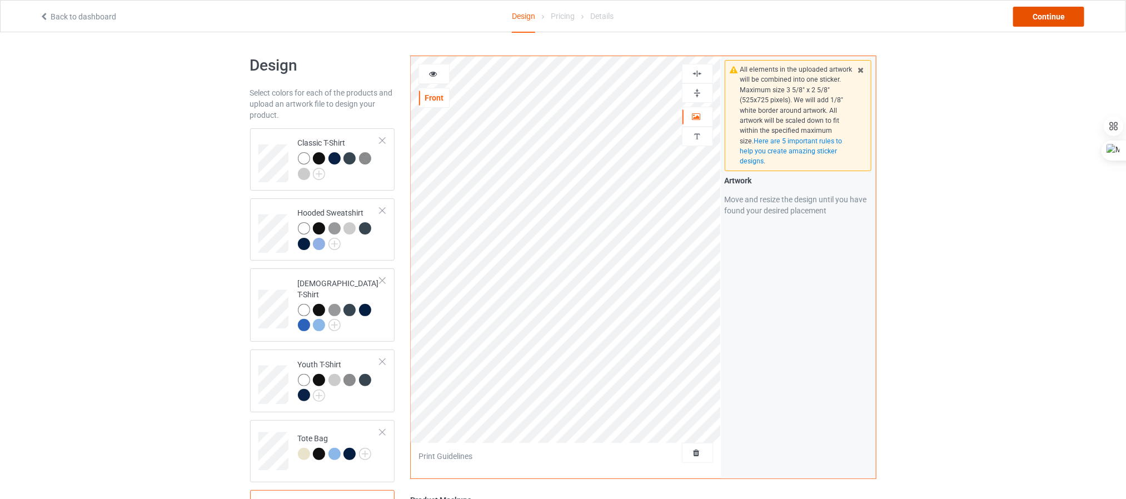
click at [1036, 21] on div "Continue" at bounding box center [1048, 17] width 71 height 20
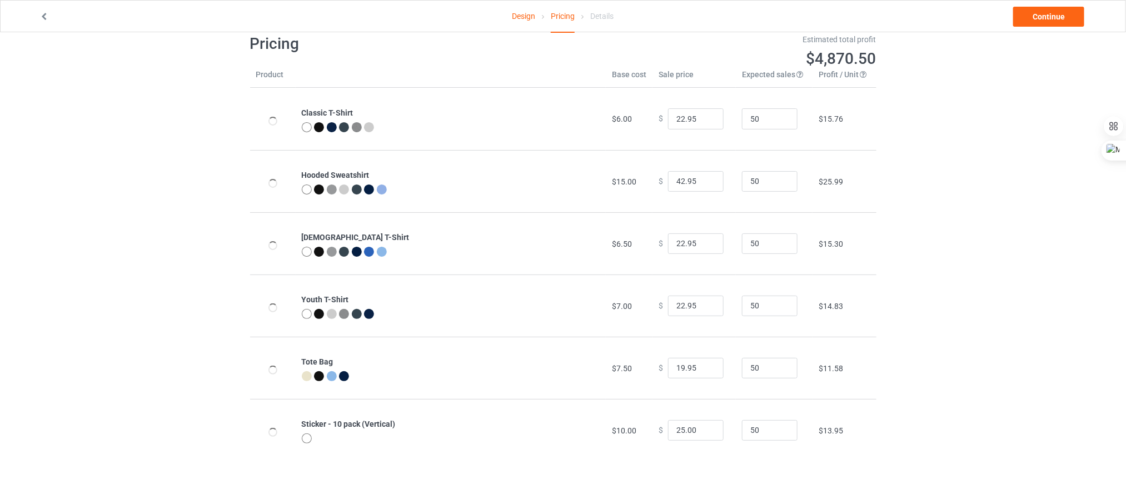
scroll to position [32, 0]
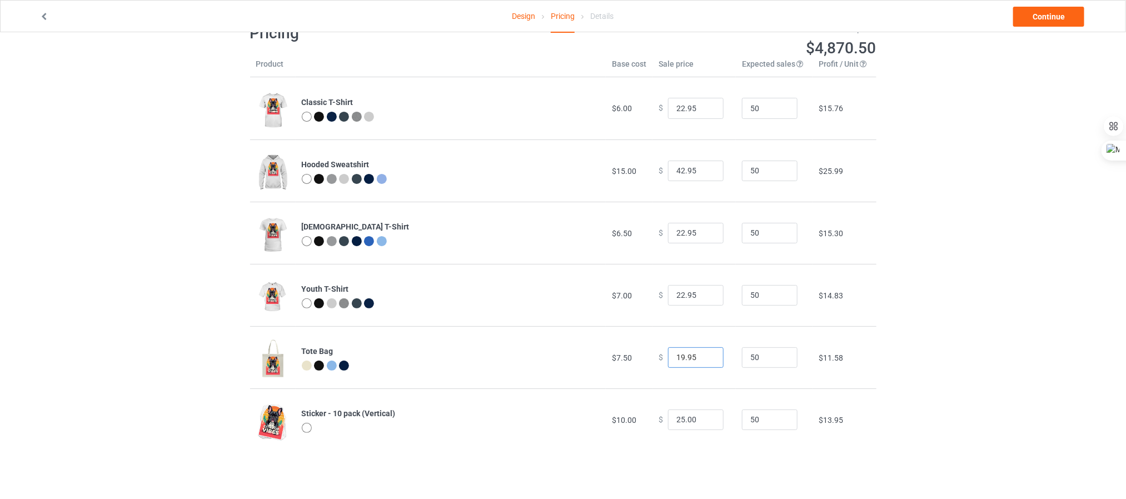
drag, startPoint x: 694, startPoint y: 355, endPoint x: 658, endPoint y: 355, distance: 36.1
click at [659, 355] on div "$ 19.95" at bounding box center [694, 357] width 71 height 21
type input "15.00"
click at [823, 339] on td "$6.98" at bounding box center [844, 357] width 63 height 62
click at [679, 107] on input "22.95" at bounding box center [696, 108] width 56 height 21
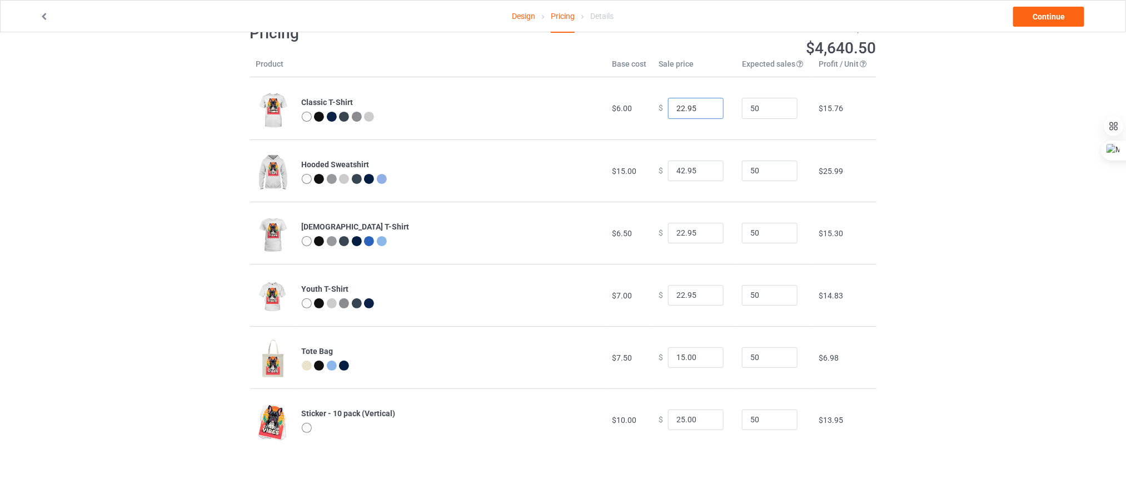
click at [679, 107] on input "22.95" at bounding box center [696, 108] width 56 height 21
type input "19.99"
click at [954, 152] on div "Design Pricing Details Continue Pricing Estimated total profit $4,503.00 Produc…" at bounding box center [563, 237] width 1126 height 474
click at [704, 175] on input "41.95" at bounding box center [696, 171] width 56 height 21
click at [704, 175] on input "40.95" at bounding box center [696, 171] width 56 height 21
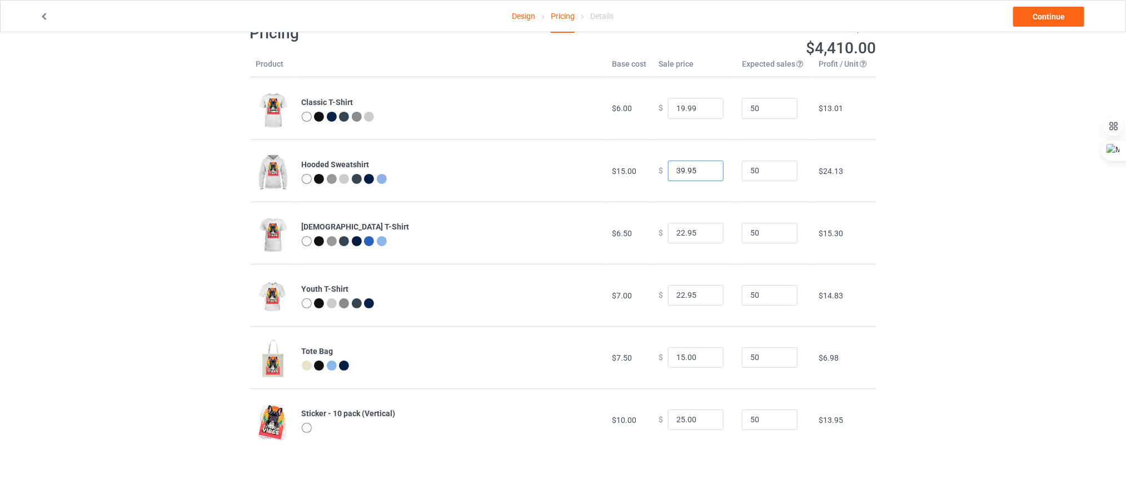
click at [704, 175] on input "39.95" at bounding box center [696, 171] width 56 height 21
click at [707, 174] on input "38.95" at bounding box center [696, 171] width 56 height 21
click at [707, 174] on input "37.95" at bounding box center [696, 171] width 56 height 21
click at [707, 174] on input "36.95" at bounding box center [696, 171] width 56 height 21
click at [681, 169] on input "36.95" at bounding box center [696, 171] width 56 height 21
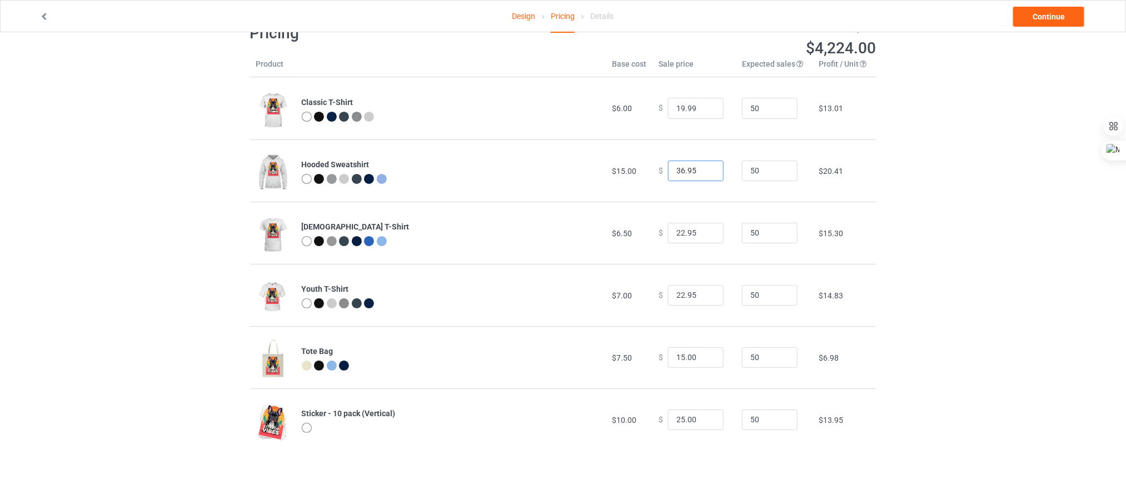
click at [681, 169] on input "36.95" at bounding box center [696, 171] width 56 height 21
click at [678, 169] on input "3799" at bounding box center [696, 171] width 56 height 21
type input "37.99"
click at [892, 175] on div "Design Pricing Details Continue Pricing Estimated total profit $4,272.50 Produc…" at bounding box center [563, 237] width 1126 height 474
click at [705, 236] on input "21.95" at bounding box center [696, 233] width 56 height 21
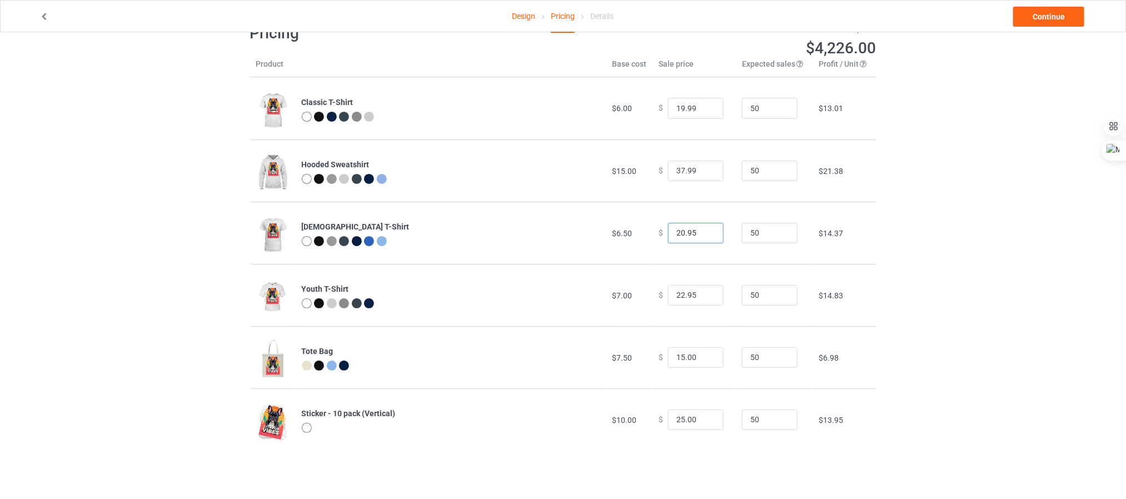
click at [705, 236] on input "20.95" at bounding box center [696, 233] width 56 height 21
click at [705, 236] on input "19.95" at bounding box center [696, 233] width 56 height 21
click at [675, 231] on input "19.95" at bounding box center [696, 233] width 56 height 21
type input "20.99"
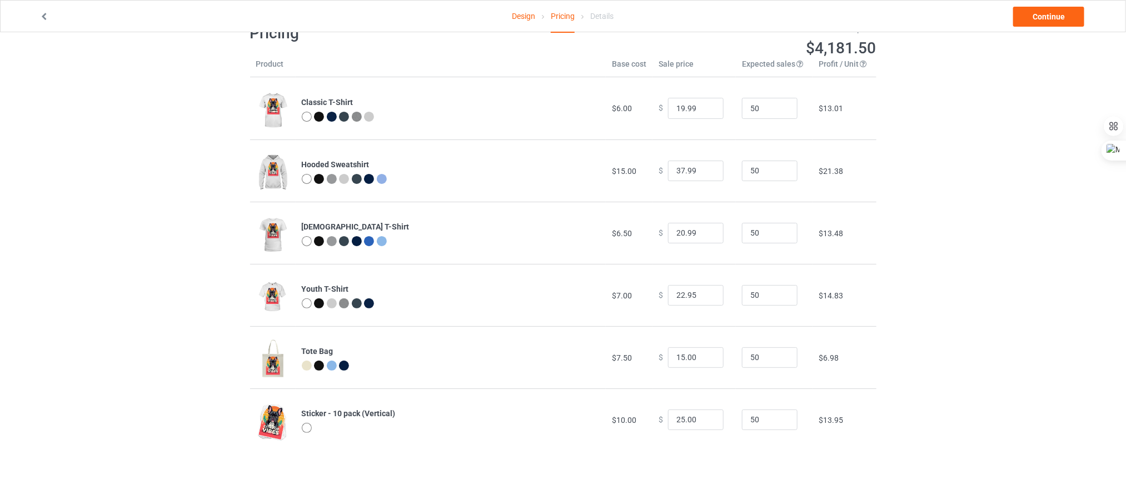
click at [847, 235] on td "$13.48" at bounding box center [844, 233] width 63 height 62
click at [707, 298] on input "21.95" at bounding box center [696, 295] width 56 height 21
click at [707, 298] on input "20.95" at bounding box center [696, 295] width 56 height 21
click at [707, 298] on input "19.95" at bounding box center [696, 295] width 56 height 21
click at [707, 298] on input "18.95" at bounding box center [696, 295] width 56 height 21
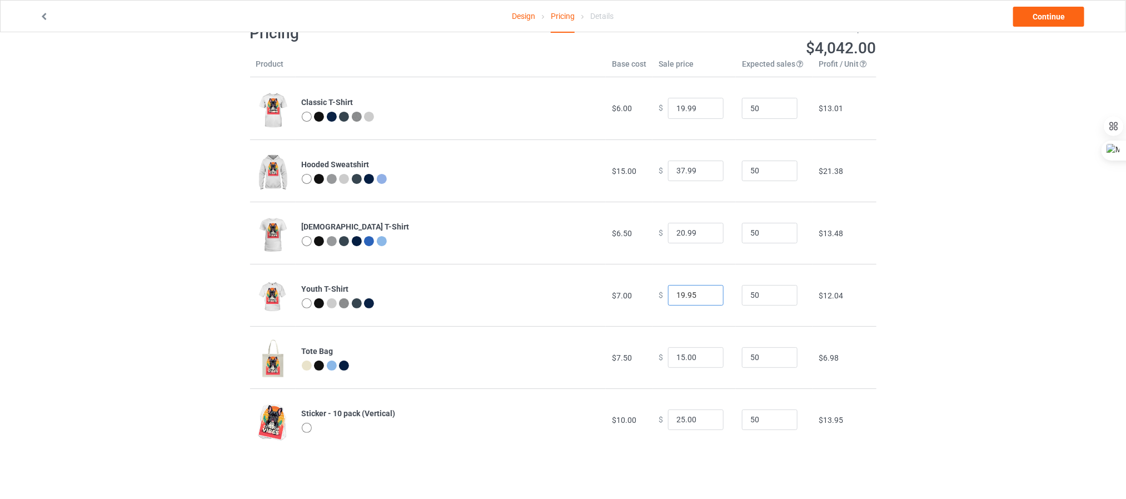
click at [708, 291] on input "19.95" at bounding box center [696, 295] width 56 height 21
click at [708, 291] on input "20.95" at bounding box center [696, 295] width 56 height 21
click at [708, 291] on input "21.95" at bounding box center [696, 295] width 56 height 21
click at [693, 295] on input "21.95" at bounding box center [696, 295] width 56 height 21
type input "21.99"
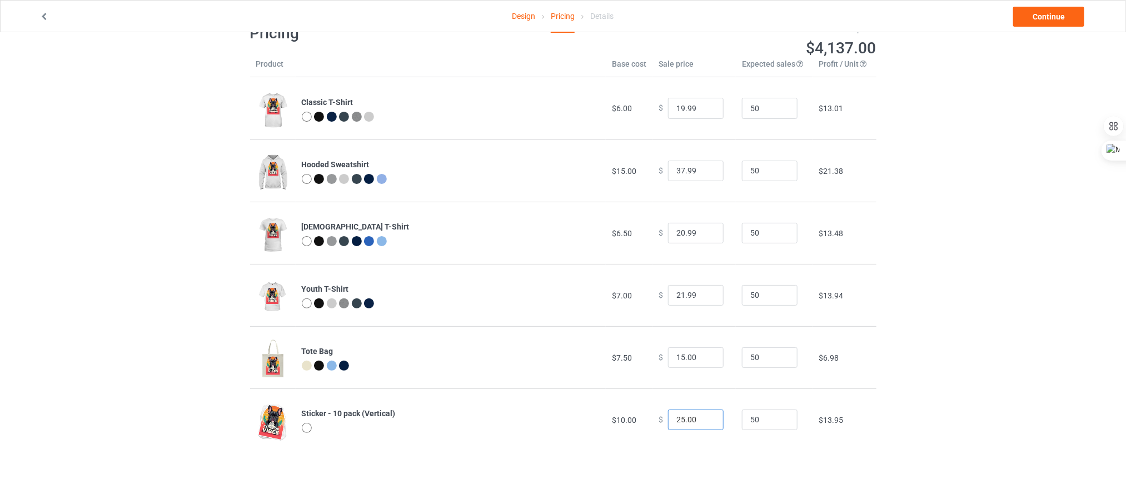
click at [680, 419] on input "25.00" at bounding box center [696, 420] width 56 height 21
drag, startPoint x: 671, startPoint y: 419, endPoint x: 705, endPoint y: 420, distance: 34.5
click at [705, 420] on input "25.00" at bounding box center [696, 420] width 56 height 21
click at [1002, 344] on div "Design Pricing Details Continue Pricing Estimated total profit $3,904.50 Produc…" at bounding box center [563, 237] width 1126 height 474
drag, startPoint x: 691, startPoint y: 417, endPoint x: 682, endPoint y: 419, distance: 9.0
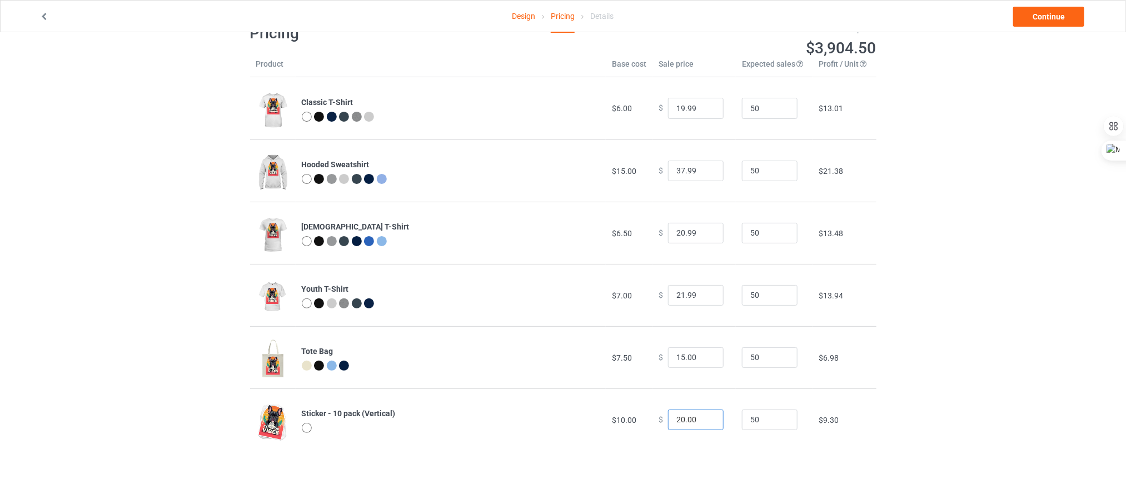
click at [682, 419] on input "20.00" at bounding box center [696, 420] width 56 height 21
click at [873, 410] on td "$10.22" at bounding box center [844, 420] width 63 height 62
click at [674, 415] on input "20.99" at bounding box center [696, 420] width 56 height 21
type input "14.99"
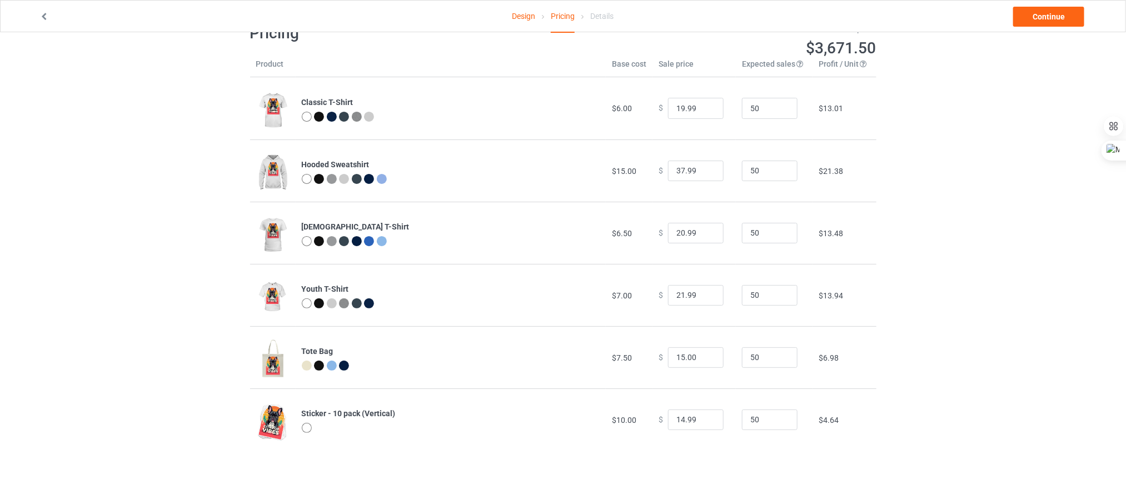
click at [862, 404] on td "$4.64" at bounding box center [844, 420] width 63 height 62
click at [681, 292] on input "21.99" at bounding box center [696, 295] width 56 height 21
click at [683, 361] on input "15.00" at bounding box center [696, 357] width 56 height 21
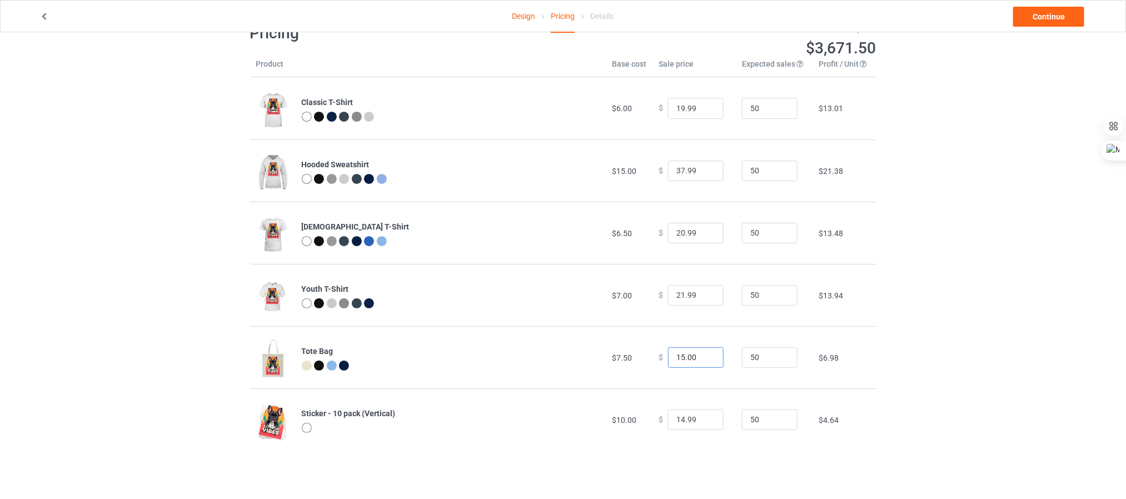
click at [683, 361] on input "15.00" at bounding box center [696, 357] width 56 height 21
type input "16.99"
click at [934, 325] on div "Design Pricing Details Continue Pricing Estimated total profit $3,764.00 Produc…" at bounding box center [563, 237] width 1126 height 474
click at [1031, 21] on link "Continue" at bounding box center [1048, 17] width 71 height 20
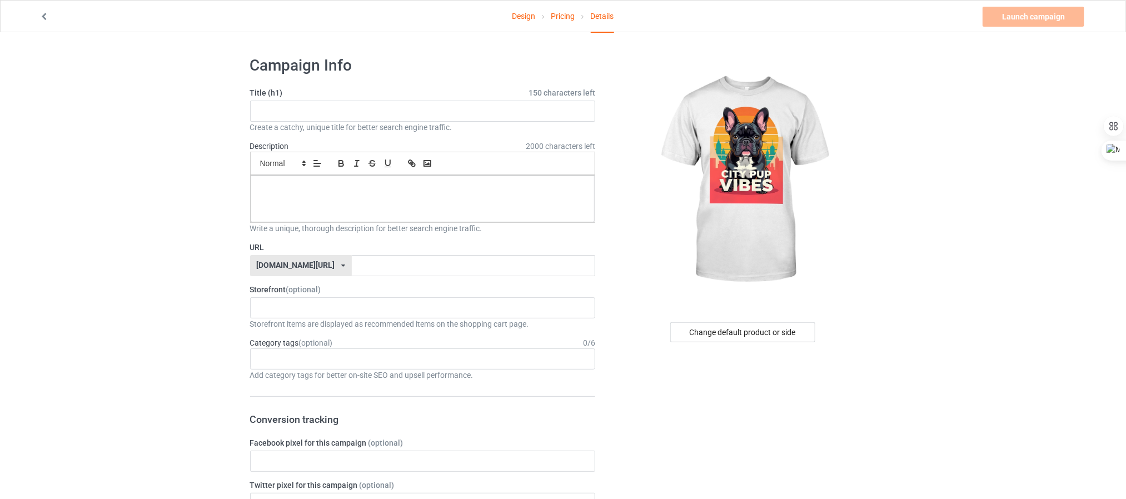
click at [278, 147] on label "Description 2000 characters left" at bounding box center [269, 146] width 39 height 9
click at [270, 89] on label "Title (h1) 150 characters left" at bounding box center [423, 92] width 346 height 11
click at [270, 90] on label "Title (h1) 150 characters left" at bounding box center [423, 92] width 346 height 11
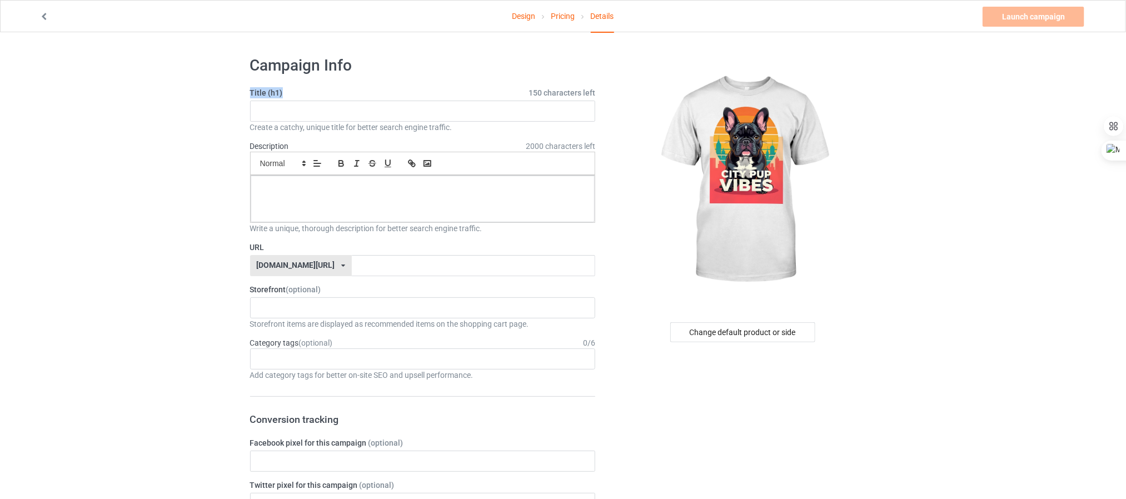
click at [270, 92] on label "Title (h1) 150 characters left" at bounding box center [423, 92] width 346 height 11
copy label "Title (h1)"
click at [274, 147] on label "Description 2000 characters left" at bounding box center [269, 146] width 39 height 9
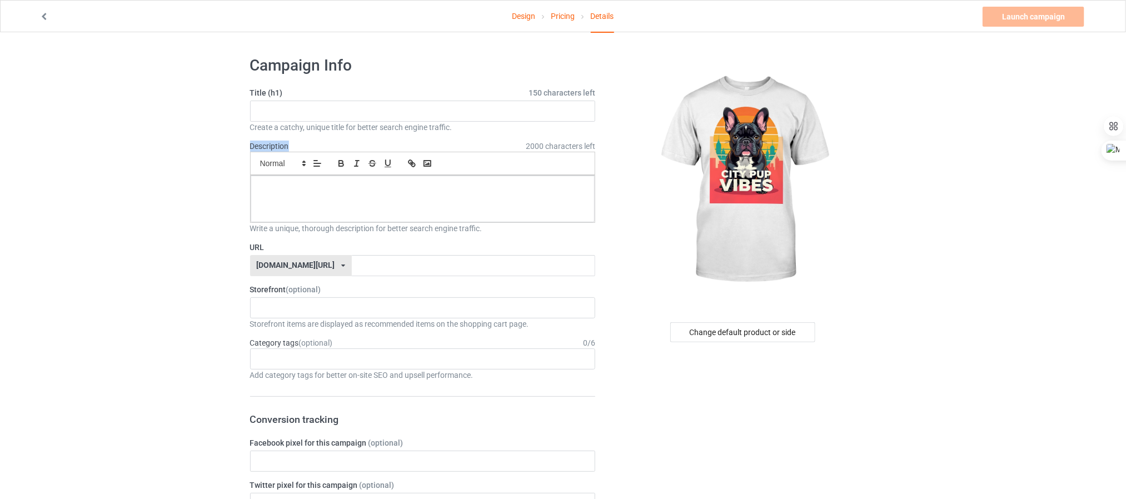
copy label "Description"
click at [305, 110] on input "text" at bounding box center [423, 111] width 346 height 21
paste input "CITY PUP VIBES™ French Bulldog Graphic"
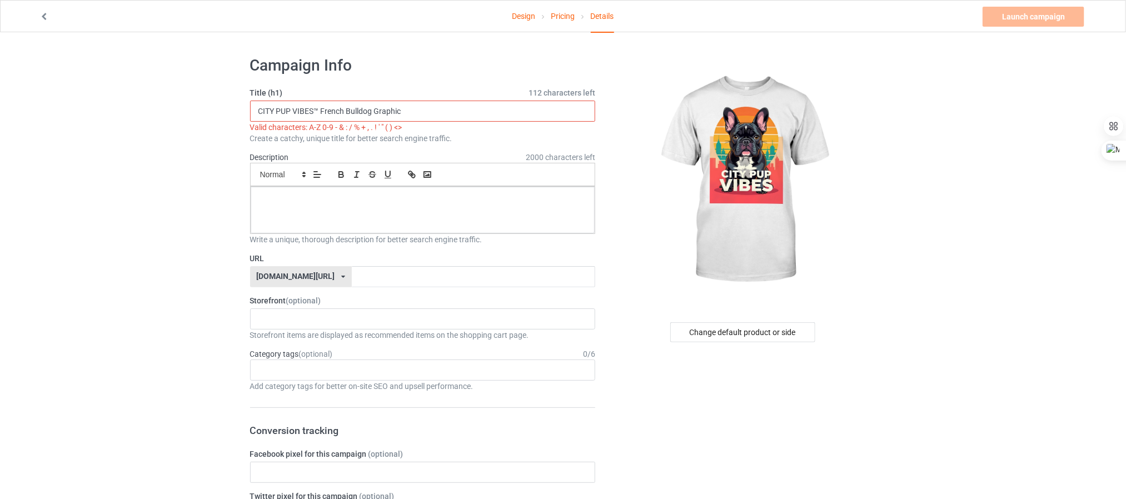
click at [320, 112] on input "CITY PUP VIBES™ French Bulldog Graphic" at bounding box center [423, 111] width 346 height 21
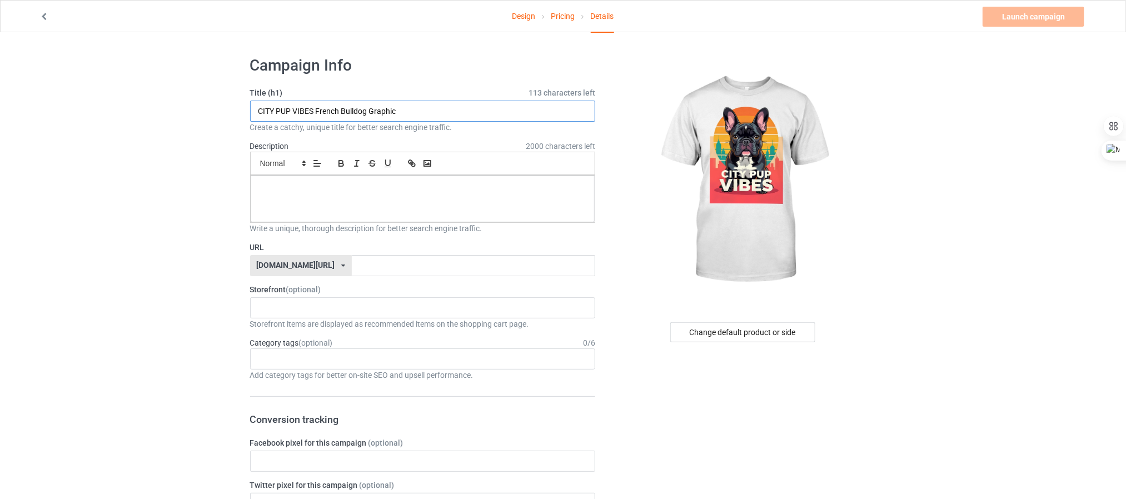
click at [331, 104] on input "CITY PUP VIBES French Bulldog Graphic" at bounding box center [423, 111] width 346 height 21
paste input "ity Pup Vibes: Retro French Bulldog Art Print - Urban Dog Sunset Poster"
type input "City Pup Vibes: Retro French Bulldog Art Print - Urban Dog Sunset Poster"
click at [401, 198] on div at bounding box center [423, 199] width 345 height 47
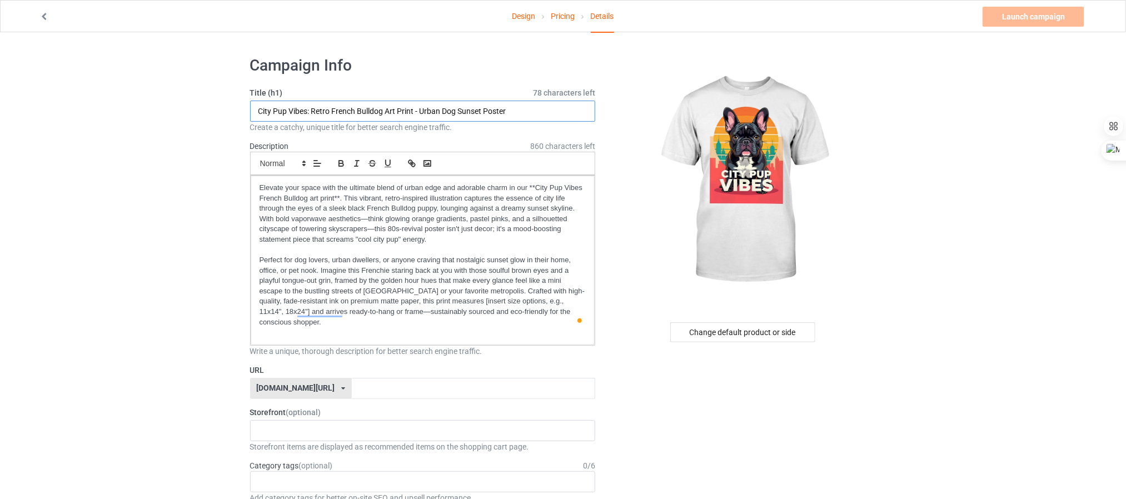
drag, startPoint x: 260, startPoint y: 107, endPoint x: 517, endPoint y: 106, distance: 256.8
click at [517, 106] on input "City Pup Vibes: Retro French Bulldog Art Print - Urban Dog Sunset Poster" at bounding box center [423, 111] width 346 height 21
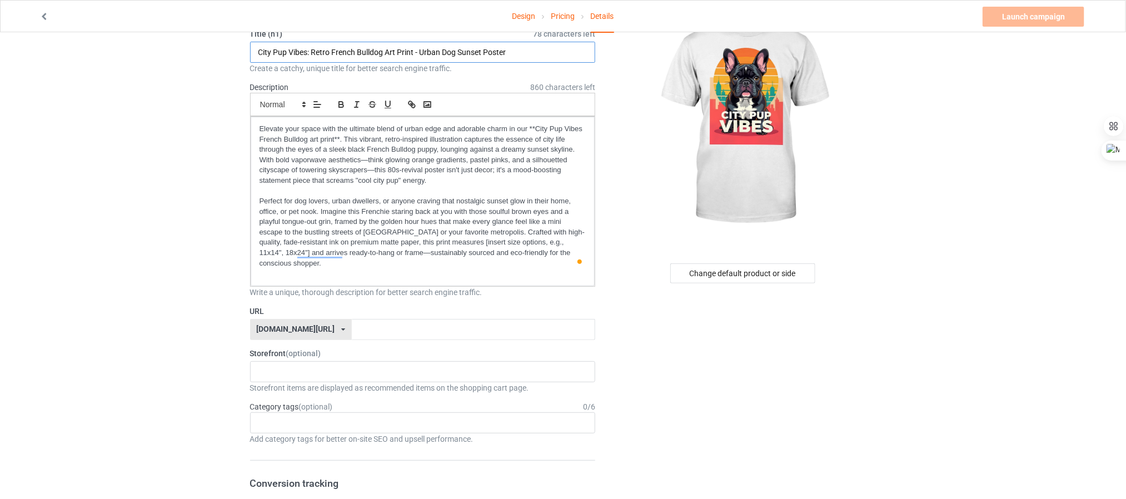
scroll to position [83, 0]
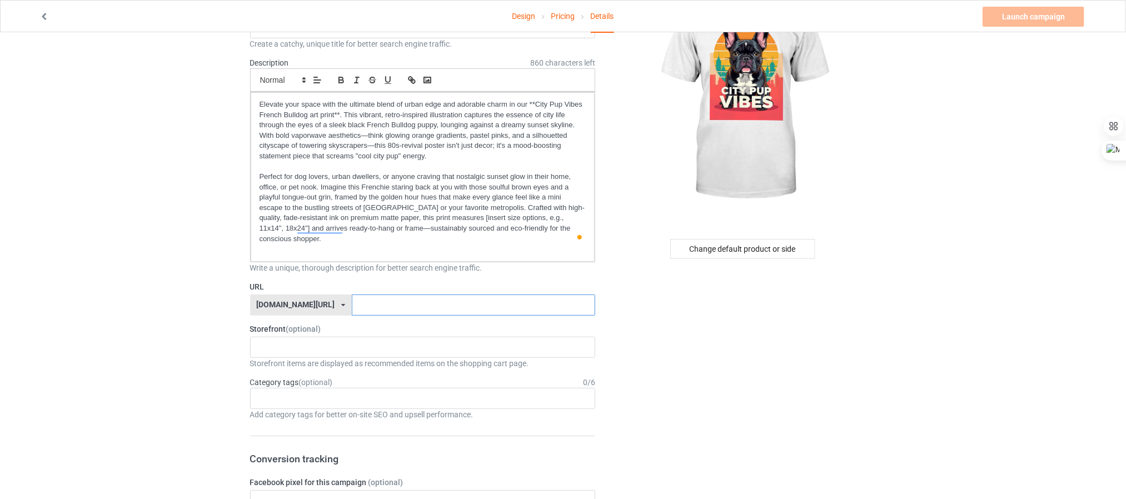
click at [377, 298] on input "text" at bounding box center [473, 305] width 243 height 21
paste input "City- Pup- Vibes:- Retro- French- Bulldog- Art- Pr"
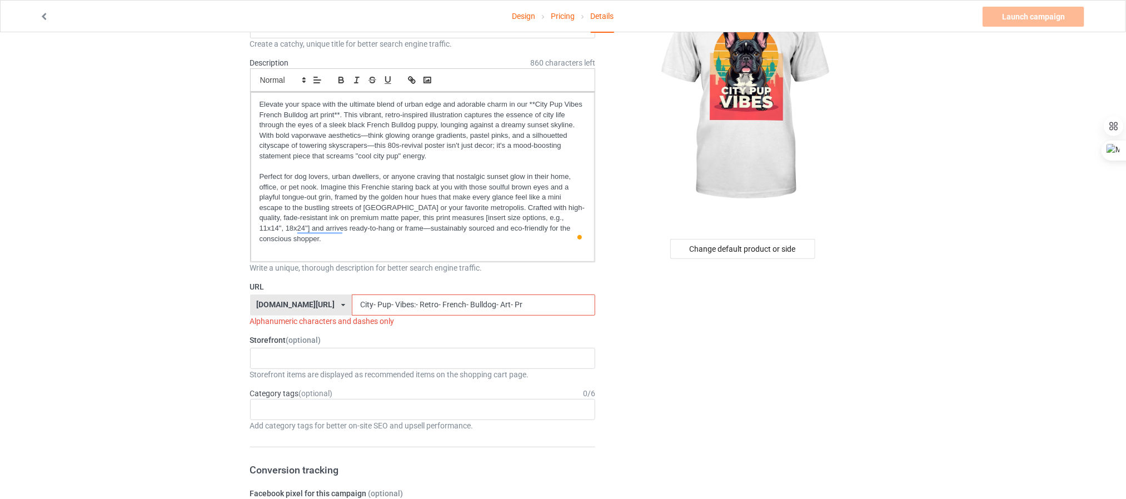
click at [529, 295] on input "City- Pup- Vibes:- Retro- French- Bulldog- Art- Pr" at bounding box center [473, 305] width 243 height 21
click at [430, 295] on input "City- Pup- Vibes:- Retro- French- Bulldog-_Art" at bounding box center [473, 305] width 243 height 21
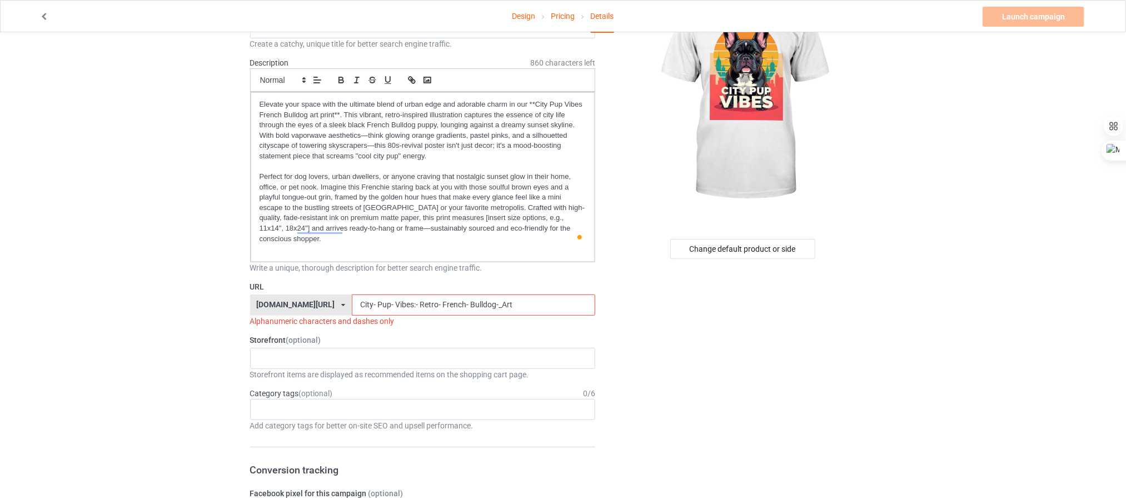
paste input "_ Pup_ Vibes:_ Retro_ French_ Bulldog_ Art_ Pr"
click at [371, 295] on input "City_ Pup_ Vibes:_ Retro_ French_ Bulldog_ Art" at bounding box center [473, 305] width 243 height 21
click at [356, 295] on input "City_ Pup_ Vibes:_ Retro_ French_ Bulldog_ Art" at bounding box center [473, 305] width 243 height 21
click at [575, 304] on input "City_ Pup_ Vibes_ Retro_ French_ Bulldog_ Art" at bounding box center [473, 305] width 243 height 21
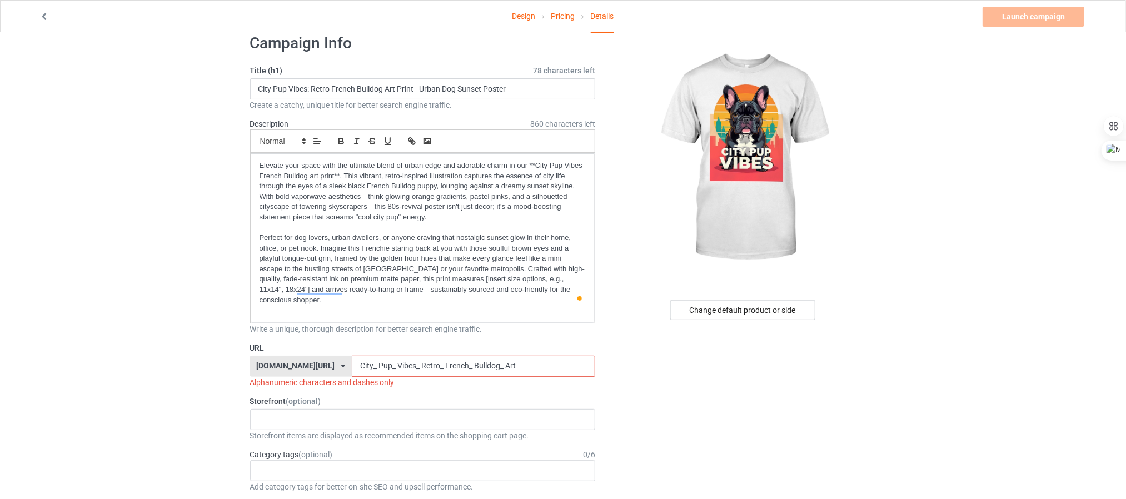
scroll to position [0, 0]
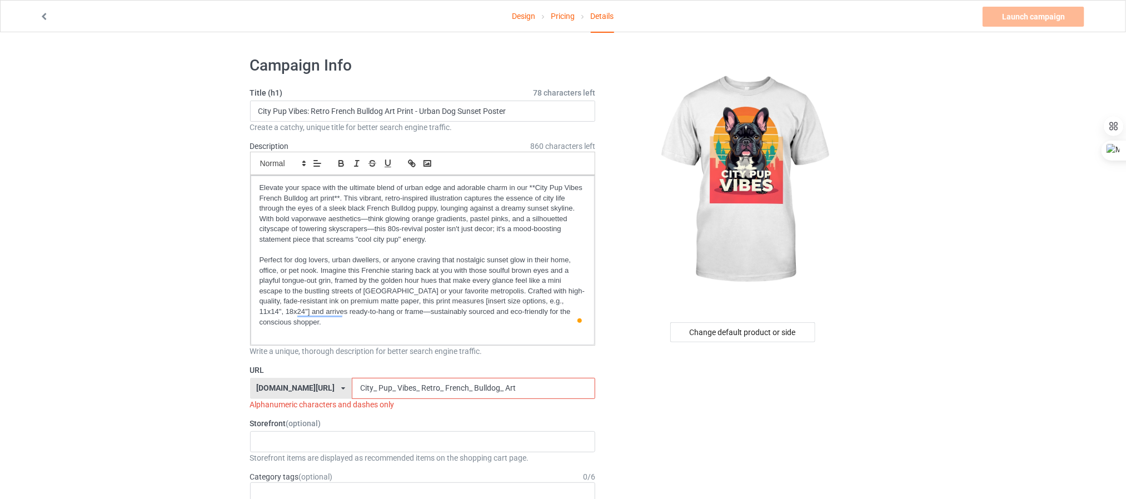
click at [429, 379] on input "City_ Pup_ Vibes_ Retro_ French_ Bulldog_ Art" at bounding box center [473, 388] width 243 height 21
paste input "- Pup- Vibes:- Retro- French- Bulldog- Art- Pr"
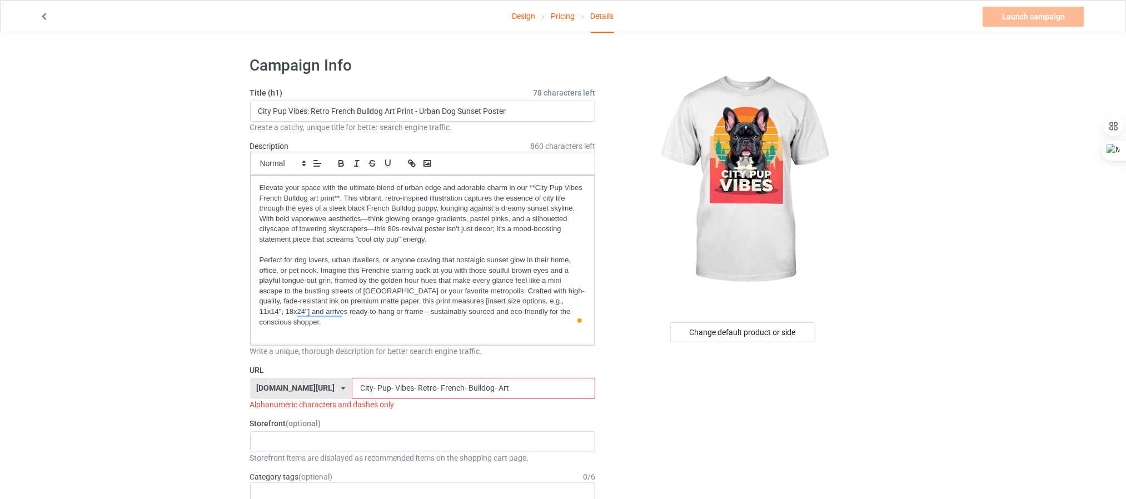
click at [512, 384] on input "City- Pup- Vibes- Retro- French- Bulldog- Art" at bounding box center [473, 388] width 243 height 21
click at [372, 382] on input "City- Pup- Vibes- Retro- French- Bulldog- Art" at bounding box center [473, 388] width 243 height 21
paste input ":- Retro- French- Bulldog- Art- Pr"
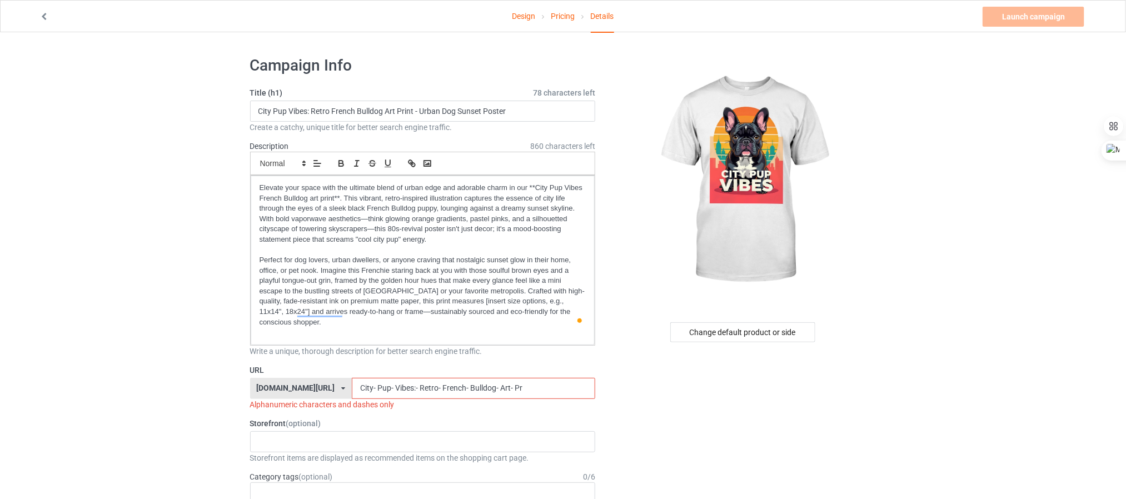
click at [533, 378] on input "City- Pup- Vibes:- Retro- French- Bulldog- Art- Pr" at bounding box center [473, 388] width 243 height 21
click at [437, 440] on div "Planet of [DATE] planet of quotes planet of skulls planet of monsters Planet Of…" at bounding box center [423, 441] width 346 height 21
click at [377, 378] on input "City- Pup- Vibes- Retro- French- Bulldog- Art" at bounding box center [473, 388] width 243 height 21
click at [527, 379] on input "City- Pup- Vibes- Retro- French- Bulldog- Art" at bounding box center [473, 388] width 243 height 21
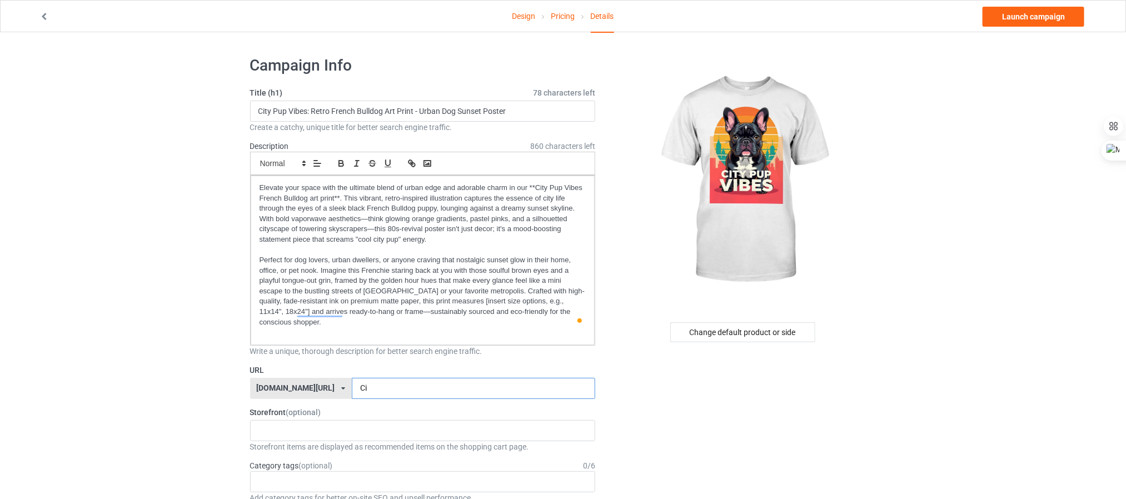
type input "C"
paste input "City- Pup- Vibes:- Retro- French- Bulldog- Art- Pr"
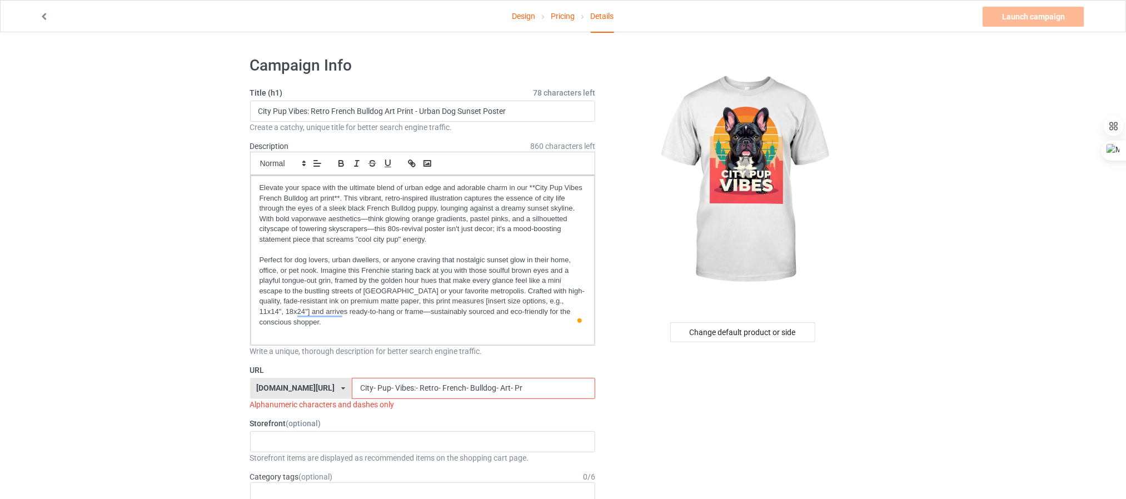
drag, startPoint x: 524, startPoint y: 377, endPoint x: 389, endPoint y: 375, distance: 135.6
click at [389, 378] on input "City- Pup- Vibes:- Retro- French- Bulldog- Art- Pr" at bounding box center [473, 388] width 243 height 21
click at [369, 379] on input "City- Pup-" at bounding box center [473, 388] width 243 height 21
click at [359, 379] on input "Pup-" at bounding box center [473, 388] width 243 height 21
click at [414, 385] on input "pup-" at bounding box center [473, 388] width 243 height 21
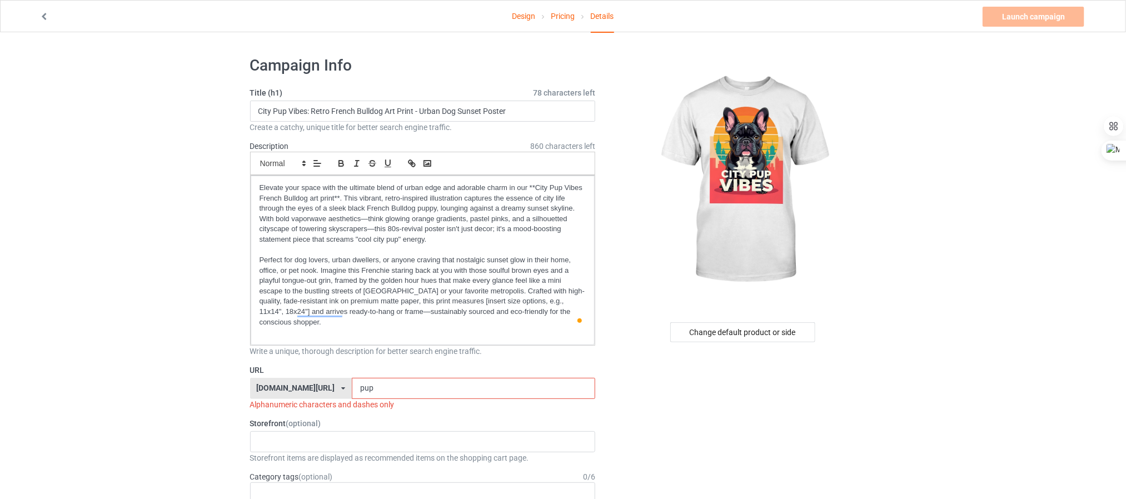
click at [356, 378] on input "pup" at bounding box center [473, 388] width 243 height 21
type input "City- Pup- Vibes:- Retro- French- Bulldog- Art- Pr"
click at [381, 378] on input "pup- Vibes- Retro- French- Bulldog- Art" at bounding box center [473, 388] width 243 height 21
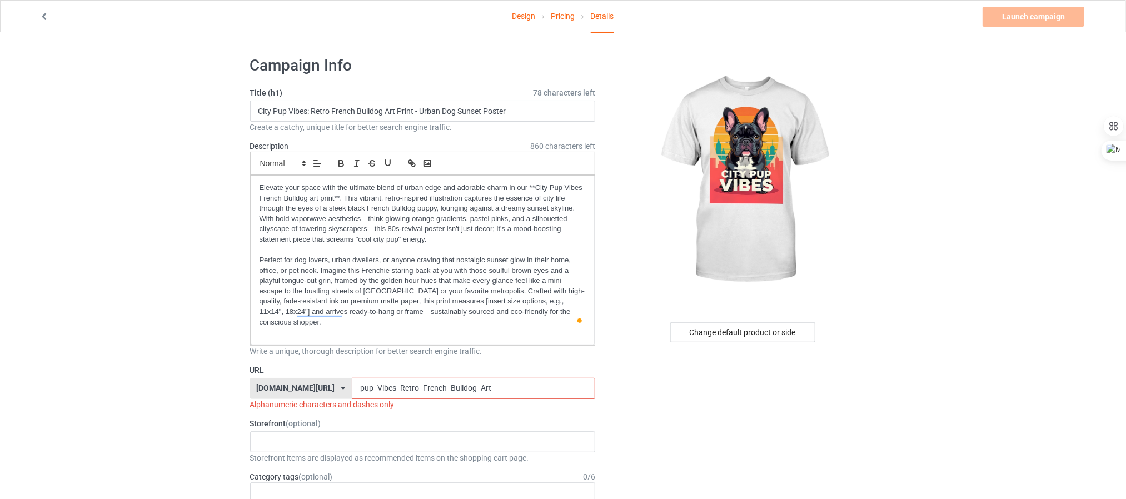
paste input "city- pup- vibes:- retro- french- bulldog- art- pr"
type input "city- pup- vibes- retro- french- bulldog- art"
click at [341, 385] on icon at bounding box center [343, 388] width 4 height 7
click at [327, 401] on div "[DOMAIN_NAME][URL]" at bounding box center [301, 410] width 101 height 20
click at [441, 389] on input "city- pup- vibes- retro- french- bulldog- art" at bounding box center [473, 388] width 243 height 21
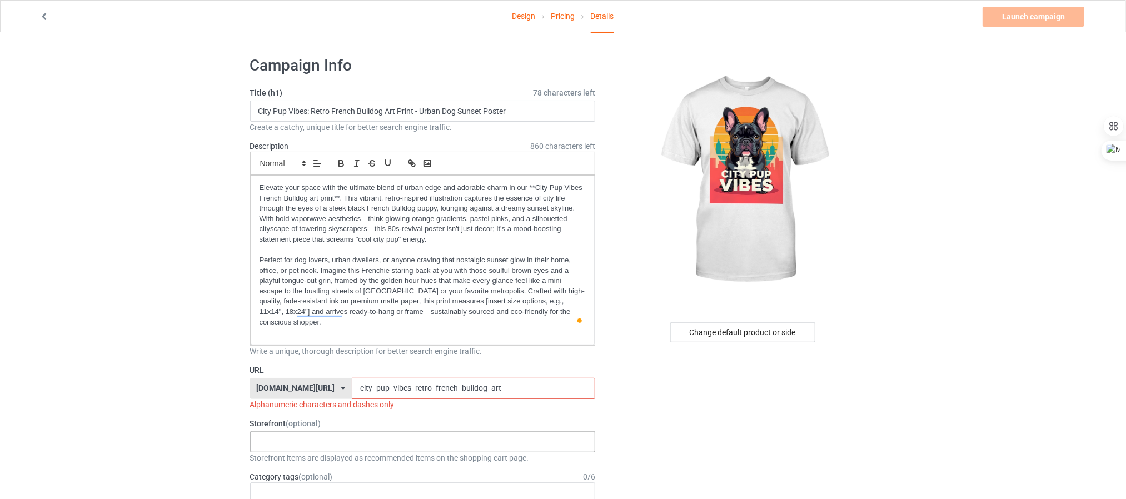
click at [425, 431] on div "Planet of [DATE] planet of quotes planet of skulls planet of monsters Planet Of…" at bounding box center [423, 441] width 346 height 21
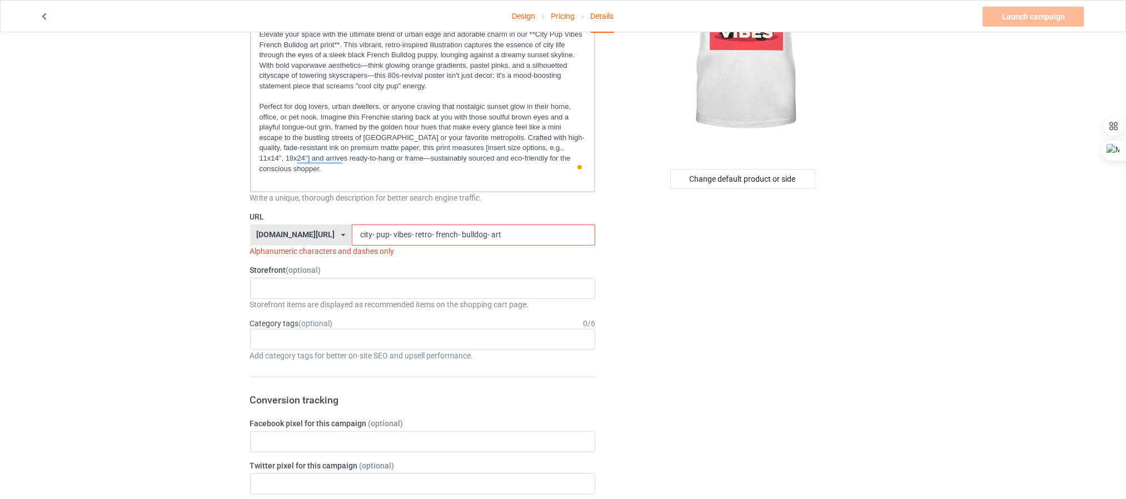
scroll to position [167, 0]
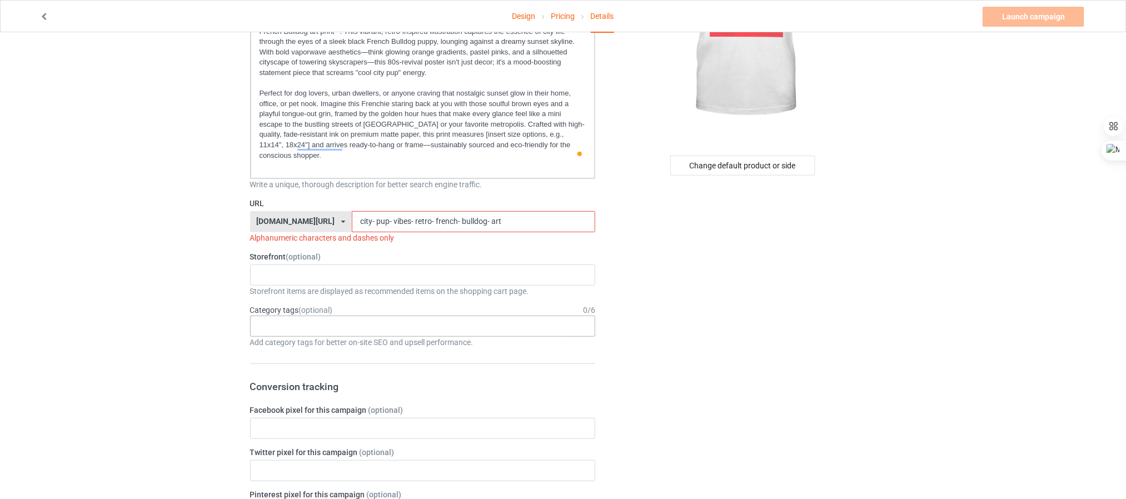
click at [506, 320] on div "Age > [DEMOGRAPHIC_DATA] > 1 Age > [DEMOGRAPHIC_DATA] Months > 1 Month Age > [D…" at bounding box center [423, 326] width 346 height 21
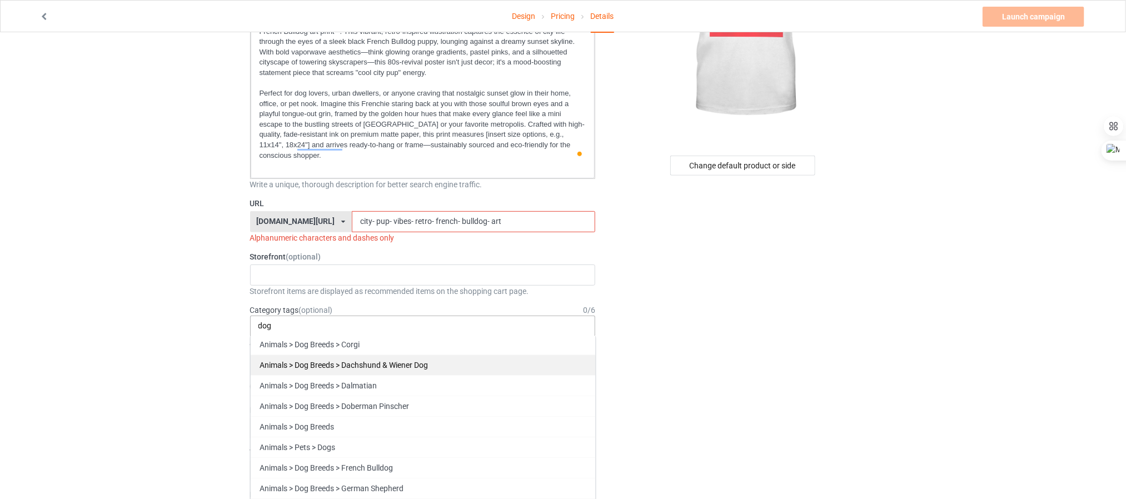
scroll to position [250, 0]
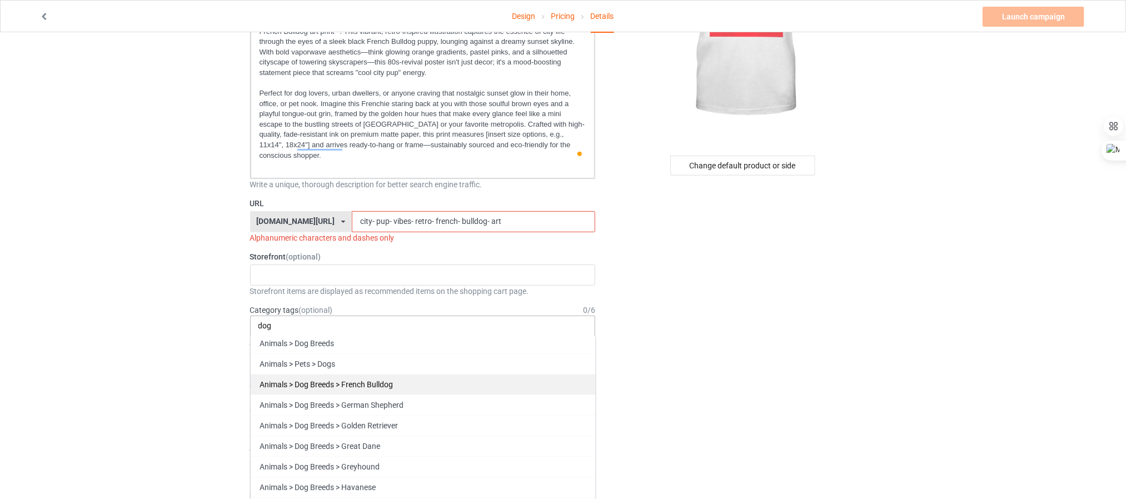
type input "dog"
click at [379, 380] on div "Animals > Dog Breeds > French Bulldog" at bounding box center [423, 384] width 345 height 21
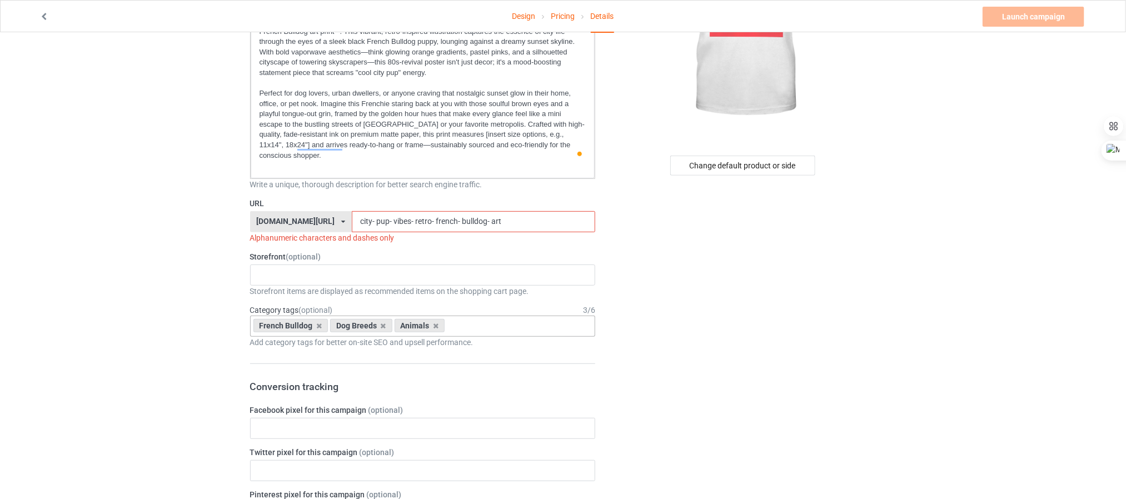
click at [530, 321] on div "French Bulldog Dog Breeds Animals Age > [DEMOGRAPHIC_DATA] > 1 Age > [DEMOGRAPH…" at bounding box center [423, 326] width 346 height 21
type input "urba"
click at [499, 336] on div "Jobs > Scientist > Urban Planner" at bounding box center [423, 346] width 345 height 21
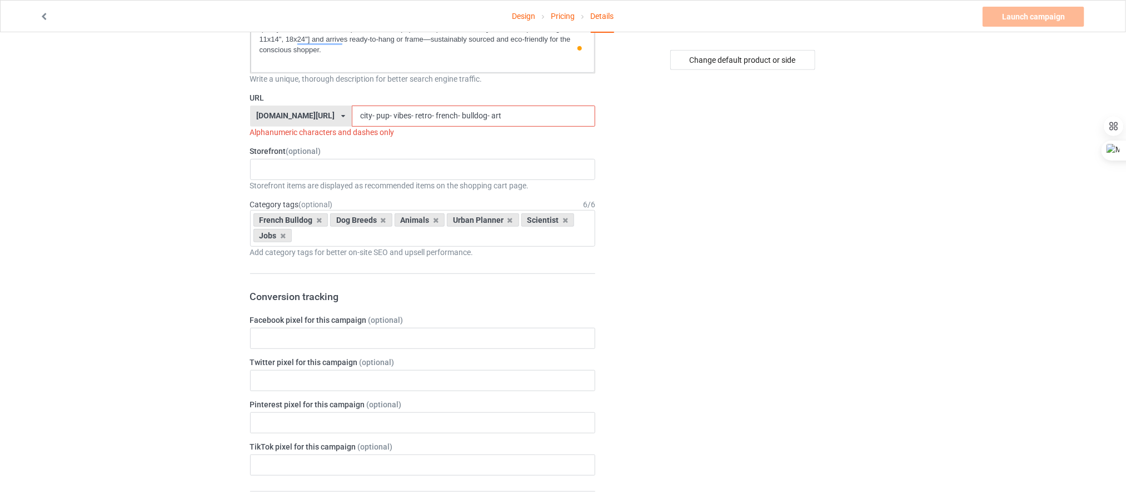
scroll to position [250, 0]
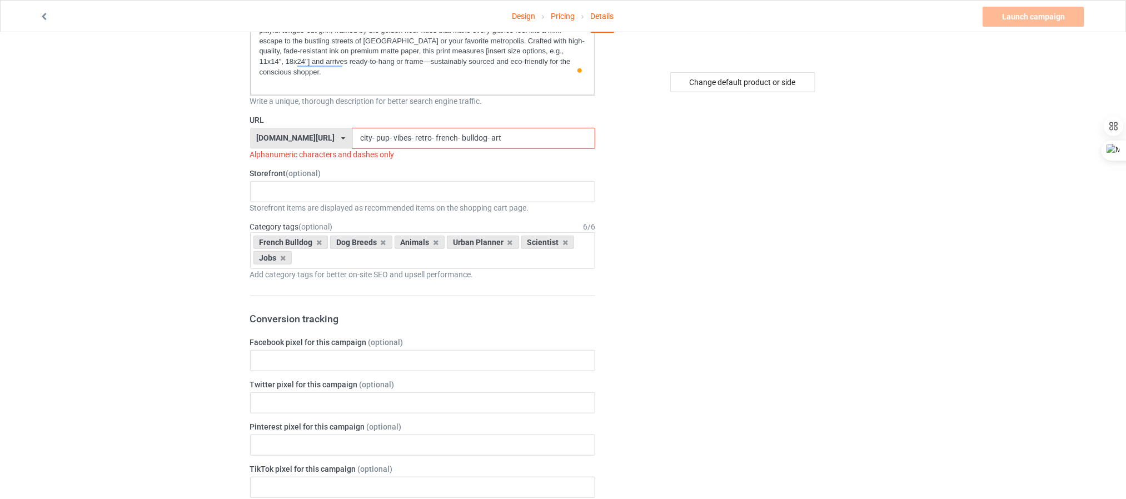
click at [509, 131] on input "city- pup- vibes- retro- french- bulldog- art" at bounding box center [473, 138] width 243 height 21
click at [369, 130] on input "city- pup- vibes- retro- french- bulldog- ar" at bounding box center [473, 138] width 243 height 21
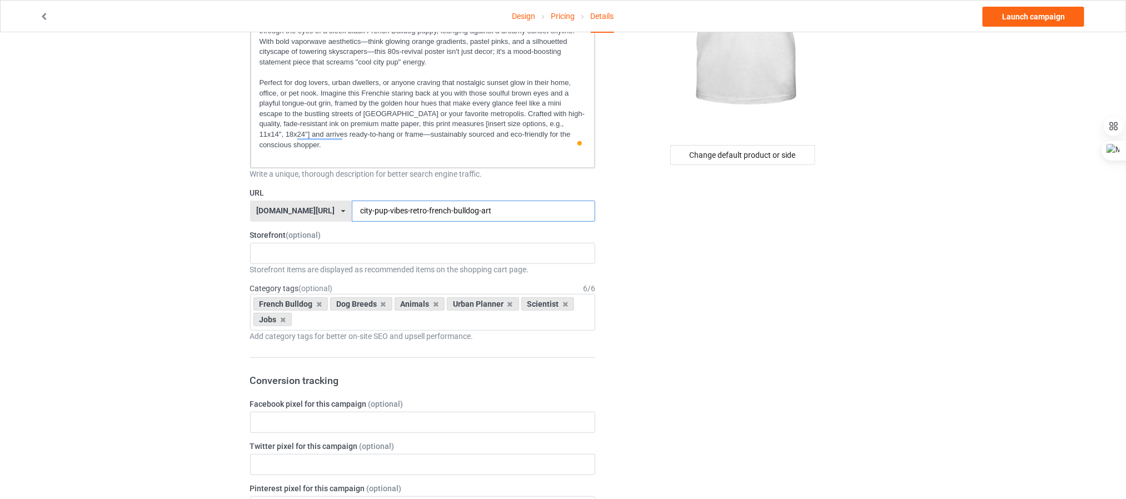
scroll to position [162, 0]
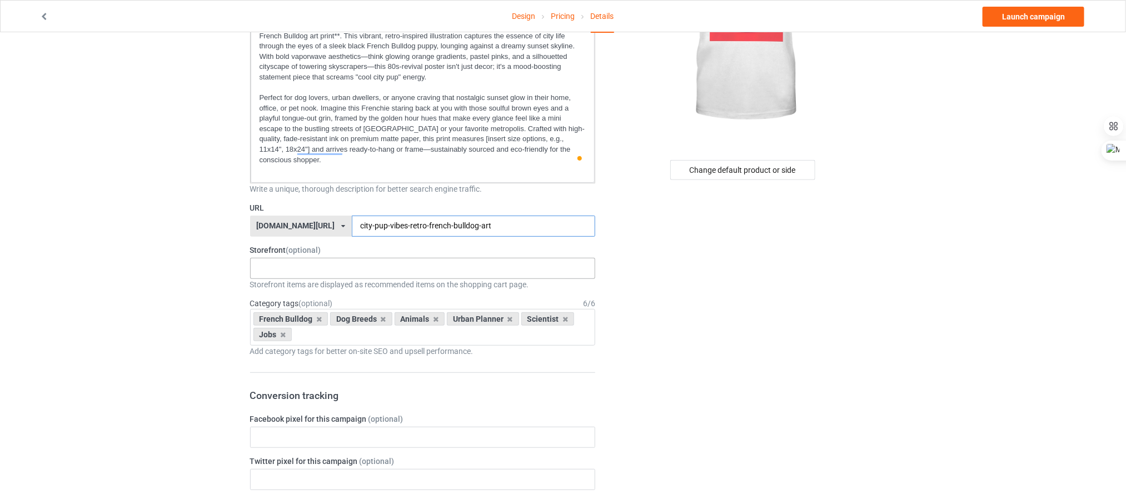
type input "city-pup-vibes-retro-french-bulldog-art"
click at [511, 258] on div "Planet of [DATE] planet of quotes planet of skulls planet of monsters Planet Of…" at bounding box center [423, 268] width 346 height 21
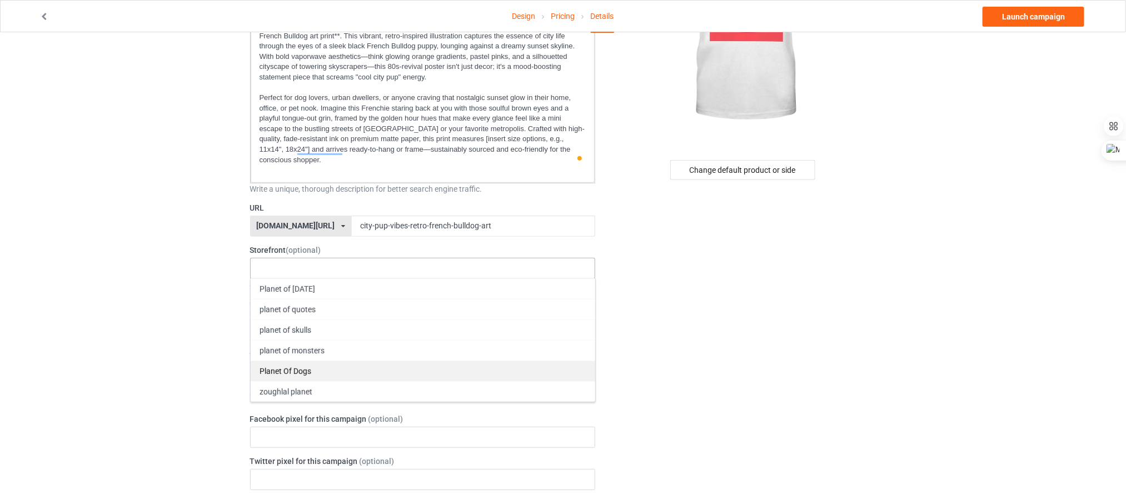
click at [349, 361] on div "Planet Of Dogs" at bounding box center [423, 371] width 345 height 21
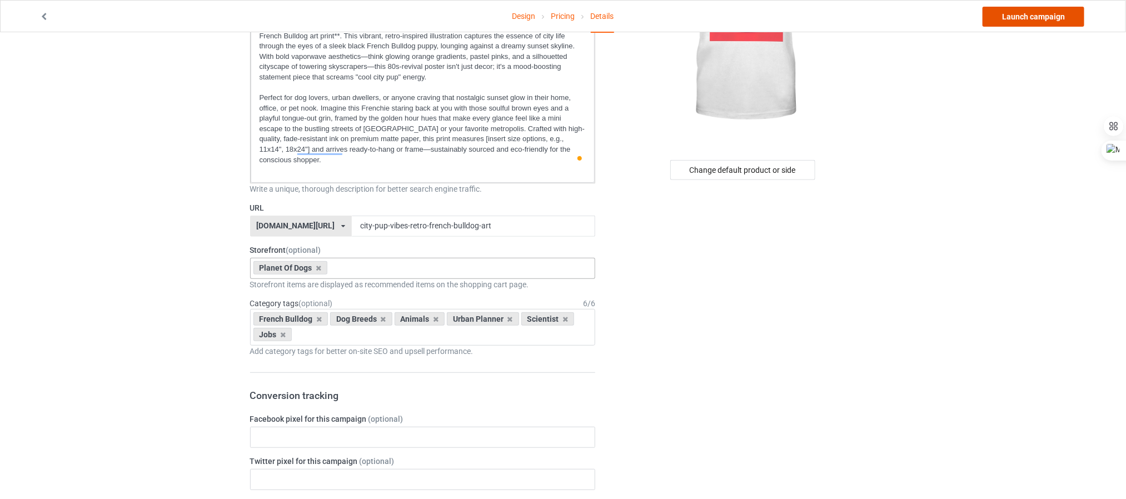
click at [1029, 23] on link "Launch campaign" at bounding box center [1034, 17] width 102 height 20
